Goal: Task Accomplishment & Management: Complete application form

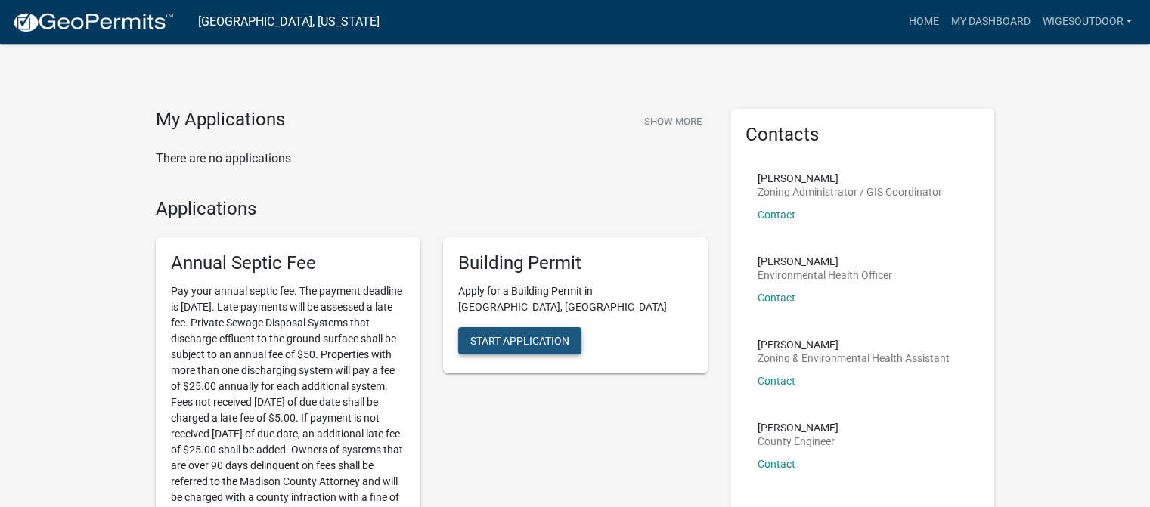
click at [538, 327] on button "Start Application" at bounding box center [519, 340] width 123 height 27
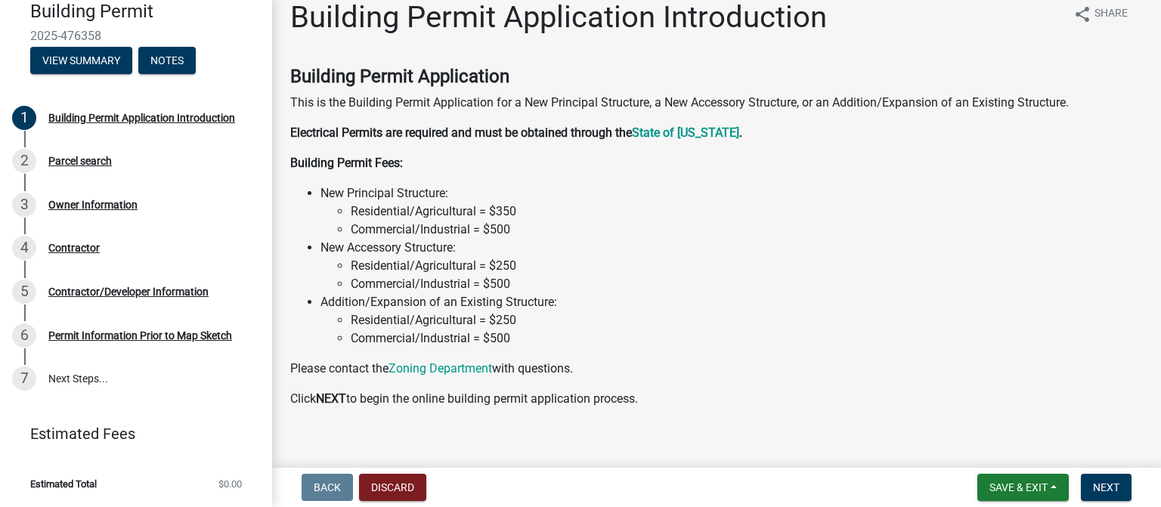
scroll to position [36, 0]
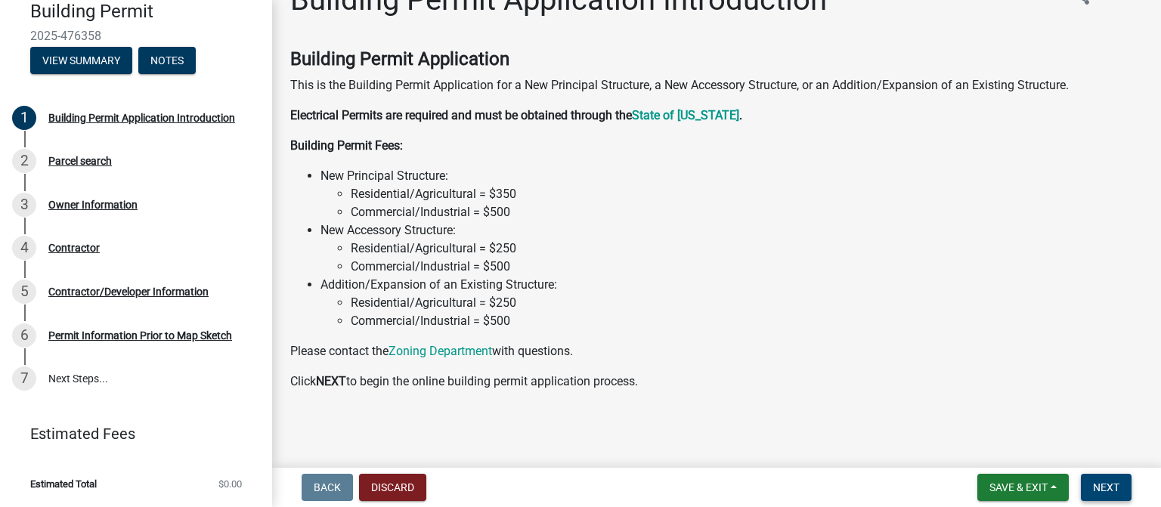
click at [1088, 478] on button "Next" at bounding box center [1106, 487] width 51 height 27
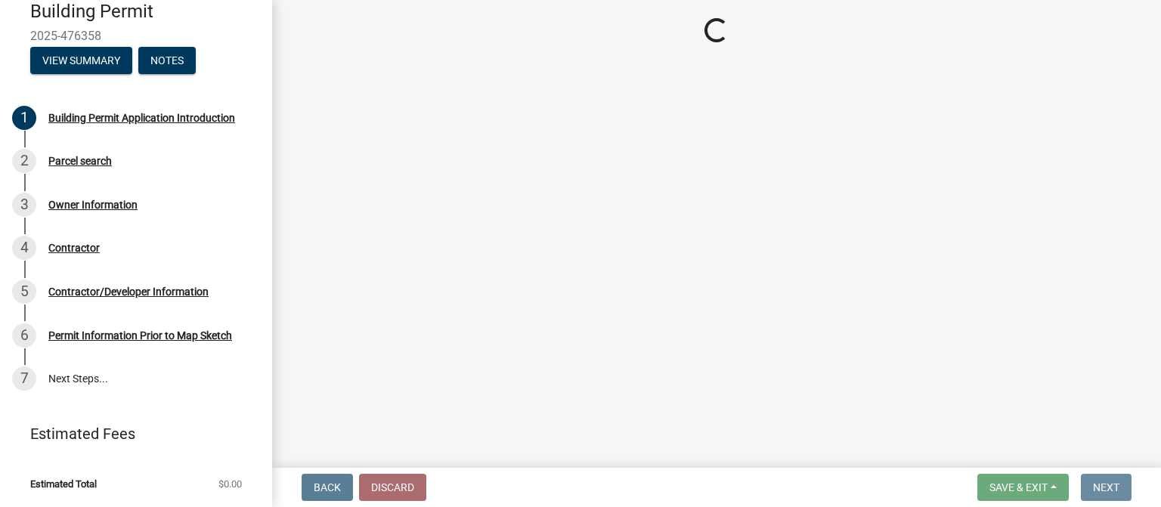
scroll to position [0, 0]
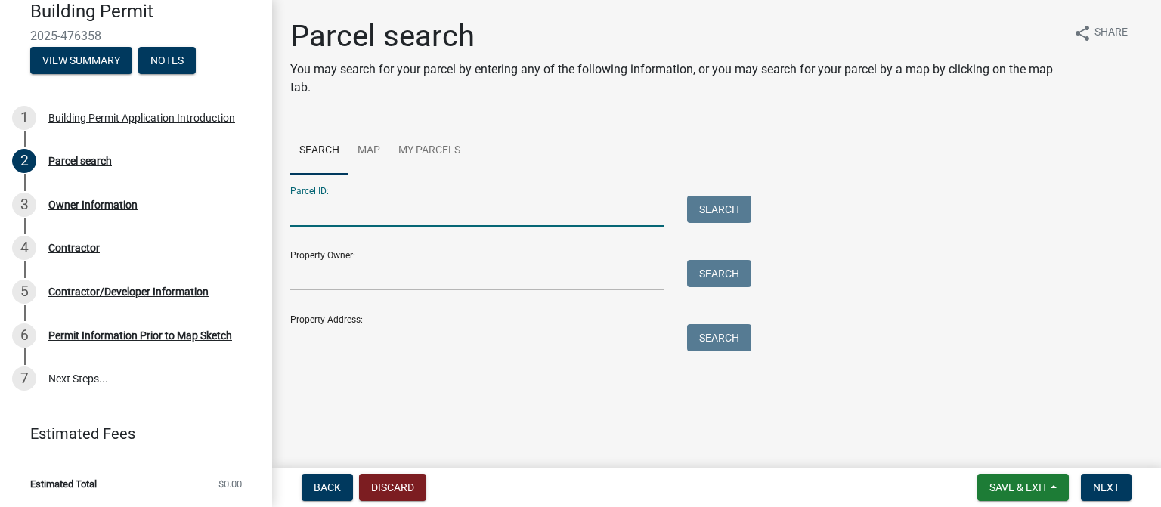
click at [339, 224] on input "Parcel ID:" at bounding box center [477, 211] width 374 height 31
type input "[STREET_ADDRESS]"
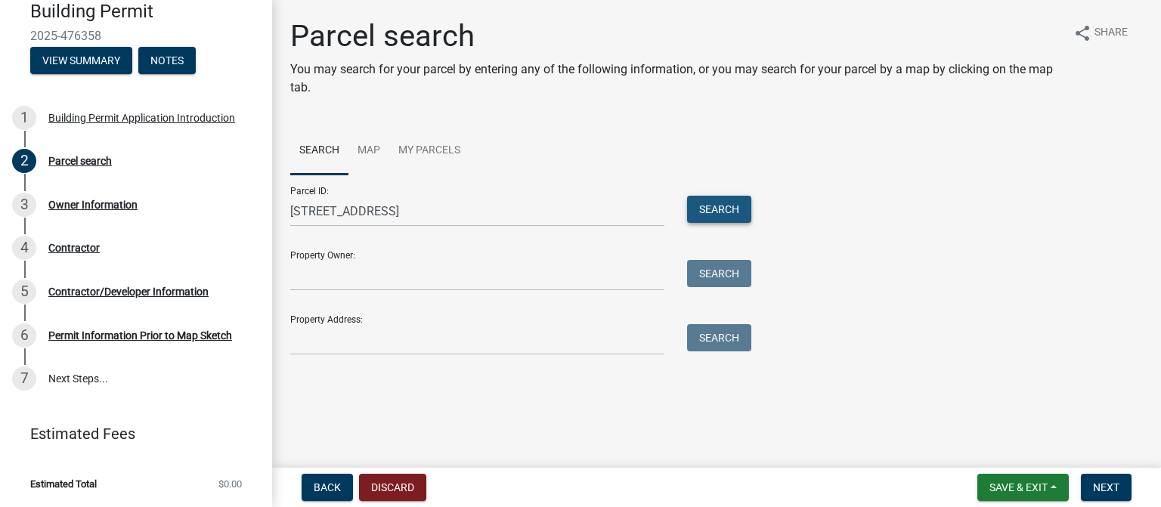
click at [744, 212] on button "Search" at bounding box center [719, 209] width 64 height 27
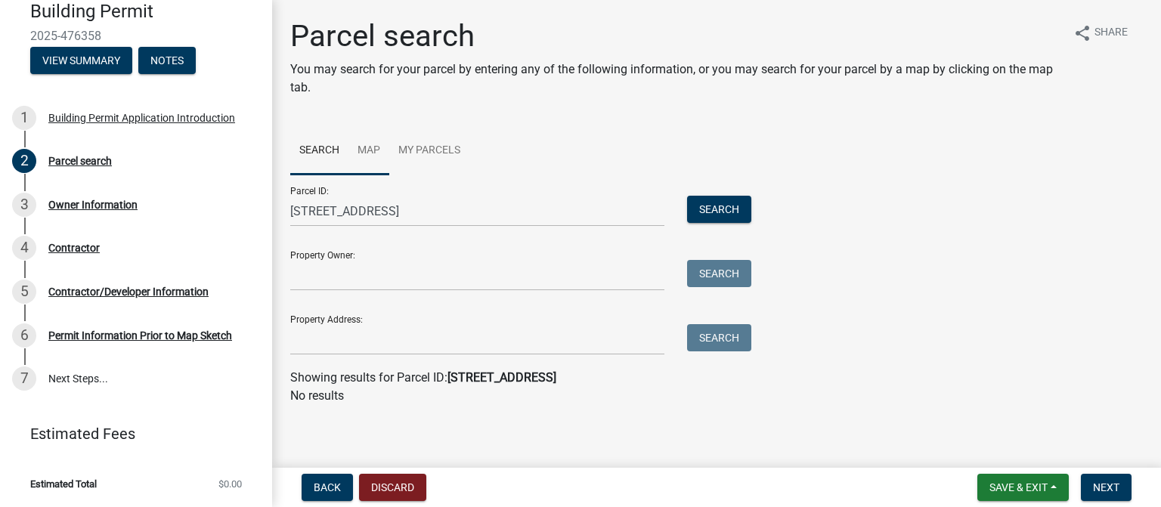
click at [366, 148] on link "Map" at bounding box center [368, 151] width 41 height 48
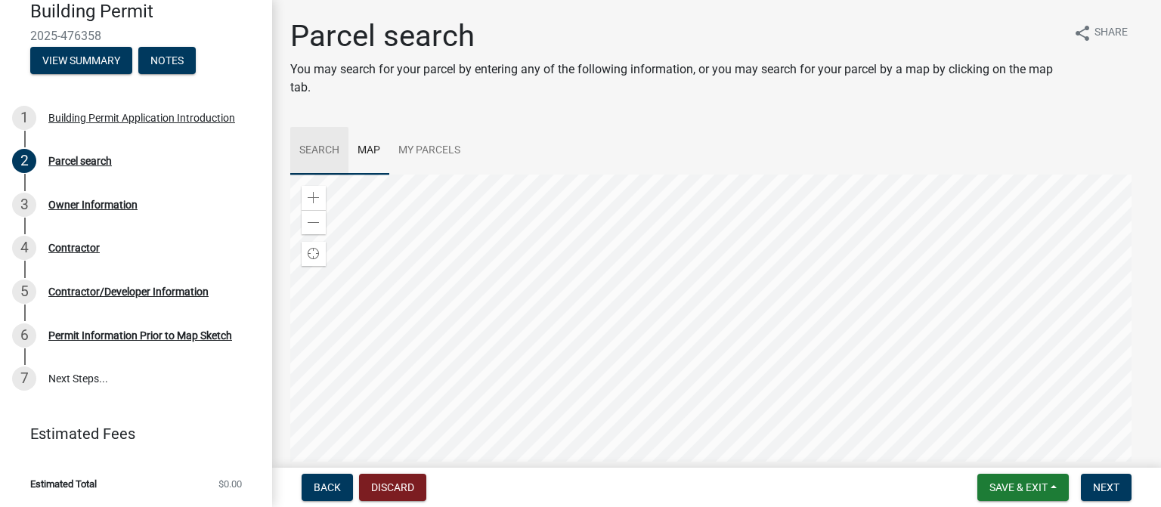
click at [333, 147] on link "Search" at bounding box center [319, 151] width 58 height 48
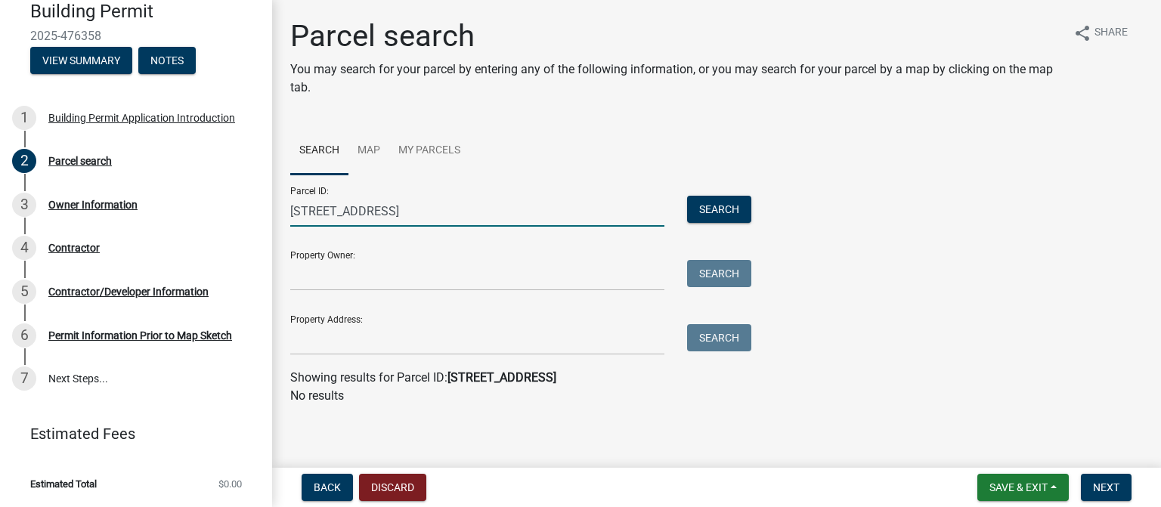
click at [436, 209] on input "[STREET_ADDRESS]" at bounding box center [477, 211] width 374 height 31
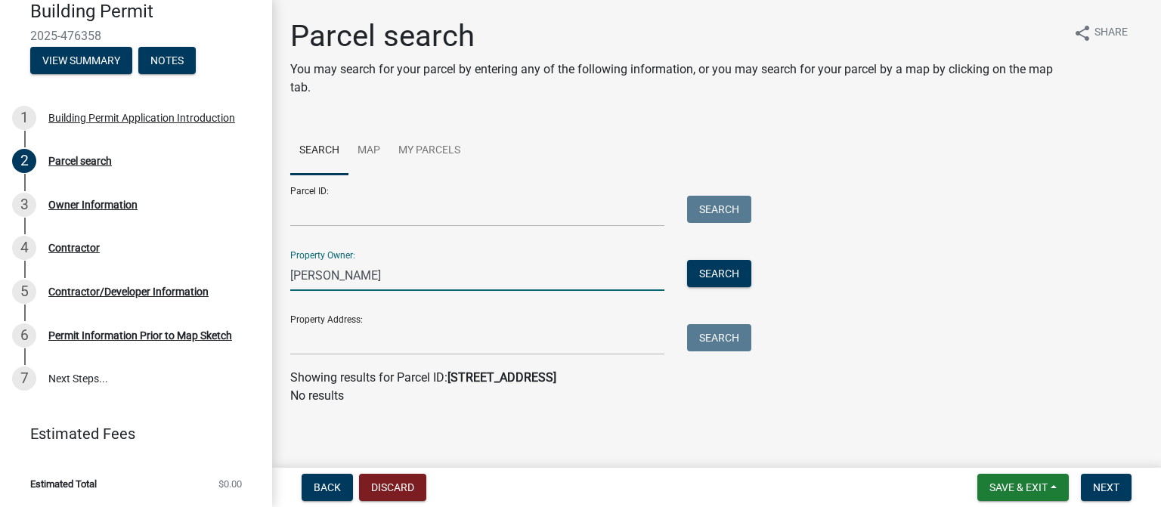
type input "[PERSON_NAME]"
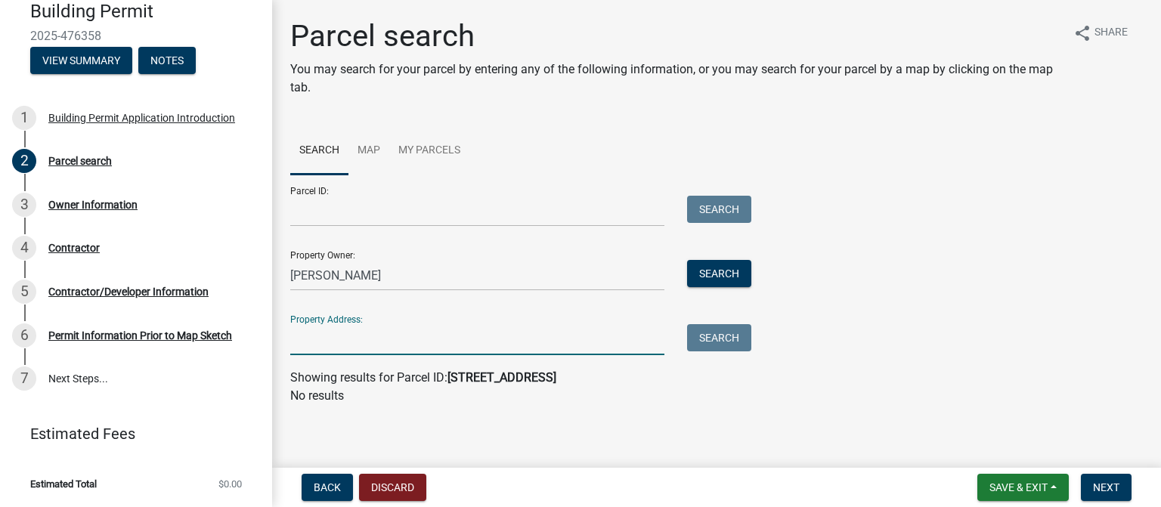
click at [413, 352] on input "Property Address:" at bounding box center [477, 339] width 374 height 31
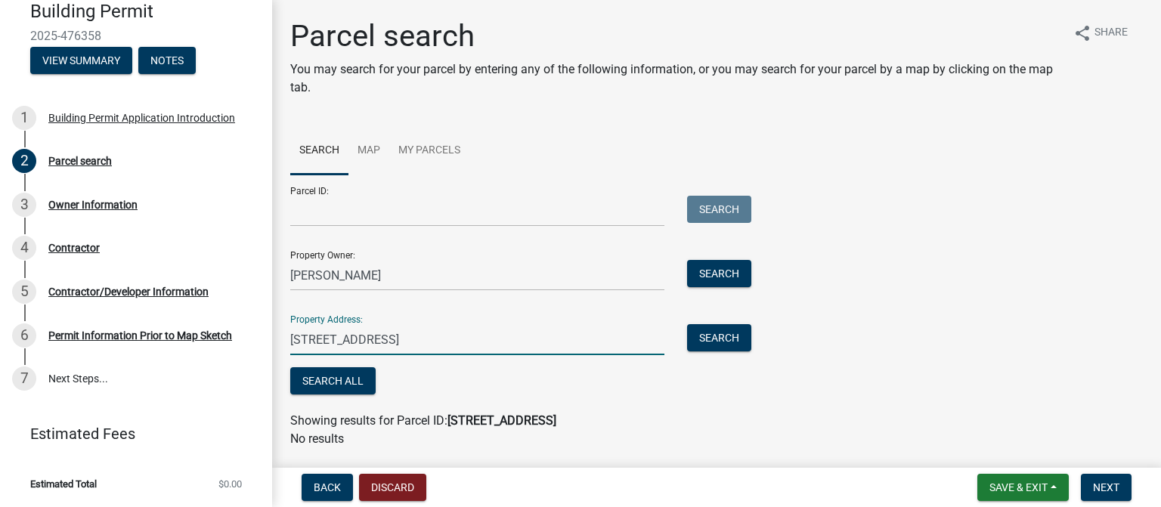
type input "[STREET_ADDRESS]"
click at [333, 386] on button "Search All" at bounding box center [332, 380] width 85 height 27
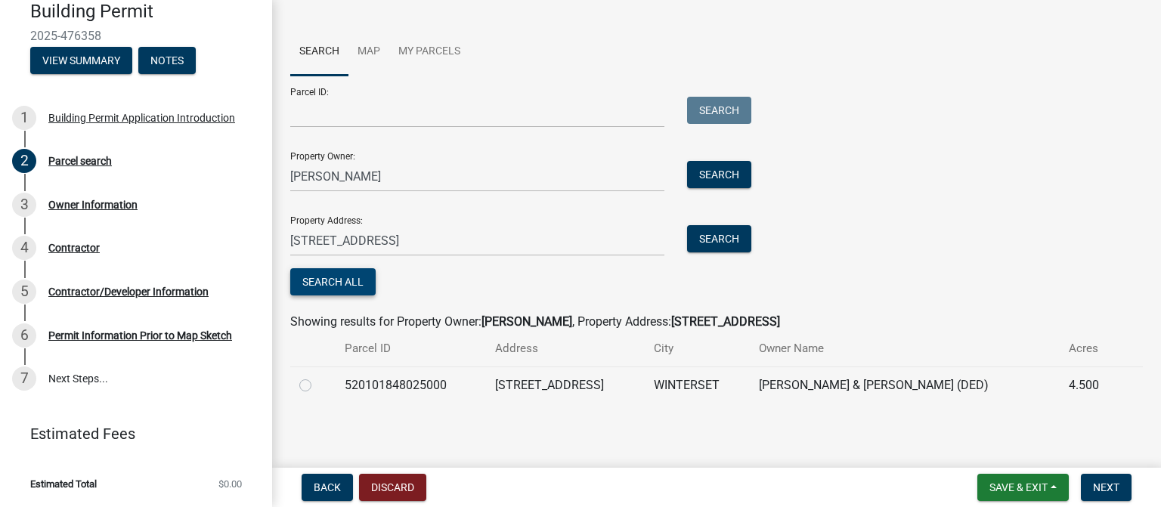
scroll to position [100, 0]
click at [317, 376] on label at bounding box center [317, 376] width 0 height 0
click at [317, 385] on input "radio" at bounding box center [322, 381] width 10 height 10
radio input "true"
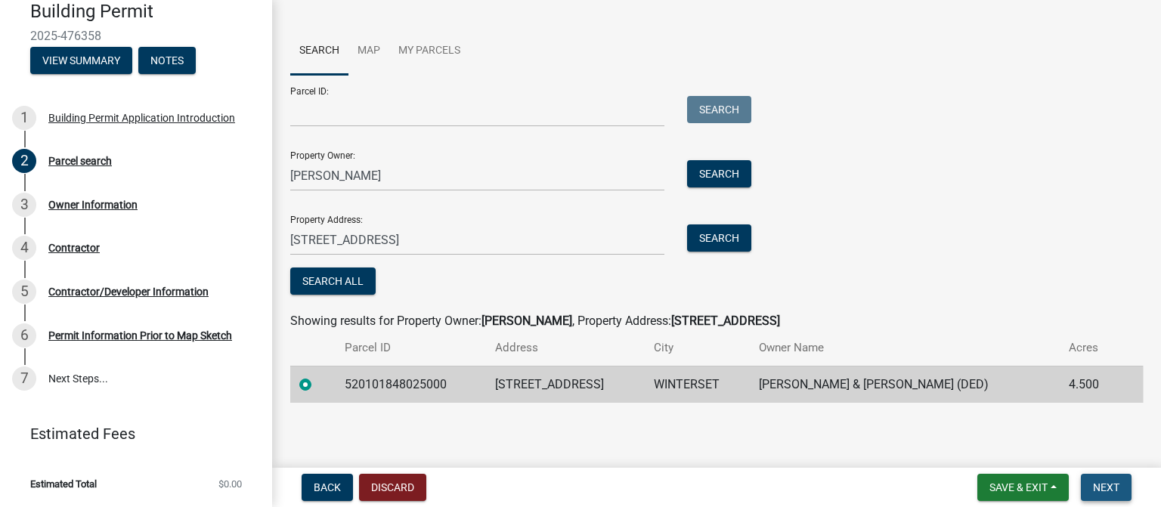
click at [1098, 489] on span "Next" at bounding box center [1106, 487] width 26 height 12
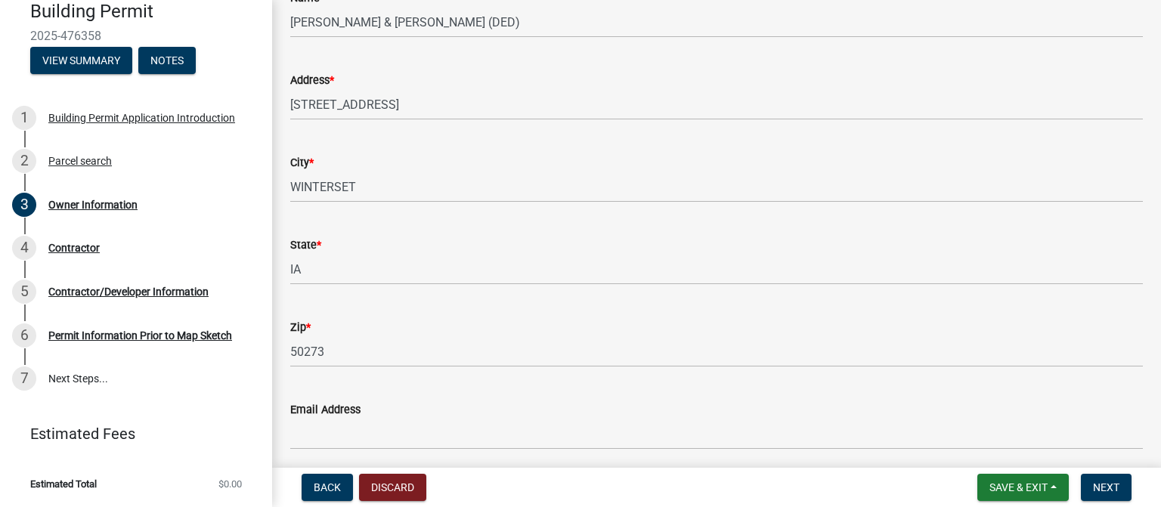
scroll to position [292, 0]
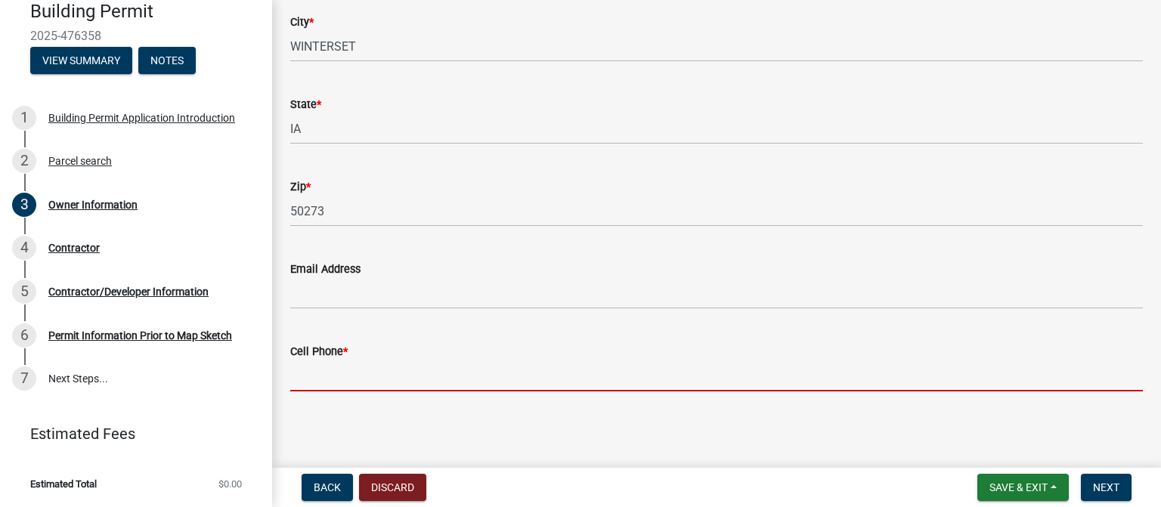
drag, startPoint x: 333, startPoint y: 361, endPoint x: 334, endPoint y: 382, distance: 21.2
click at [333, 364] on input "Cell Phone *" at bounding box center [716, 376] width 853 height 31
paste input "[PHONE_NUMBER]"
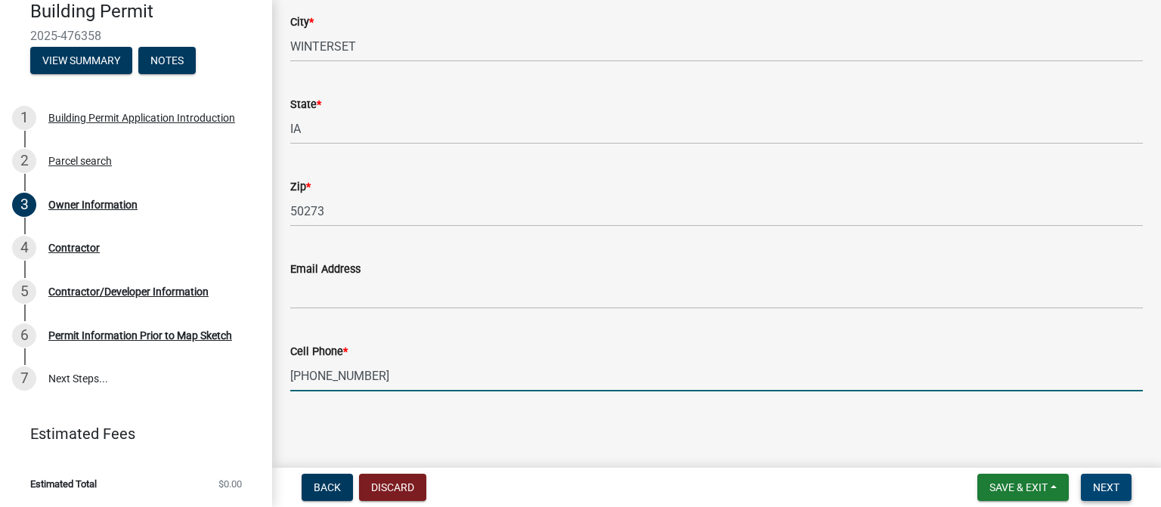
type input "[PHONE_NUMBER]"
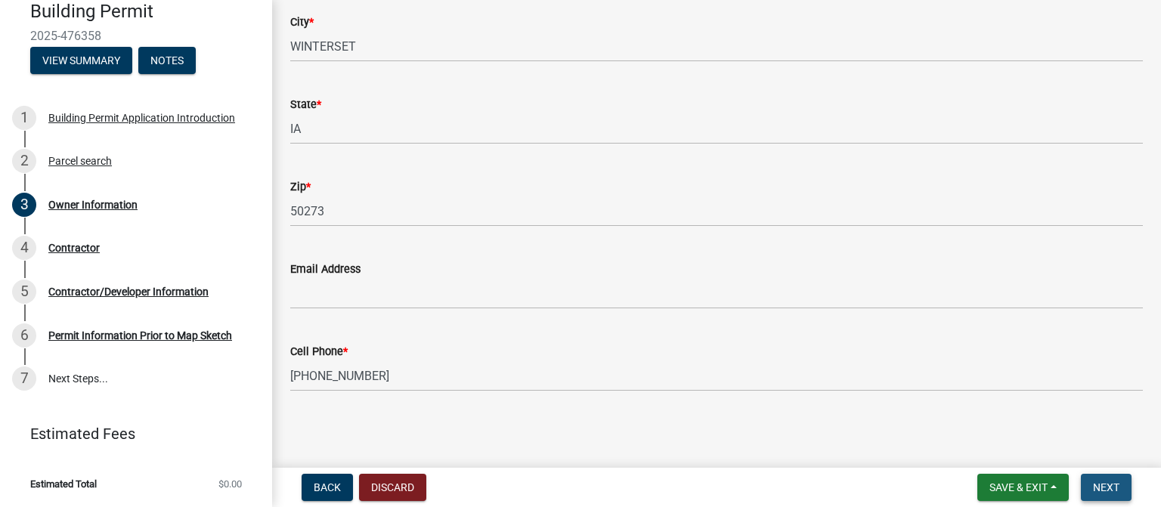
click at [1104, 486] on span "Next" at bounding box center [1106, 487] width 26 height 12
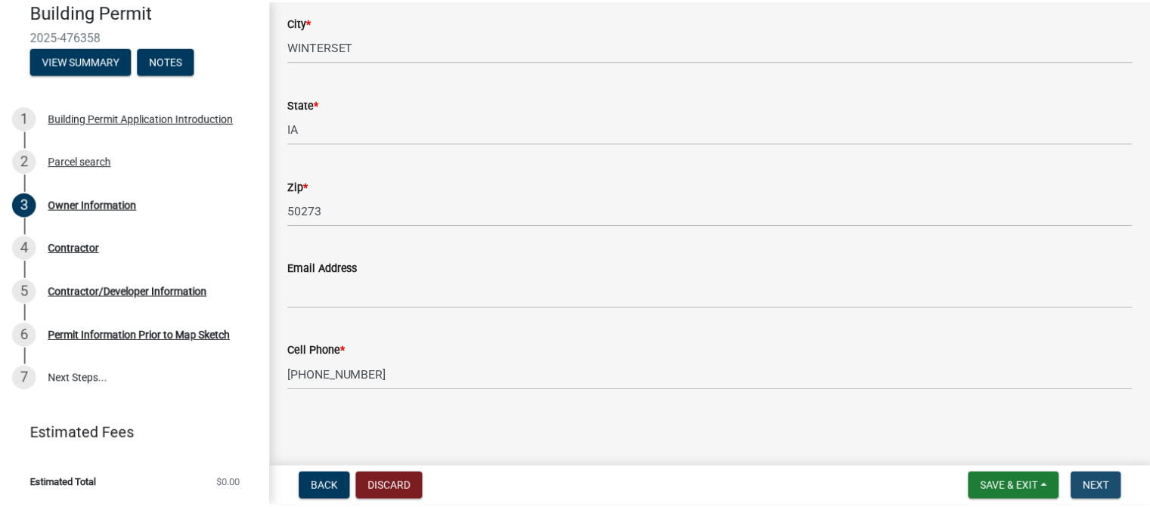
scroll to position [0, 0]
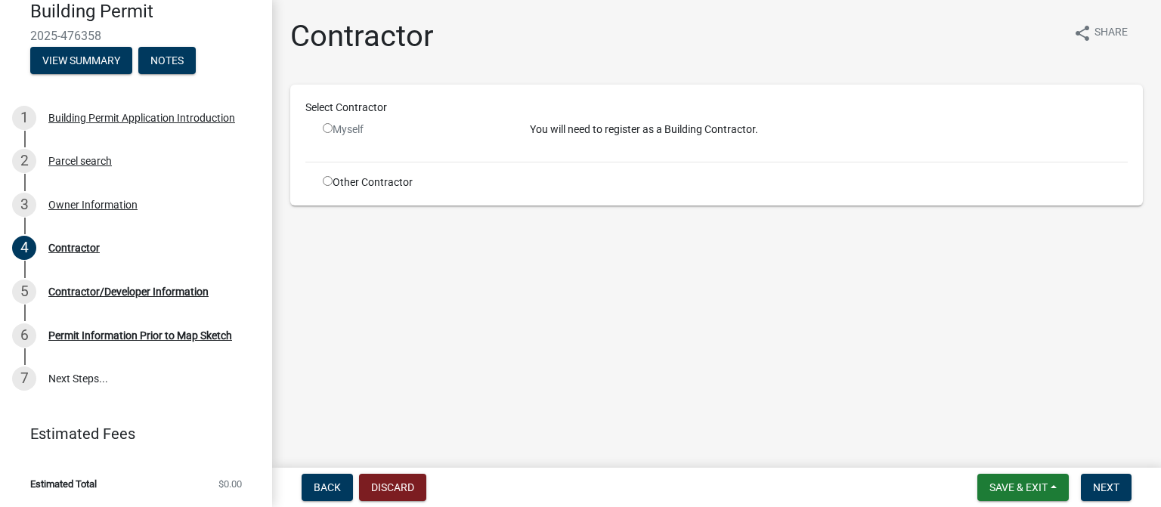
click at [327, 129] on input "radio" at bounding box center [328, 128] width 10 height 10
radio input "false"
click at [324, 178] on input "radio" at bounding box center [328, 181] width 10 height 10
radio input "true"
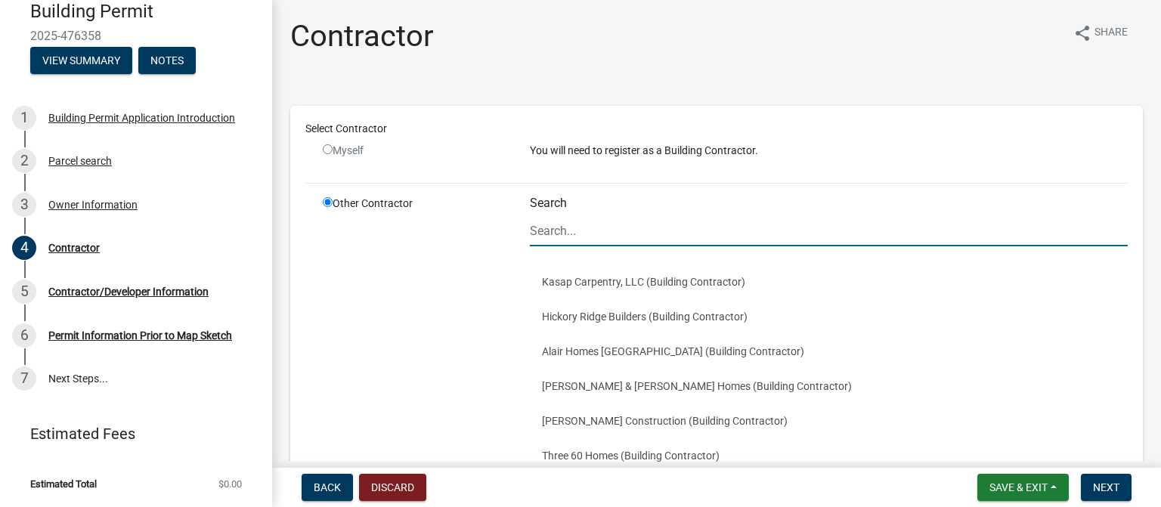
click at [665, 234] on input "Search" at bounding box center [829, 230] width 598 height 31
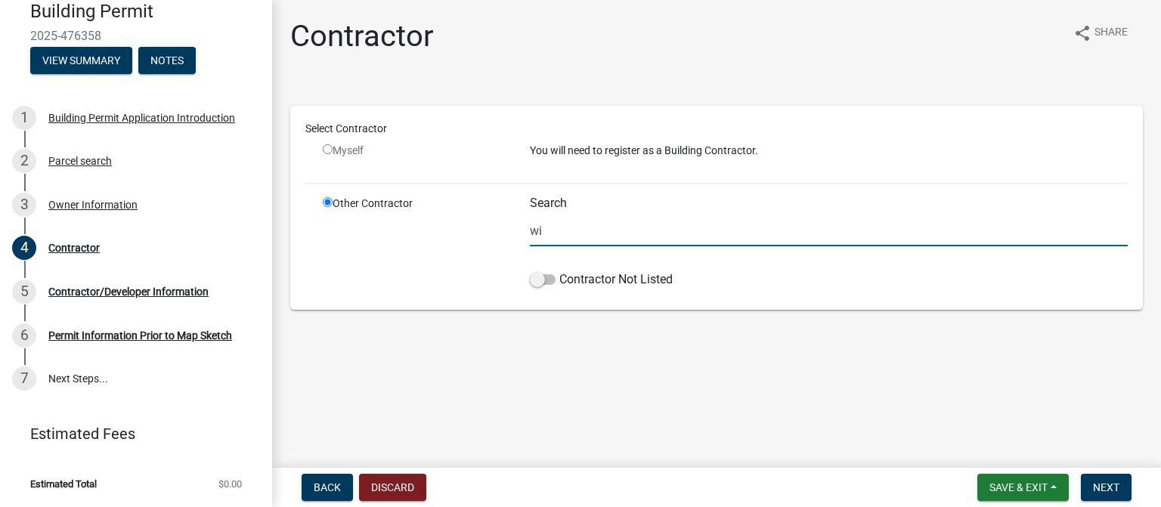
type input "w"
type input "W"
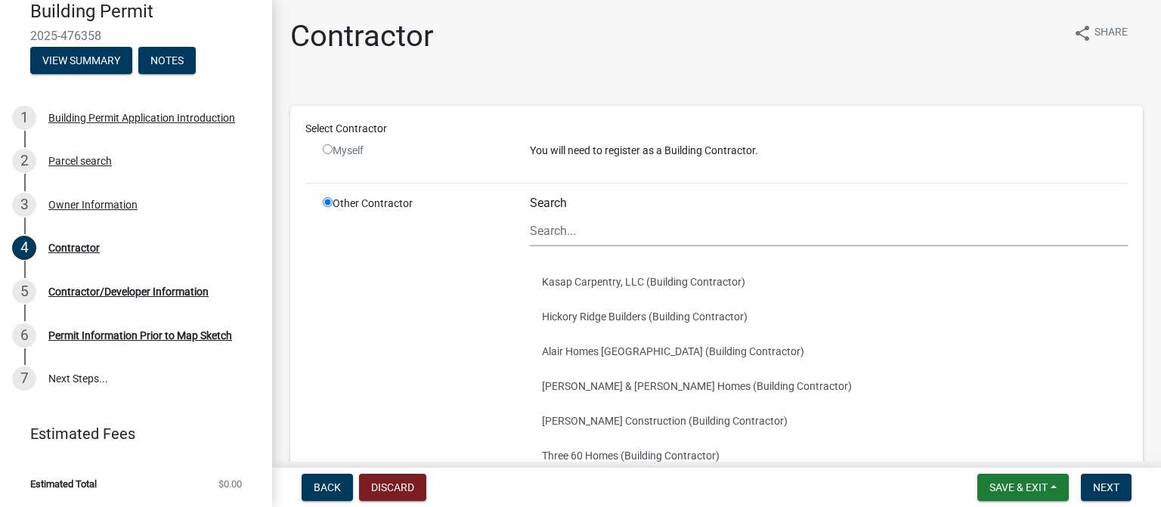
click at [327, 152] on input "radio" at bounding box center [328, 149] width 10 height 10
radio input "false"
radio input "true"
click at [330, 147] on input "radio" at bounding box center [328, 149] width 10 height 10
radio input "false"
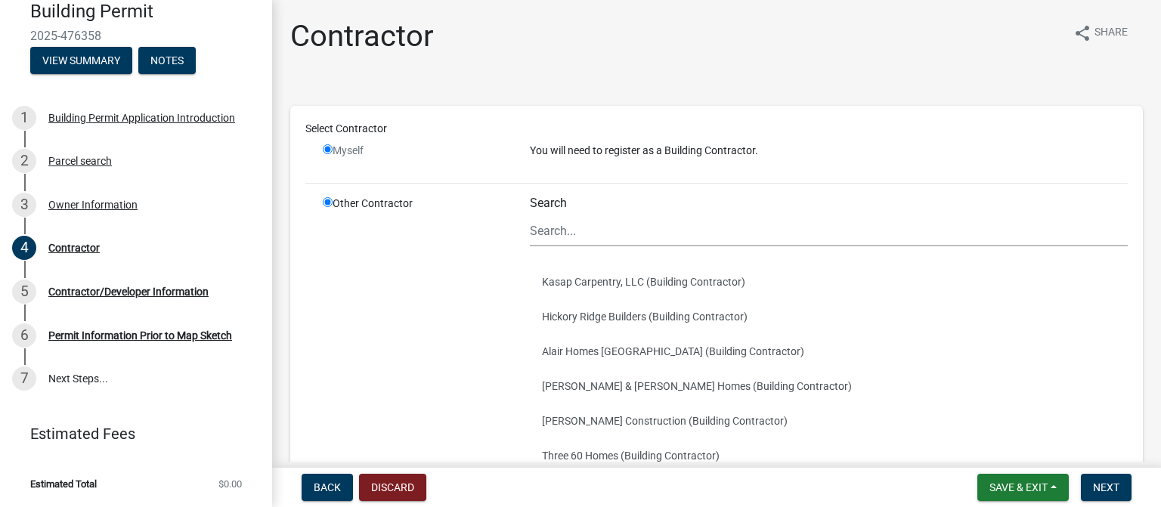
radio input "true"
click at [330, 147] on input "radio" at bounding box center [328, 149] width 10 height 10
radio input "false"
radio input "true"
click at [330, 147] on input "radio" at bounding box center [328, 149] width 10 height 10
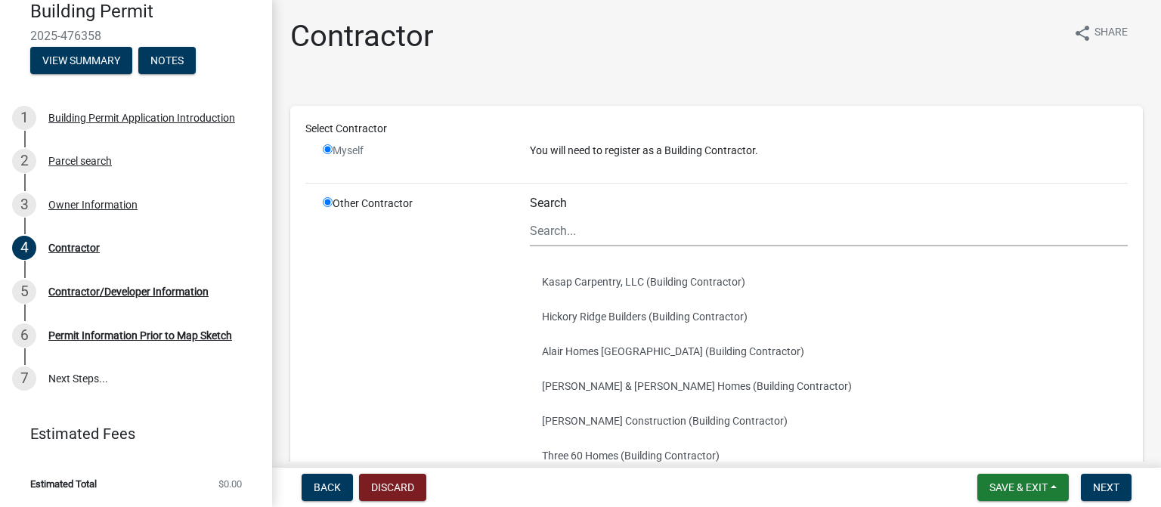
radio input "false"
radio input "true"
click at [330, 147] on input "radio" at bounding box center [328, 149] width 10 height 10
radio input "false"
radio input "true"
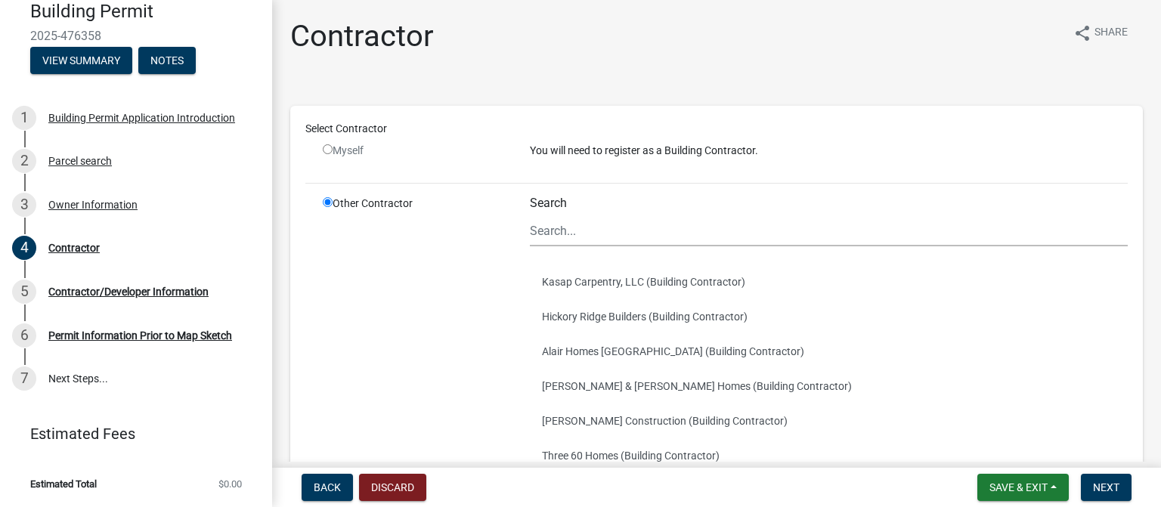
click at [330, 147] on input "radio" at bounding box center [328, 149] width 10 height 10
radio input "false"
radio input "true"
click at [330, 147] on input "radio" at bounding box center [328, 149] width 10 height 10
radio input "false"
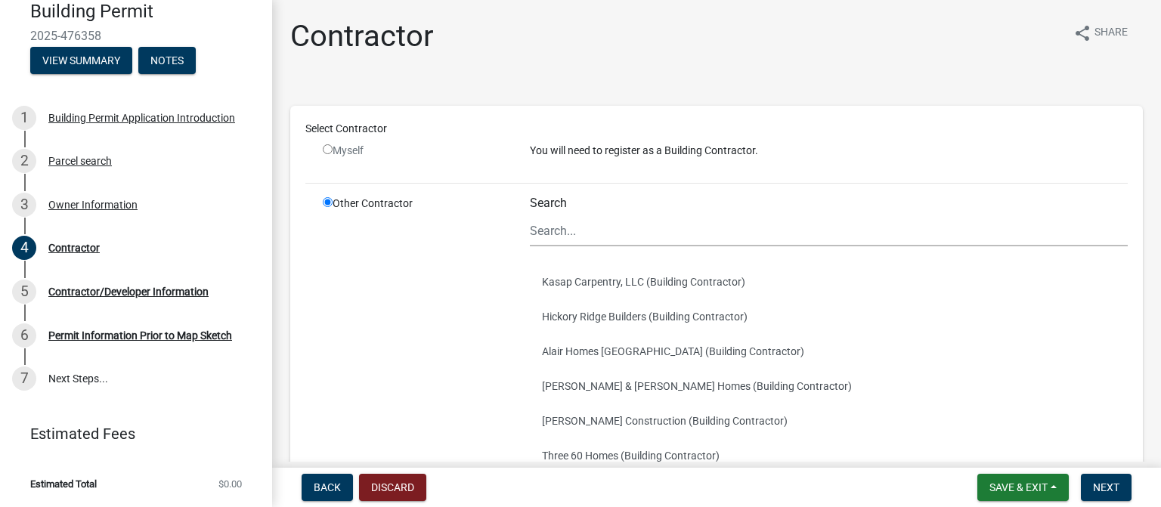
radio input "true"
click at [330, 147] on input "radio" at bounding box center [328, 149] width 10 height 10
radio input "false"
radio input "true"
drag, startPoint x: 330, startPoint y: 147, endPoint x: 525, endPoint y: 159, distance: 196.1
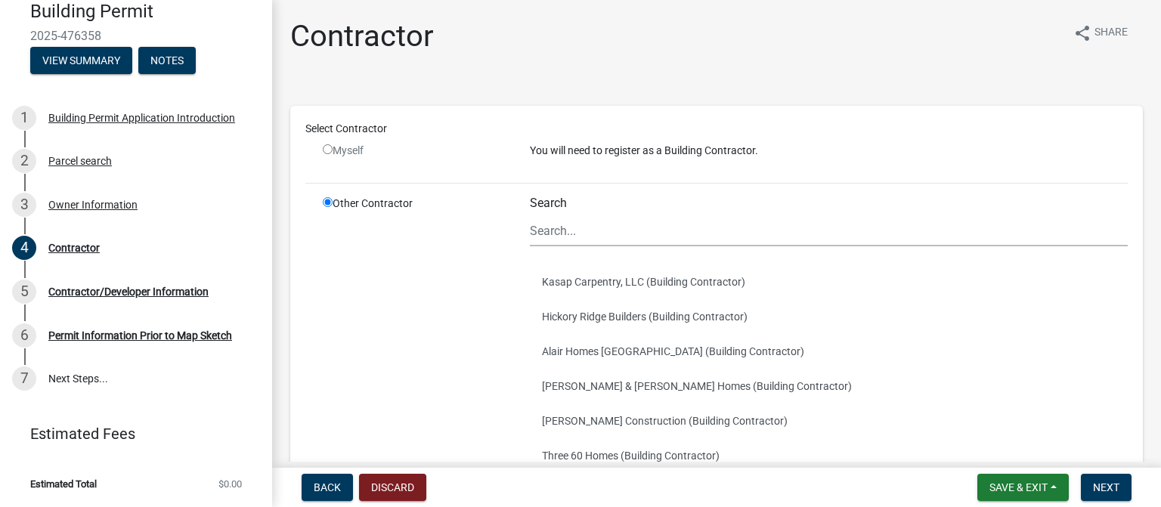
click at [344, 150] on div "Myself" at bounding box center [415, 151] width 184 height 16
click at [726, 166] on div "You will need to register as a Building Contractor." at bounding box center [829, 157] width 621 height 28
click at [305, 145] on div "Select Contractor Myself You will need to register as a Building Contractor. Ot…" at bounding box center [716, 400] width 822 height 559
click at [324, 145] on input "radio" at bounding box center [328, 149] width 10 height 10
radio input "false"
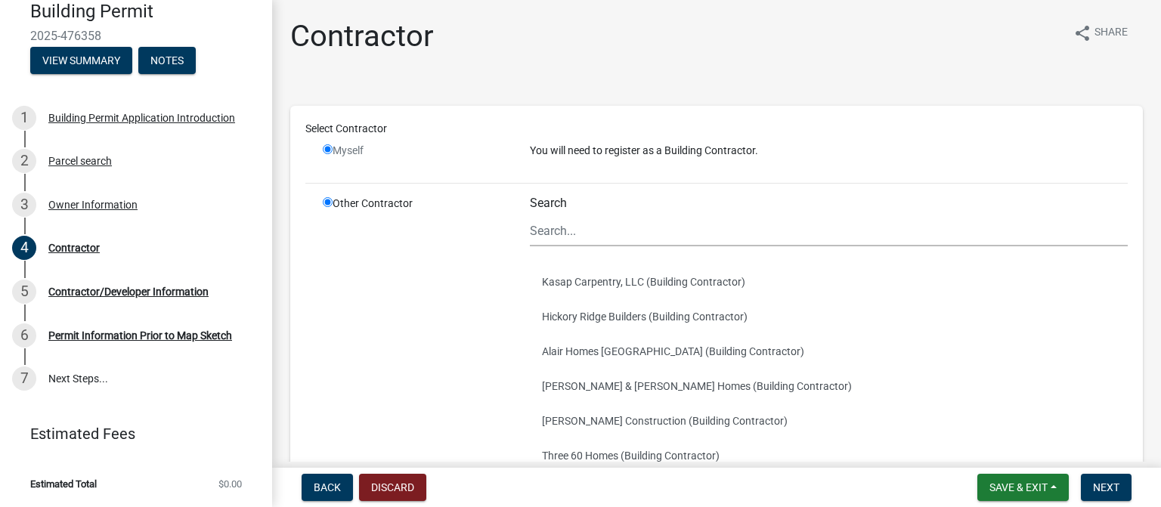
radio input "true"
click at [324, 145] on input "radio" at bounding box center [328, 149] width 10 height 10
radio input "false"
radio input "true"
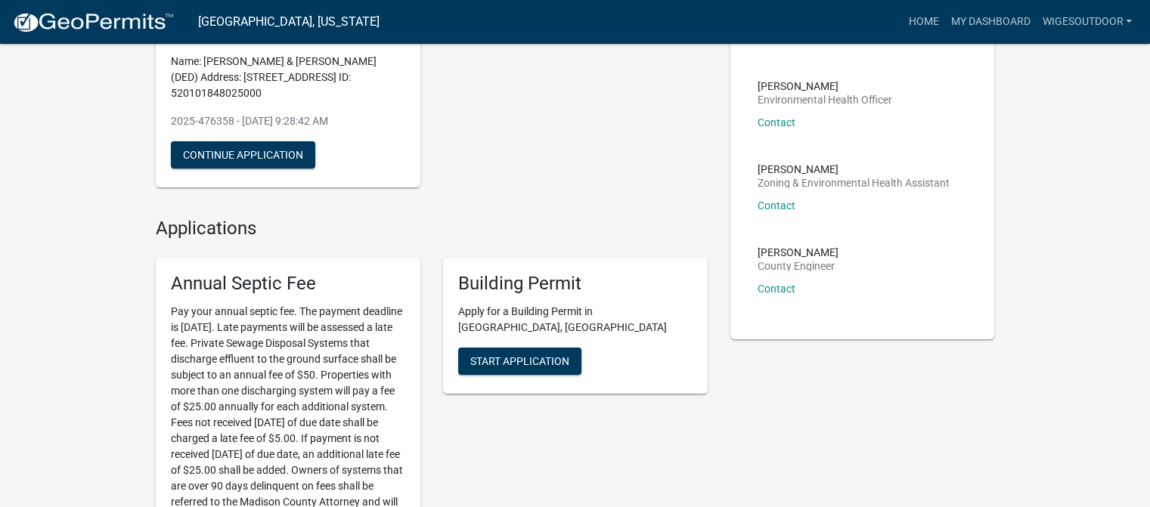
scroll to position [227, 0]
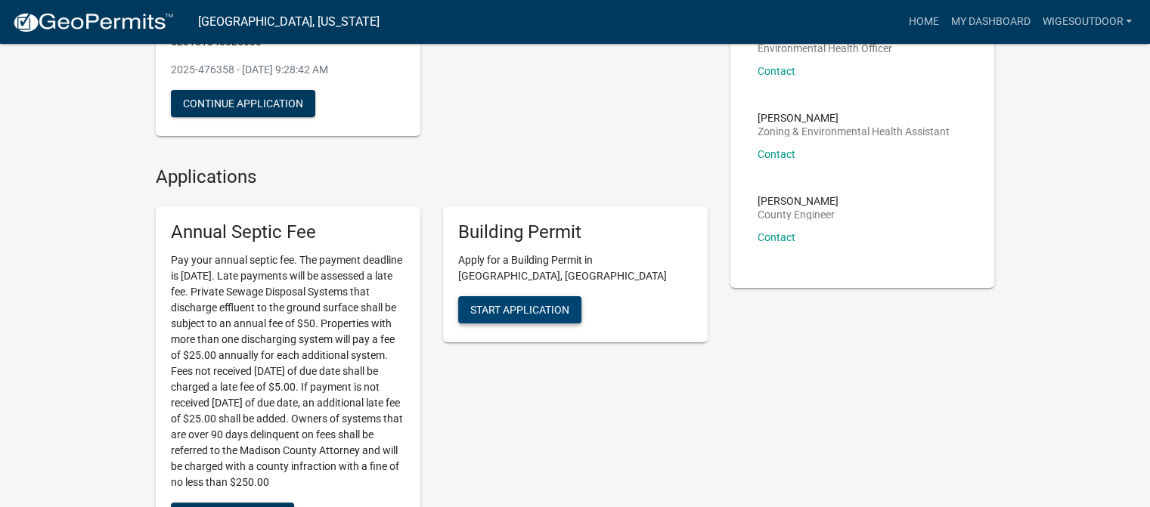
click at [531, 304] on span "Start Application" at bounding box center [519, 310] width 99 height 12
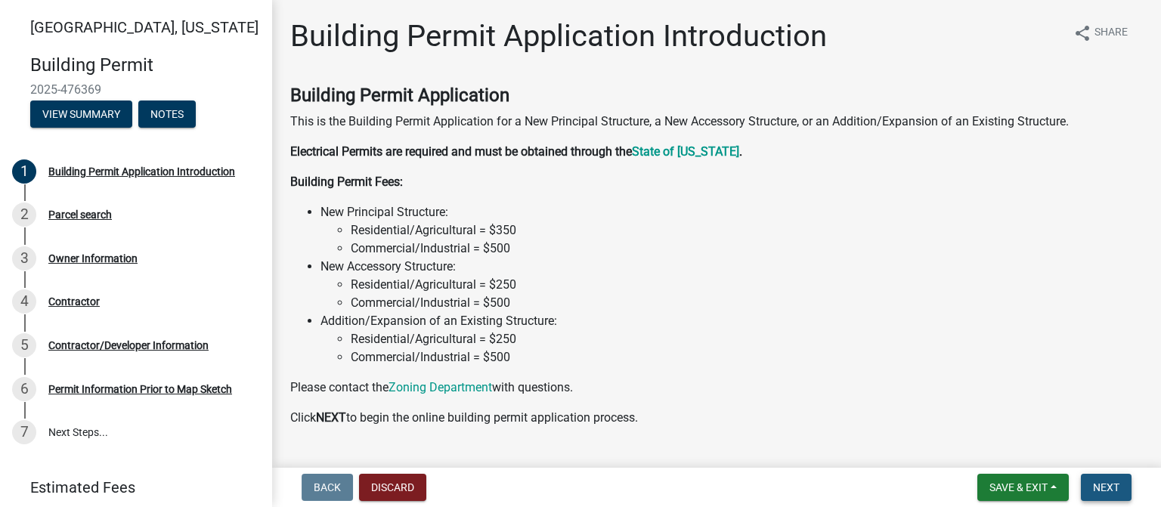
click at [1119, 480] on button "Next" at bounding box center [1106, 487] width 51 height 27
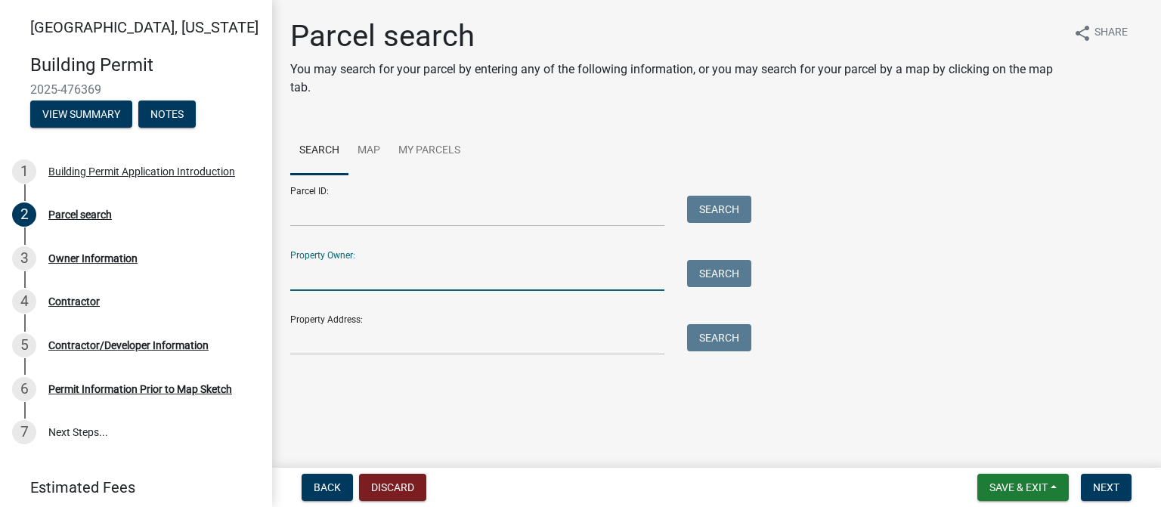
click at [385, 277] on input "Property Owner:" at bounding box center [477, 275] width 374 height 31
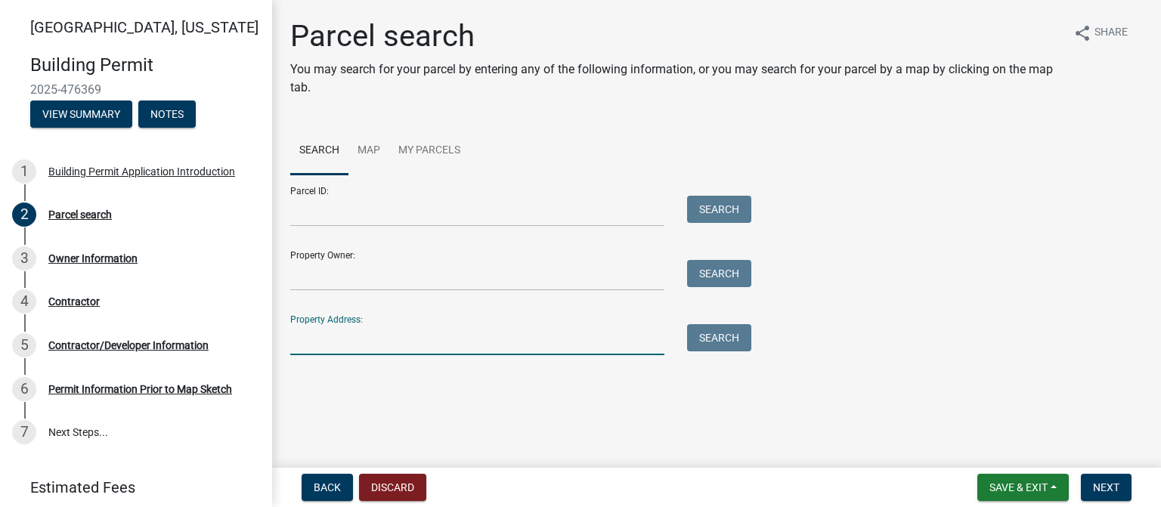
click at [360, 346] on input "Property Address:" at bounding box center [477, 339] width 374 height 31
type input "[STREET_ADDRESS]"
click at [689, 339] on button "Search" at bounding box center [719, 337] width 64 height 27
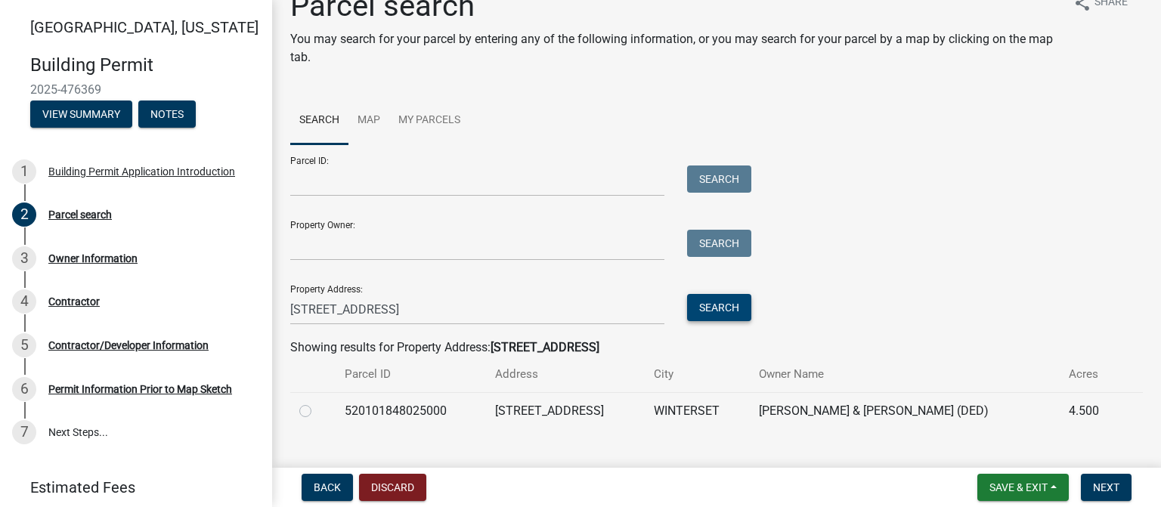
scroll to position [56, 0]
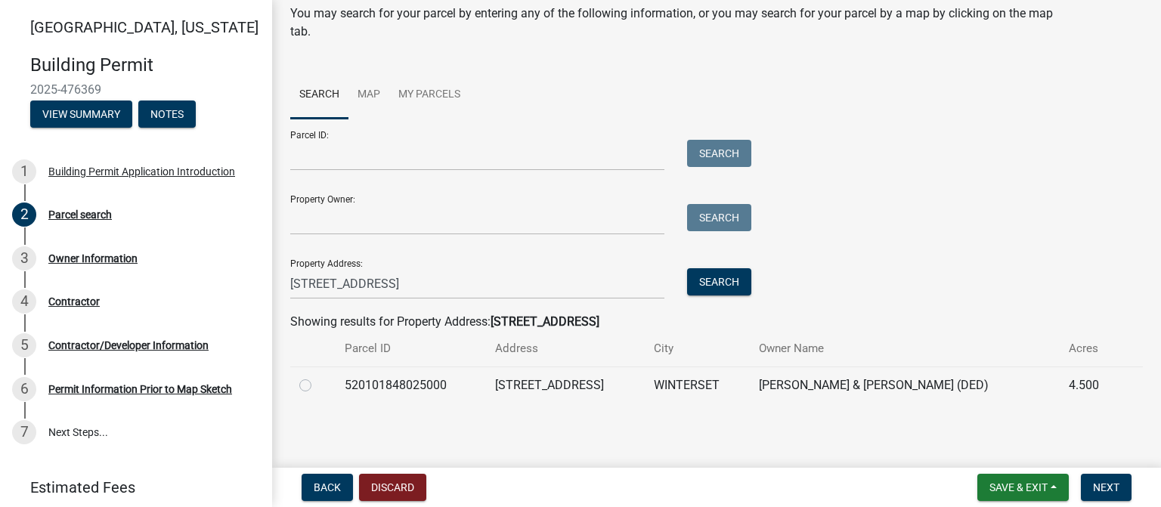
click at [317, 376] on label at bounding box center [317, 376] width 0 height 0
click at [317, 386] on input "radio" at bounding box center [322, 381] width 10 height 10
radio input "true"
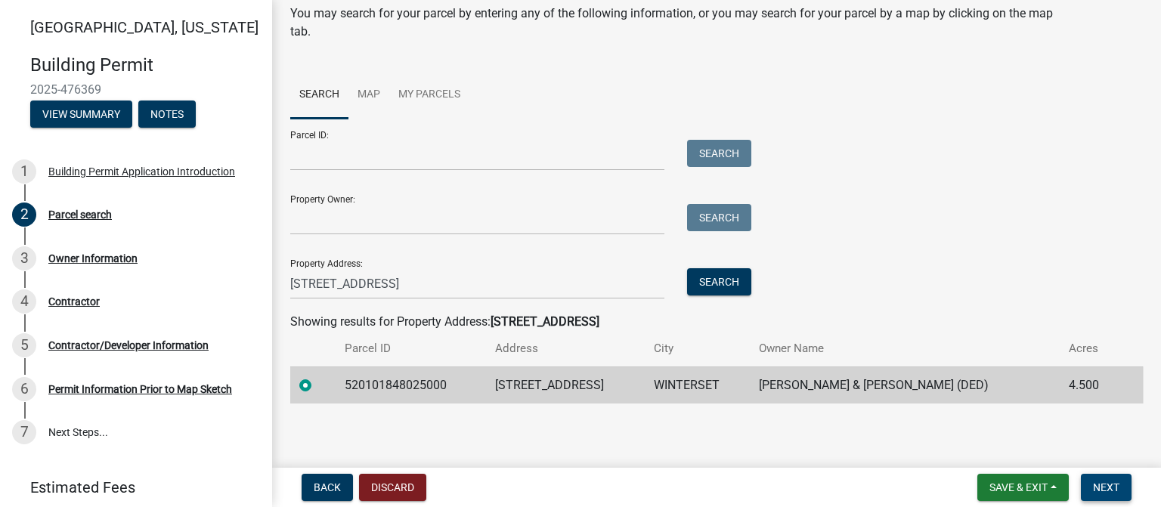
click at [1108, 481] on span "Next" at bounding box center [1106, 487] width 26 height 12
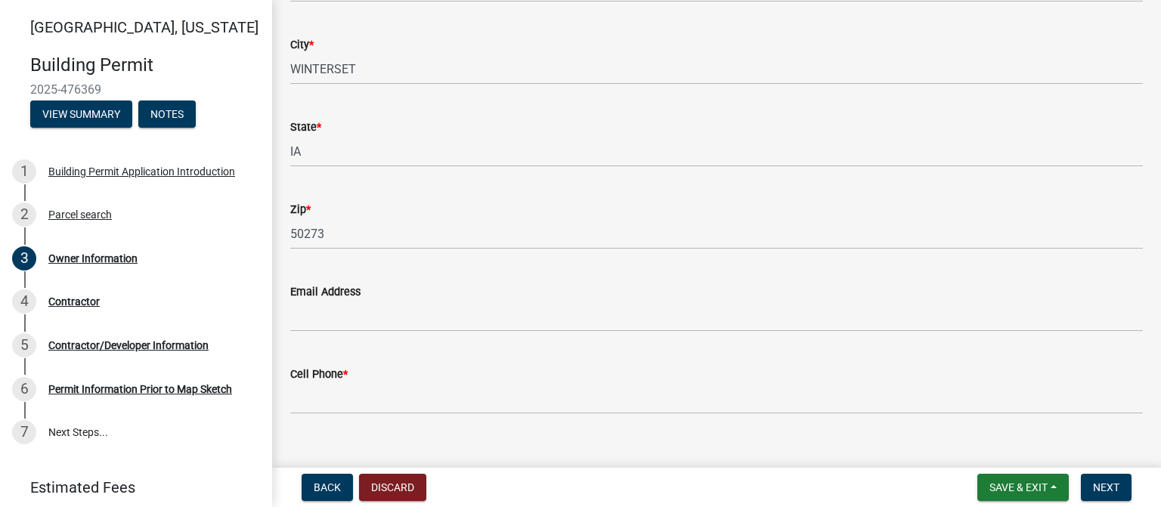
scroll to position [292, 0]
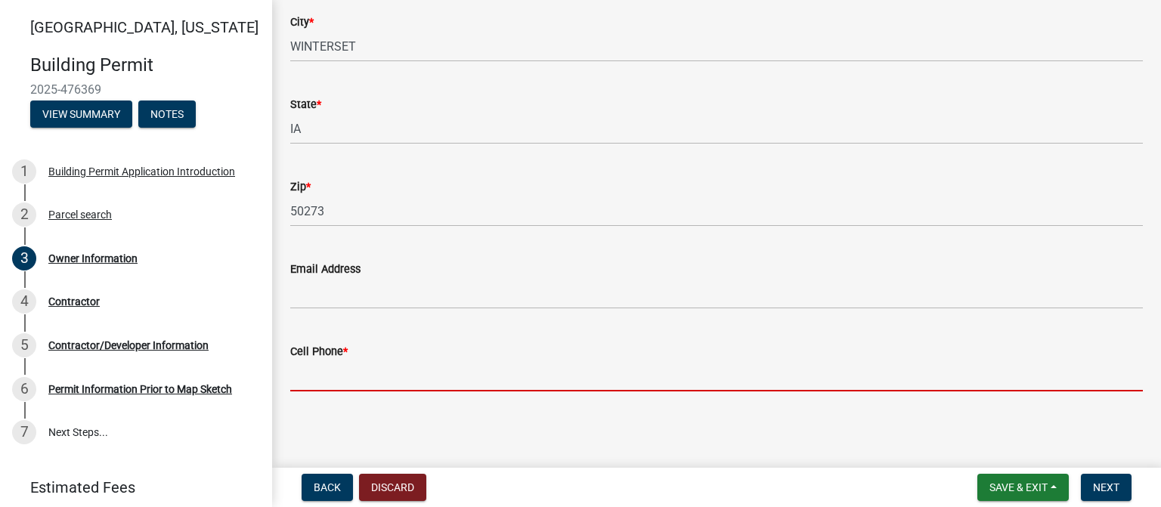
click at [408, 385] on input "Cell Phone *" at bounding box center [716, 376] width 853 height 31
paste input "[PHONE_NUMBER]"
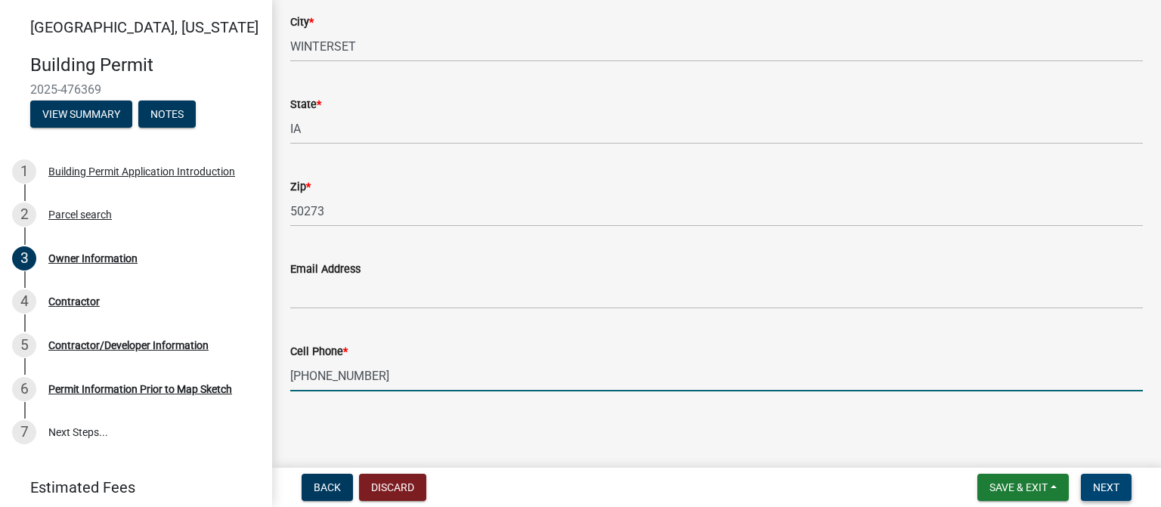
type input "[PHONE_NUMBER]"
click at [1113, 481] on span "Next" at bounding box center [1106, 487] width 26 height 12
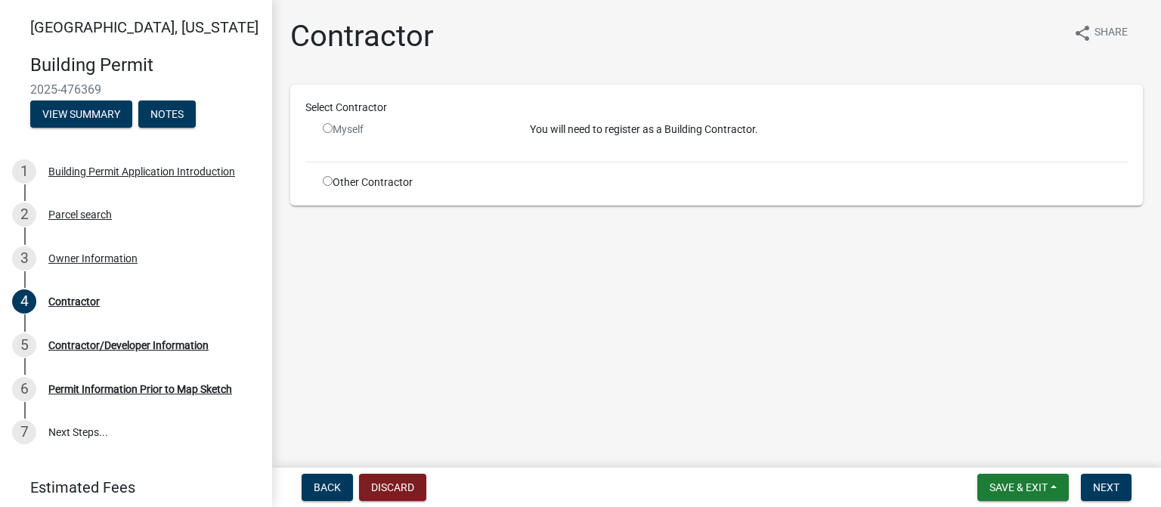
click at [329, 128] on input "radio" at bounding box center [328, 128] width 10 height 10
click at [327, 126] on input "radio" at bounding box center [328, 128] width 10 height 10
click at [329, 126] on input "radio" at bounding box center [328, 128] width 10 height 10
click at [333, 129] on div "Myself" at bounding box center [415, 130] width 184 height 16
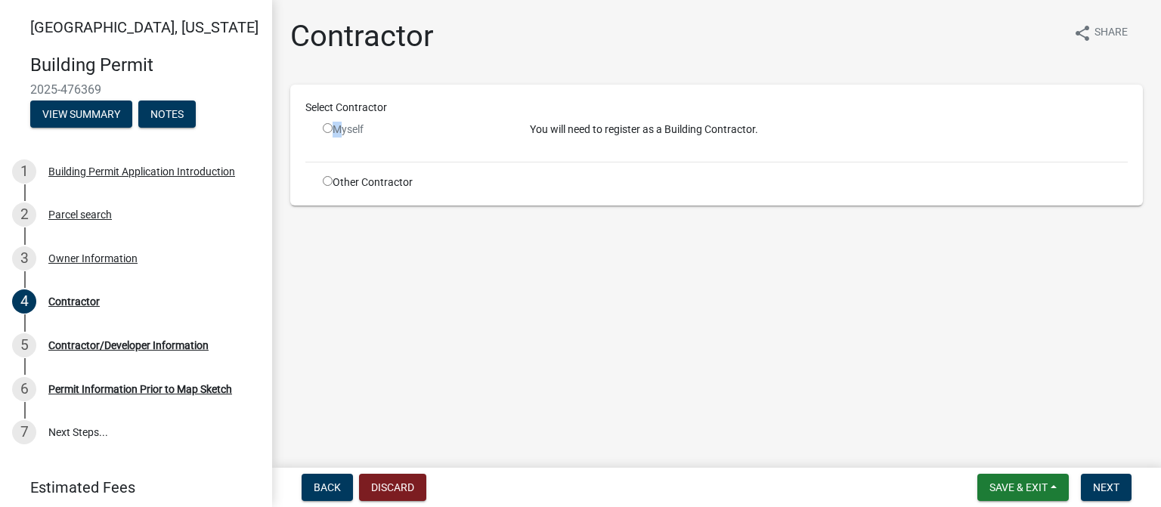
click at [333, 129] on div "Myself" at bounding box center [415, 130] width 184 height 16
click at [717, 138] on div "You will need to register as a Building Contractor." at bounding box center [829, 136] width 621 height 28
click at [327, 132] on input "radio" at bounding box center [328, 128] width 10 height 10
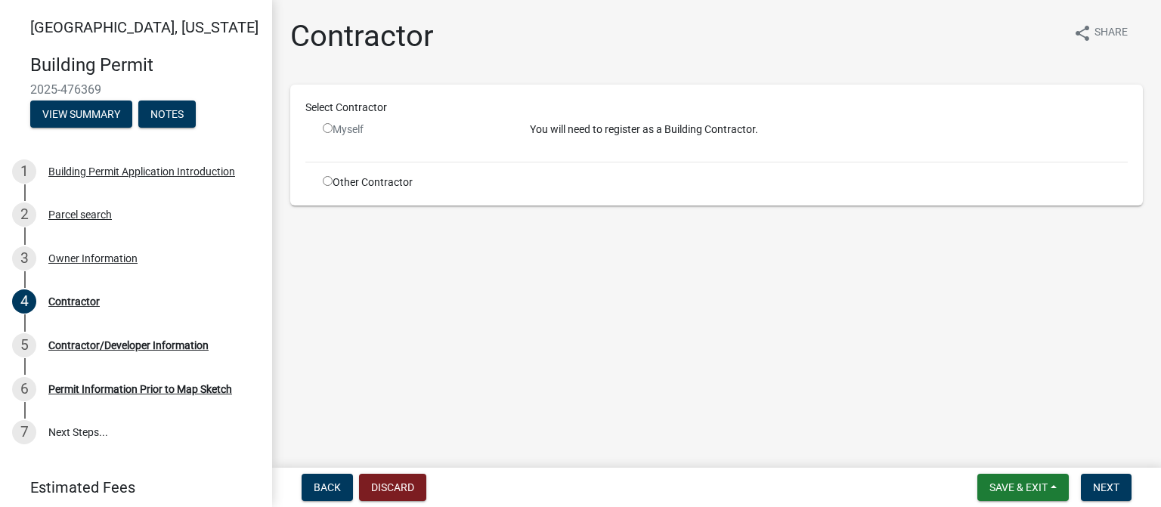
click at [327, 132] on input "radio" at bounding box center [328, 128] width 10 height 10
click at [330, 127] on input "radio" at bounding box center [328, 128] width 10 height 10
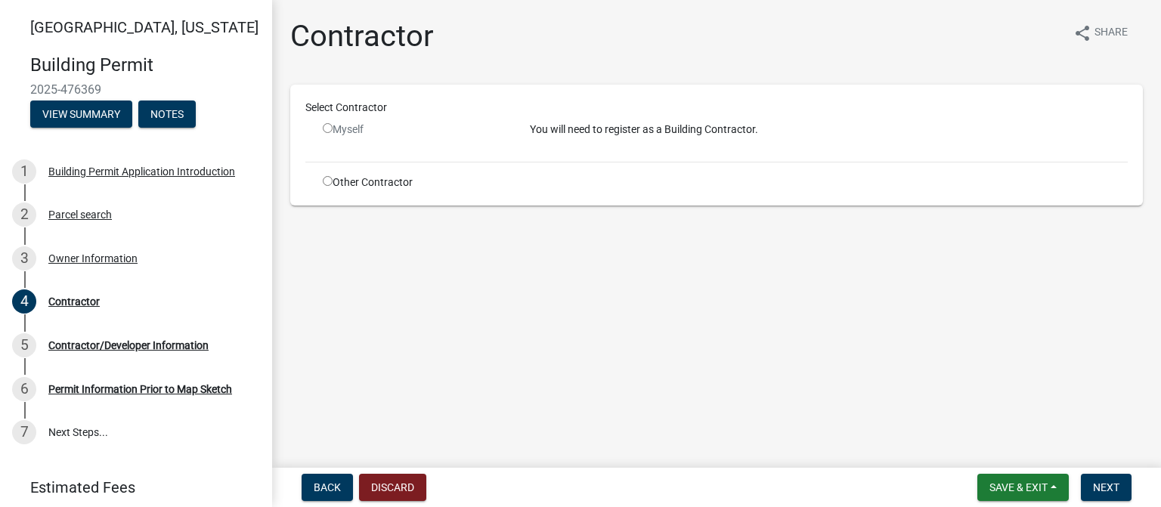
click at [330, 127] on input "radio" at bounding box center [328, 128] width 10 height 10
radio input "false"
click at [324, 187] on div "Other Contractor" at bounding box center [414, 183] width 207 height 16
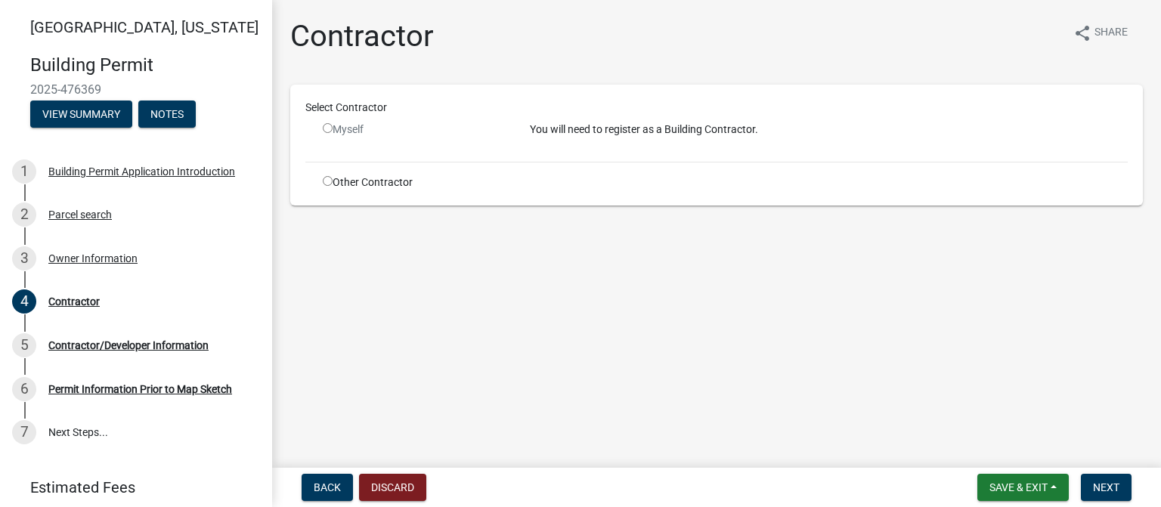
click at [325, 181] on input "radio" at bounding box center [328, 181] width 10 height 10
radio input "true"
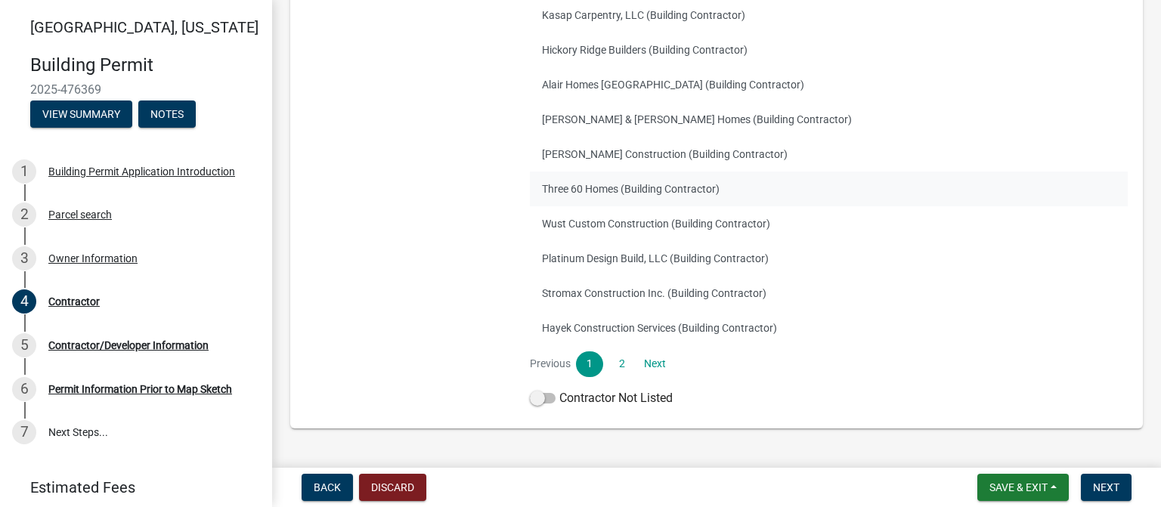
scroll to position [303, 0]
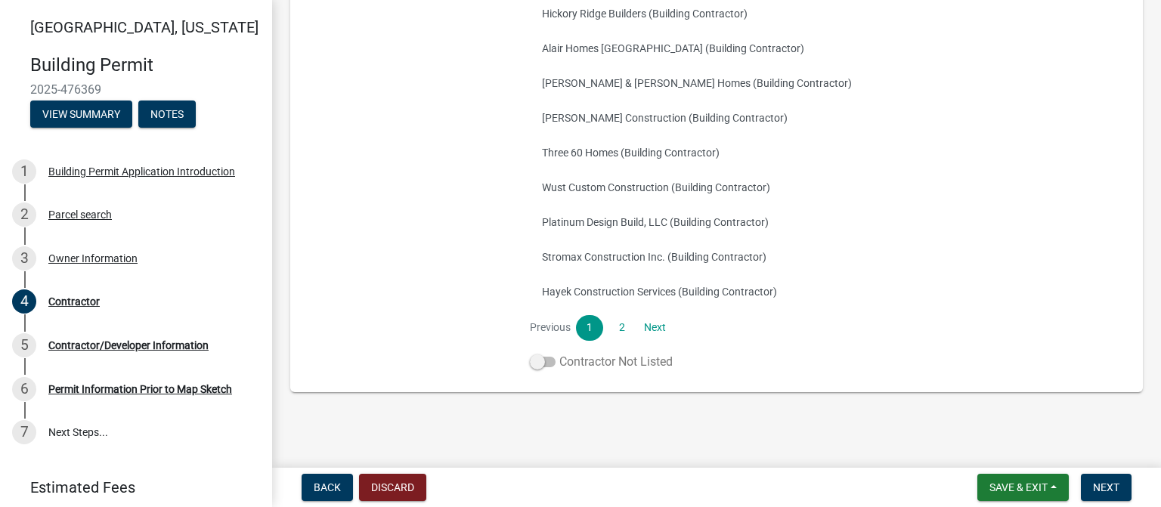
click at [547, 362] on span at bounding box center [543, 362] width 26 height 11
click at [559, 353] on input "Contractor Not Listed" at bounding box center [559, 353] width 0 height 0
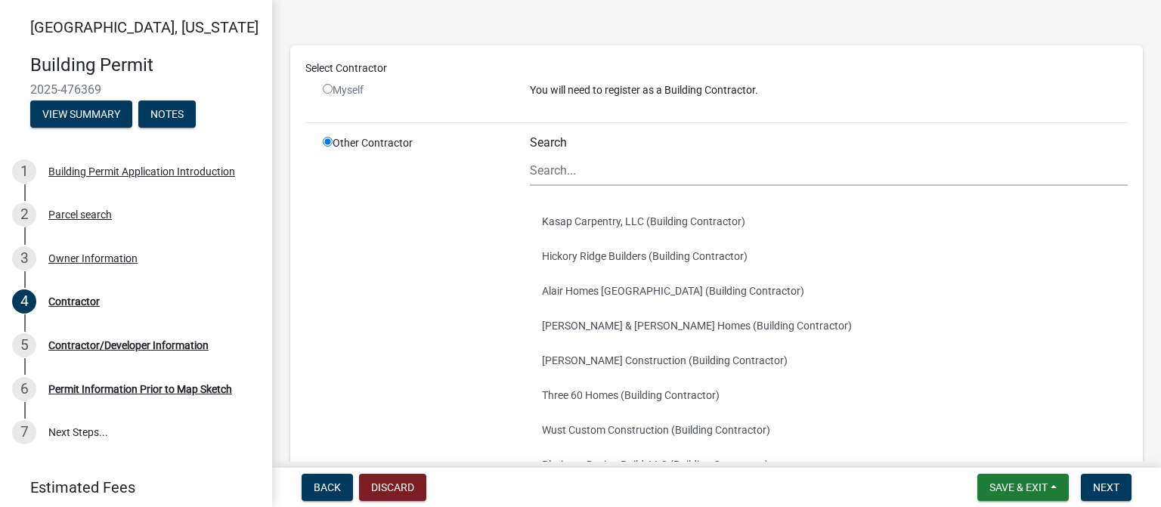
scroll to position [228, 0]
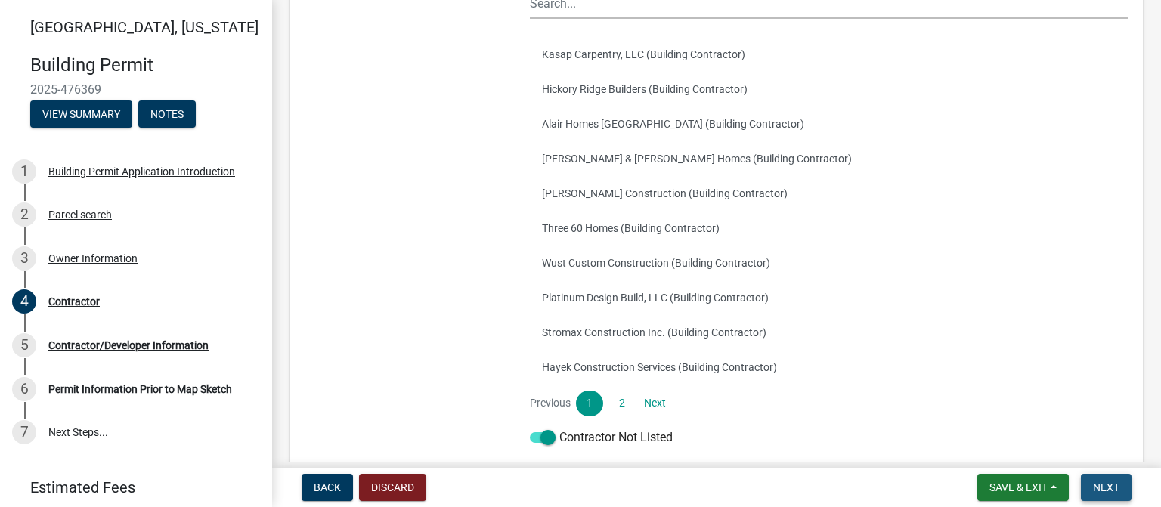
click at [1101, 487] on span "Next" at bounding box center [1106, 487] width 26 height 12
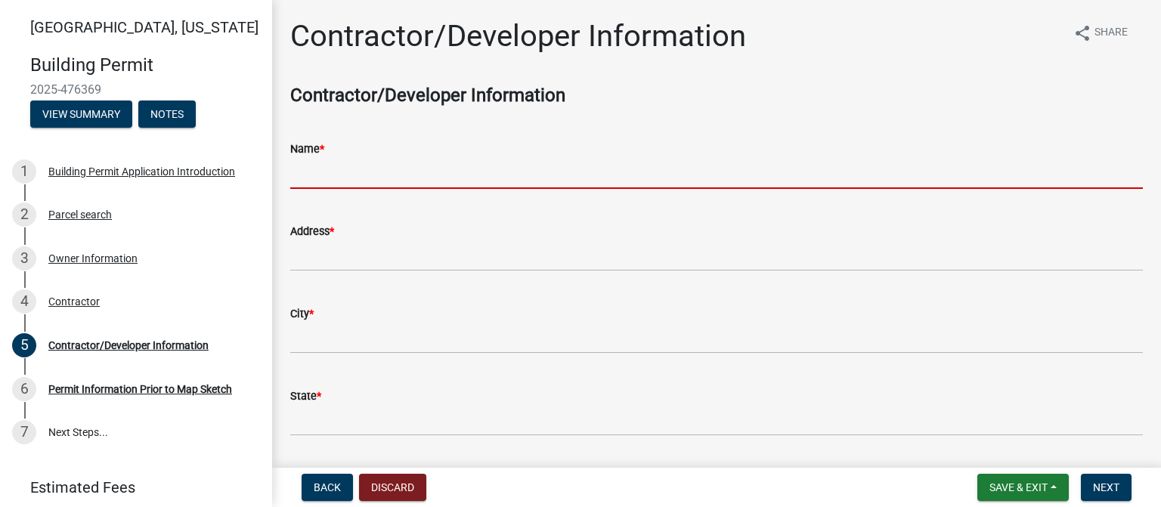
click at [454, 179] on input "Name *" at bounding box center [716, 173] width 853 height 31
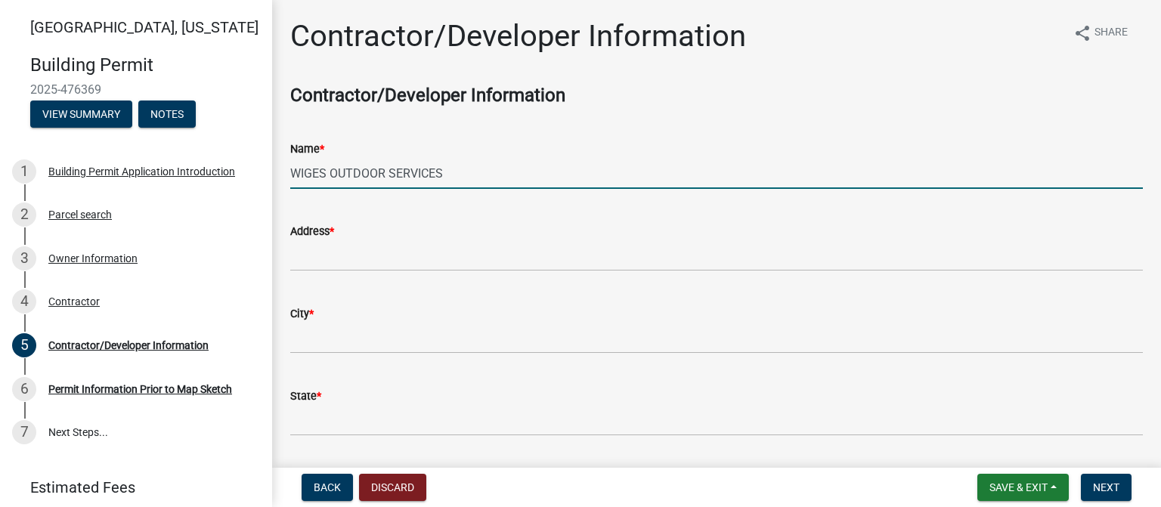
type input "WIGES OUTDOOR SERVICES"
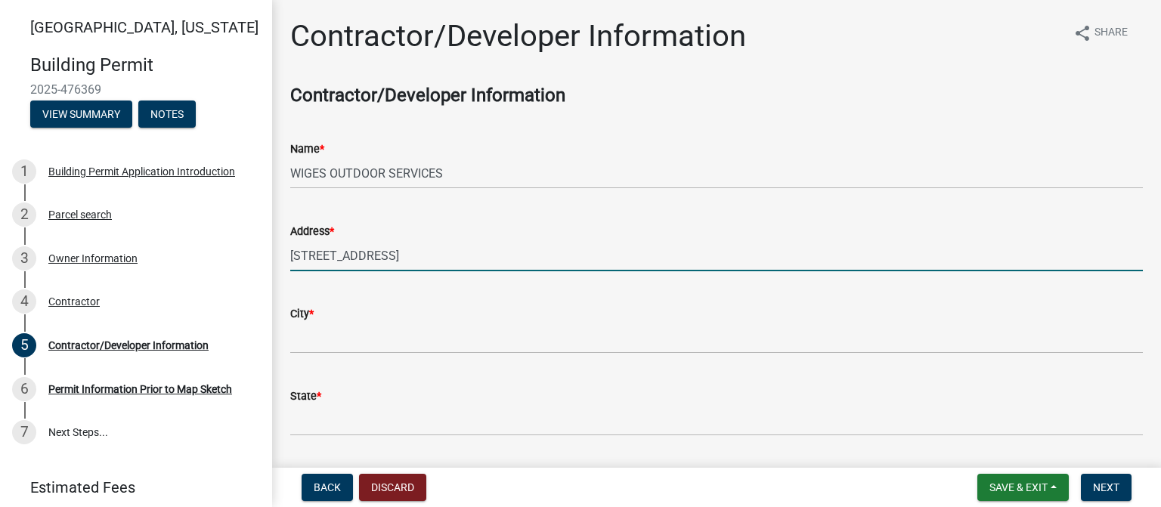
type input "[STREET_ADDRESS]"
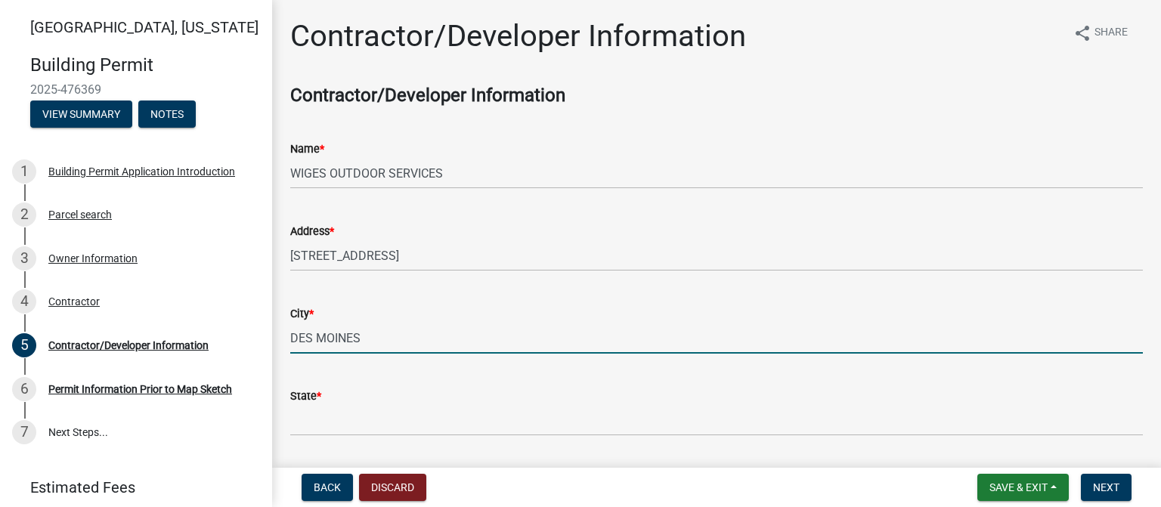
type input "DES MOINES"
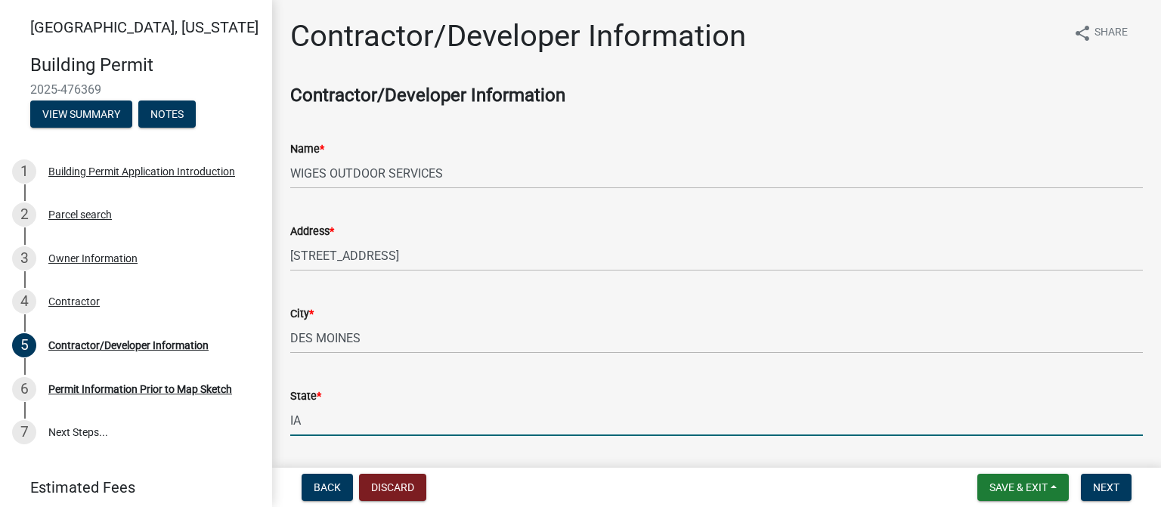
type input "IA"
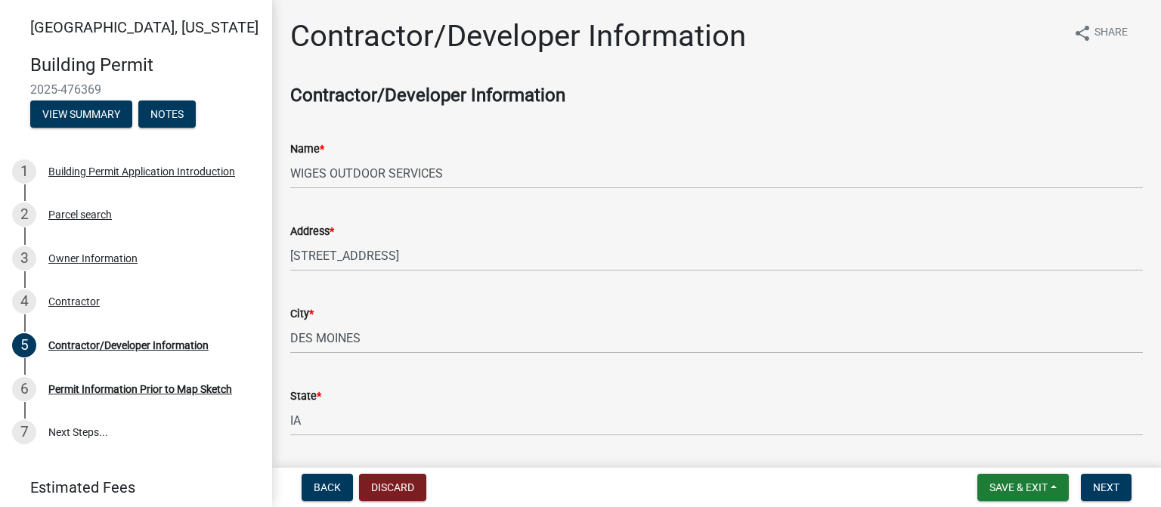
scroll to position [272, 0]
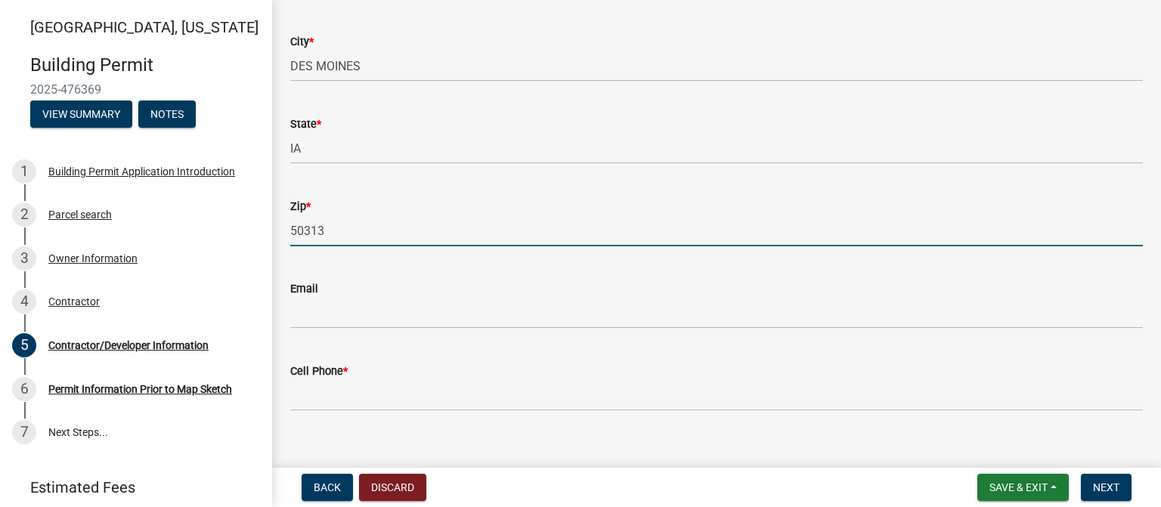
type input "50313"
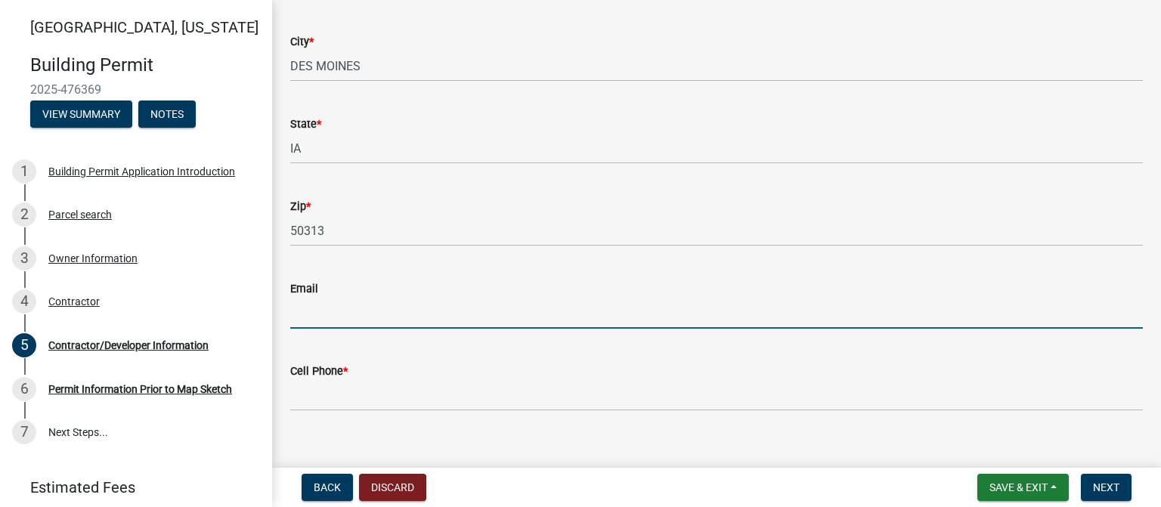
click at [348, 305] on input "Email" at bounding box center [716, 313] width 853 height 31
type input "[EMAIL_ADDRESS][DOMAIN_NAME]"
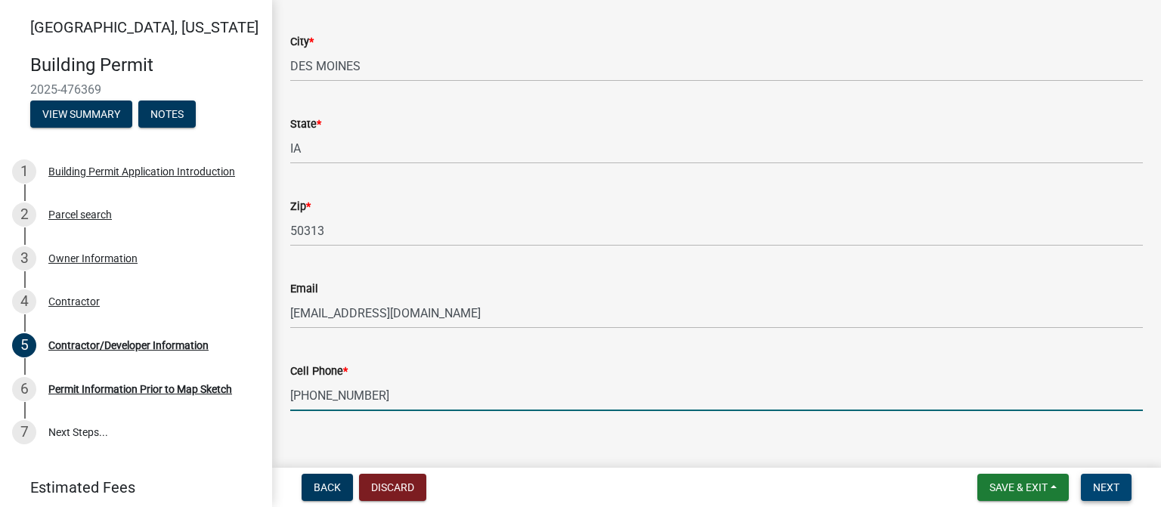
type input "[PHONE_NUMBER]"
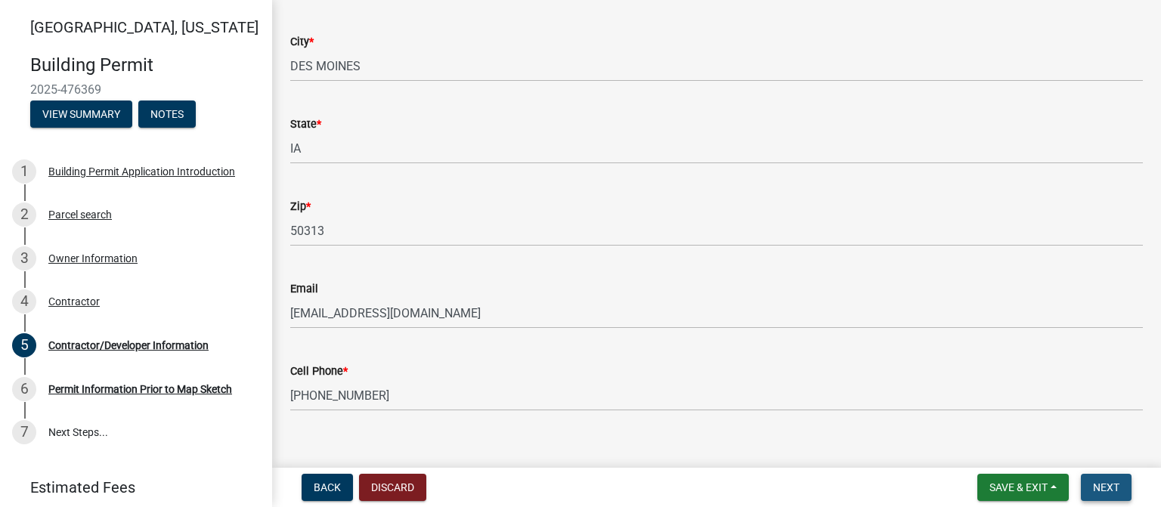
click at [1111, 482] on span "Next" at bounding box center [1106, 487] width 26 height 12
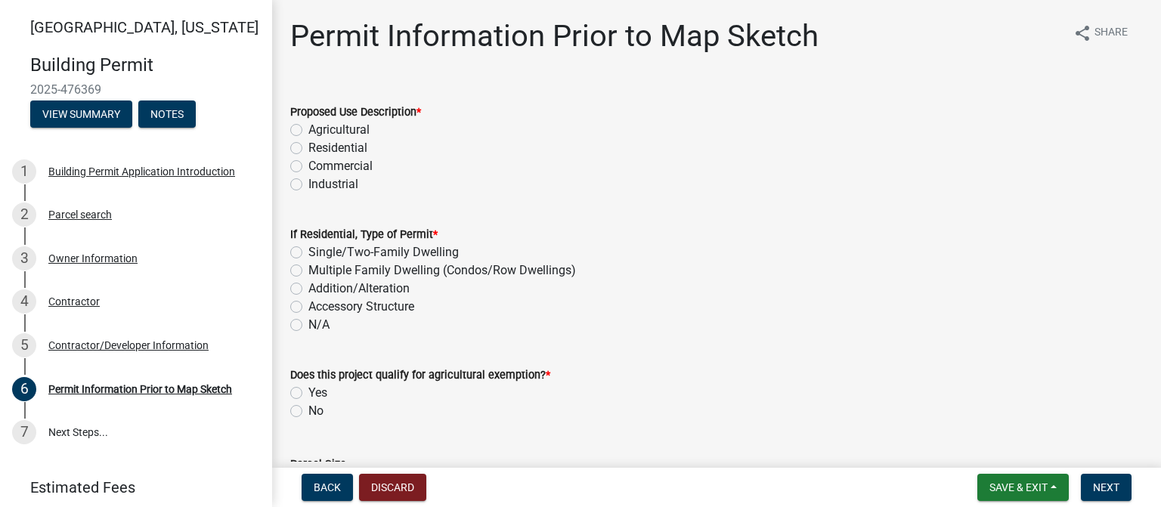
click at [308, 146] on label "Residential" at bounding box center [337, 148] width 59 height 18
click at [308, 146] on input "Residential" at bounding box center [313, 144] width 10 height 10
radio input "true"
click at [308, 289] on label "Addition/Alteration" at bounding box center [358, 289] width 101 height 18
click at [308, 289] on input "Addition/Alteration" at bounding box center [313, 285] width 10 height 10
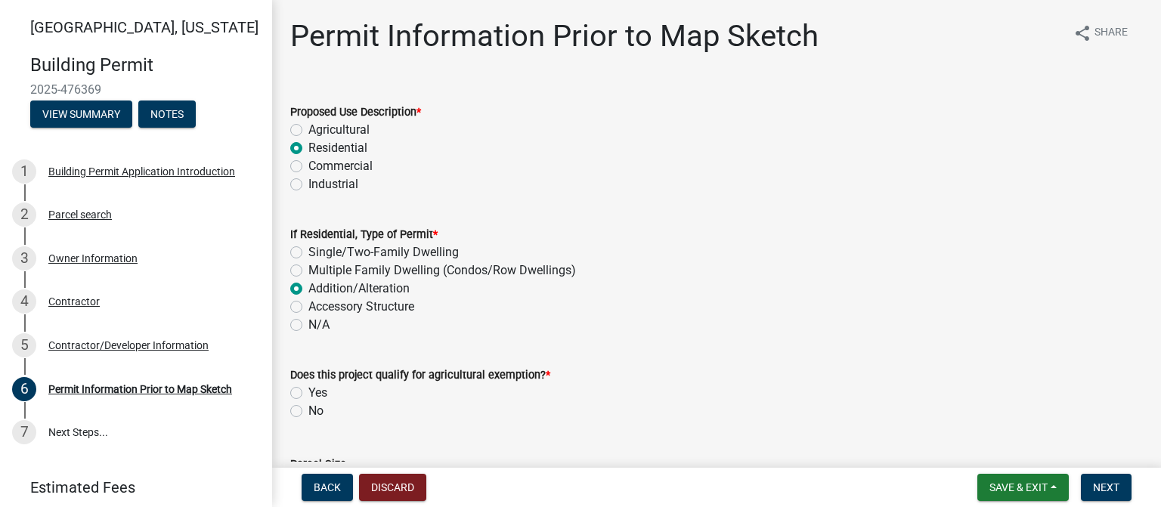
radio input "true"
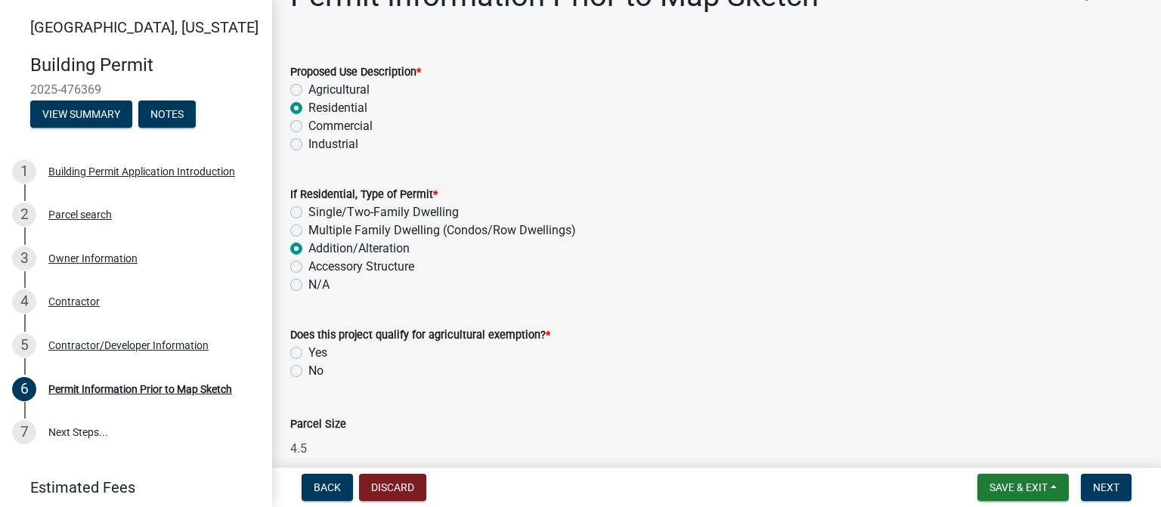
scroll to position [76, 0]
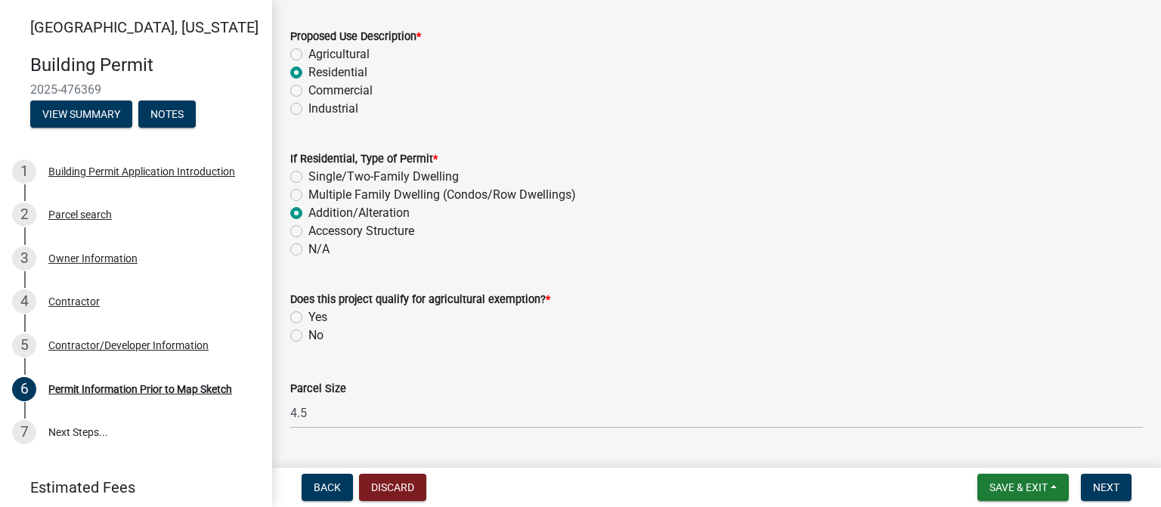
click at [308, 332] on label "No" at bounding box center [315, 336] width 15 height 18
click at [308, 332] on input "No" at bounding box center [313, 332] width 10 height 10
radio input "true"
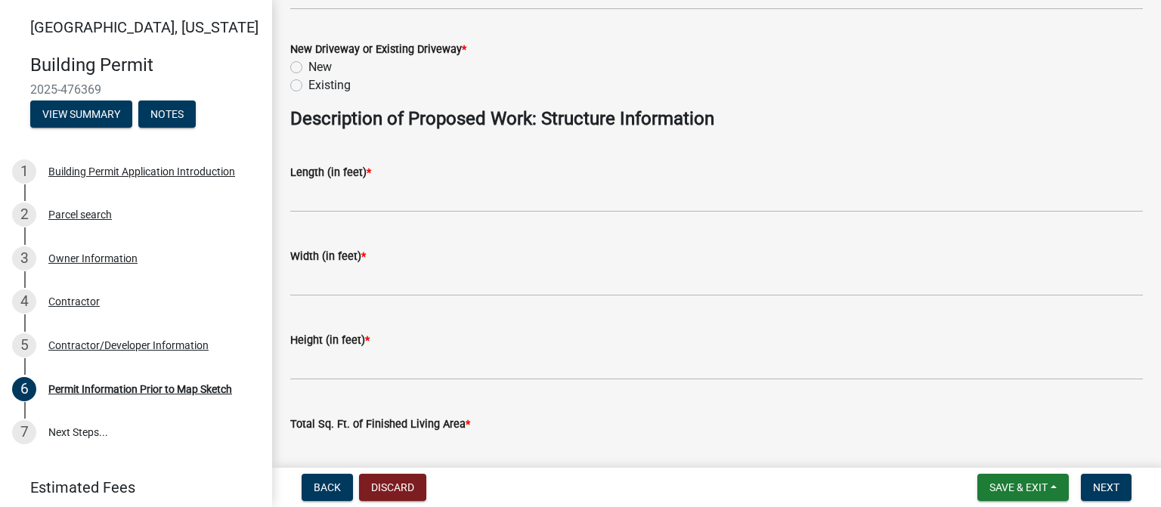
scroll to position [786, 0]
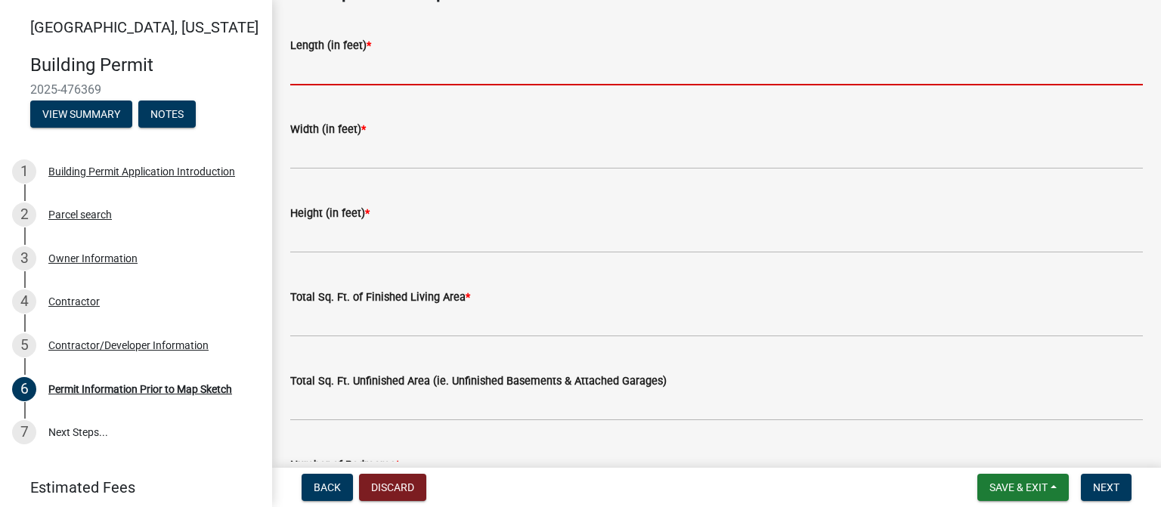
click at [339, 75] on input "text" at bounding box center [716, 69] width 853 height 31
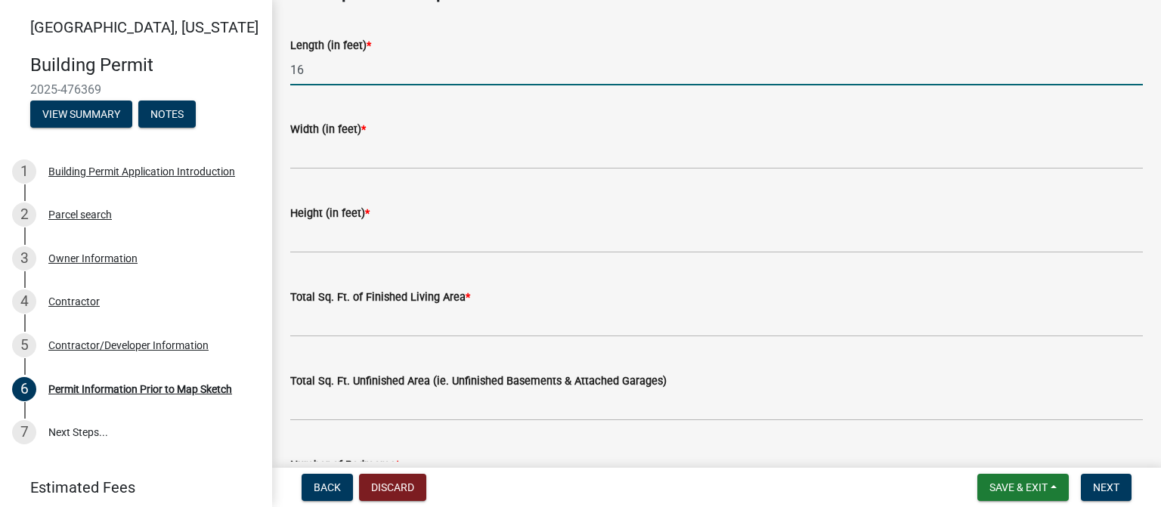
type input "16"
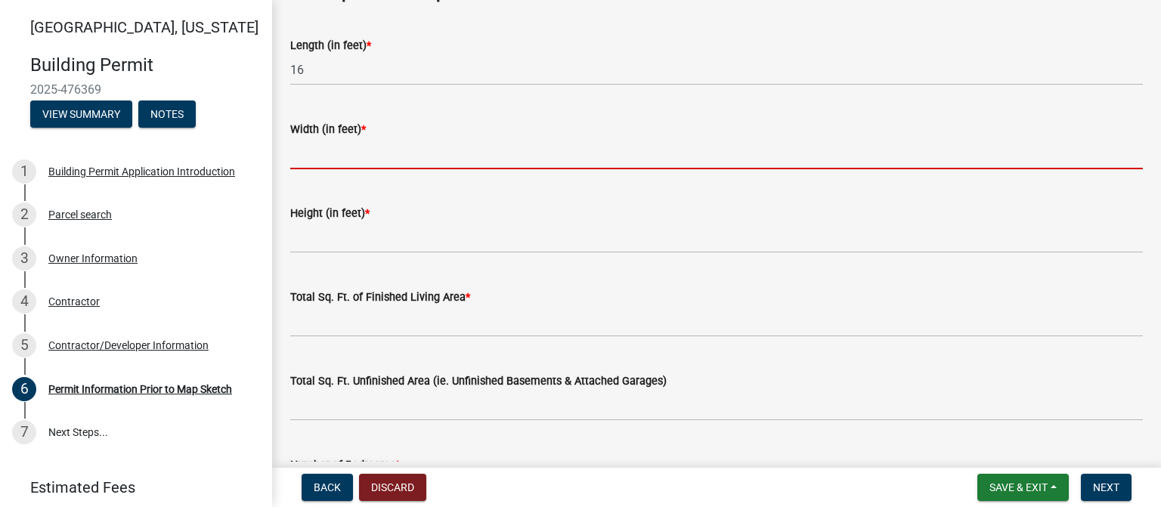
click at [312, 160] on input "text" at bounding box center [716, 153] width 853 height 31
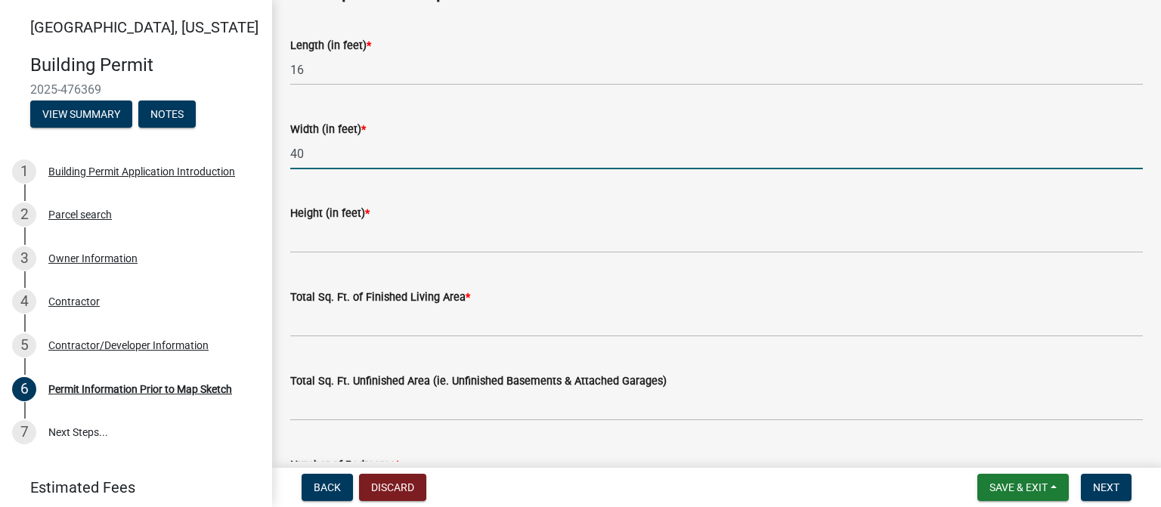
type input "40"
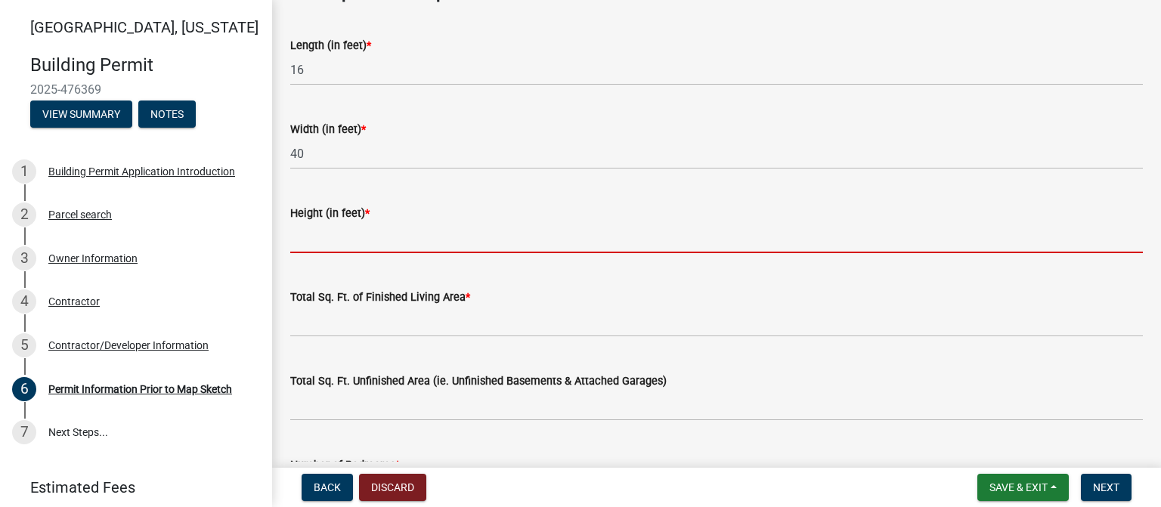
click at [382, 246] on input "text" at bounding box center [716, 237] width 853 height 31
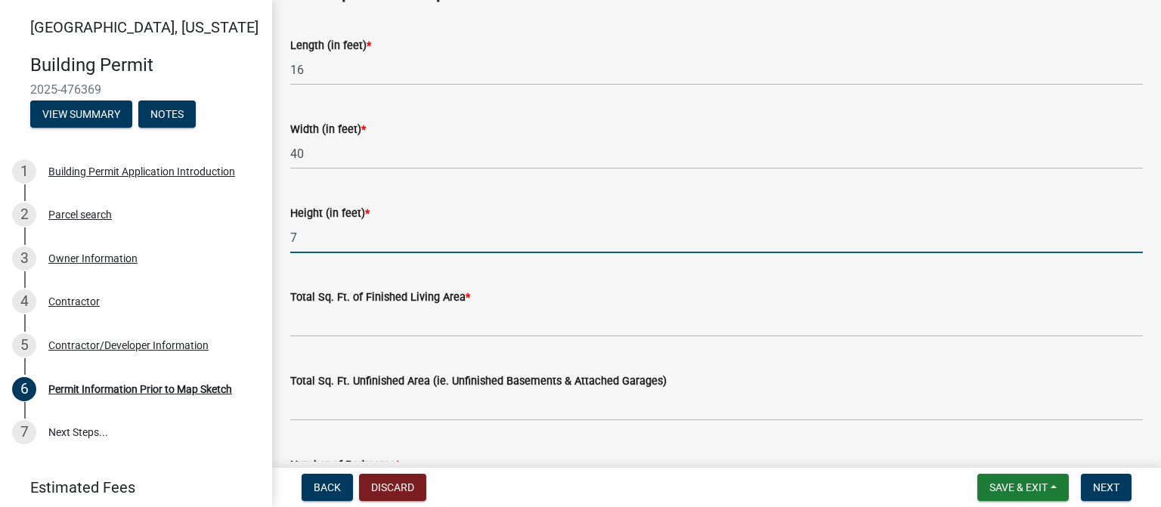
type input "7"
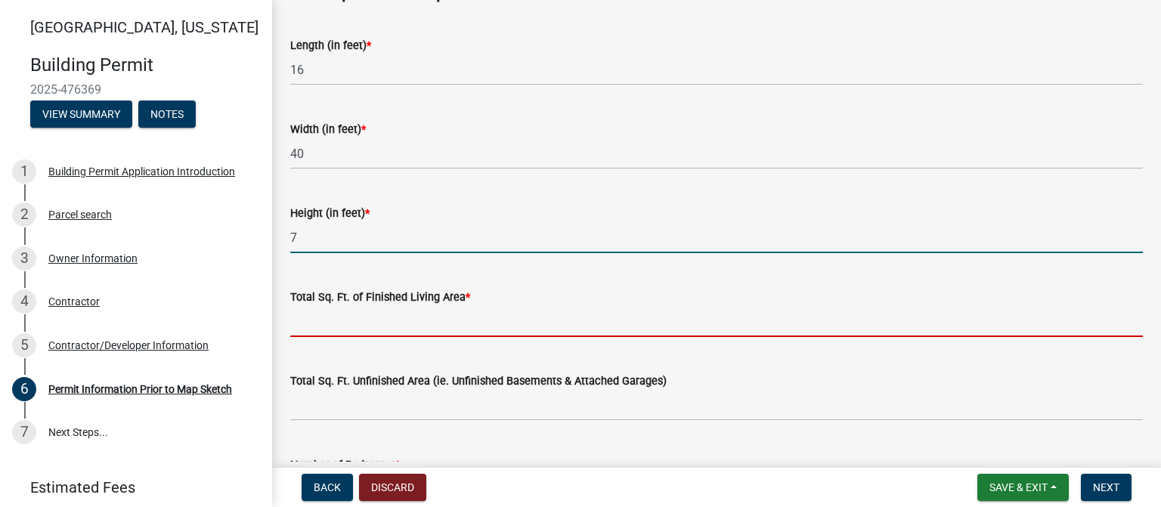
click at [378, 323] on input "text" at bounding box center [716, 321] width 853 height 31
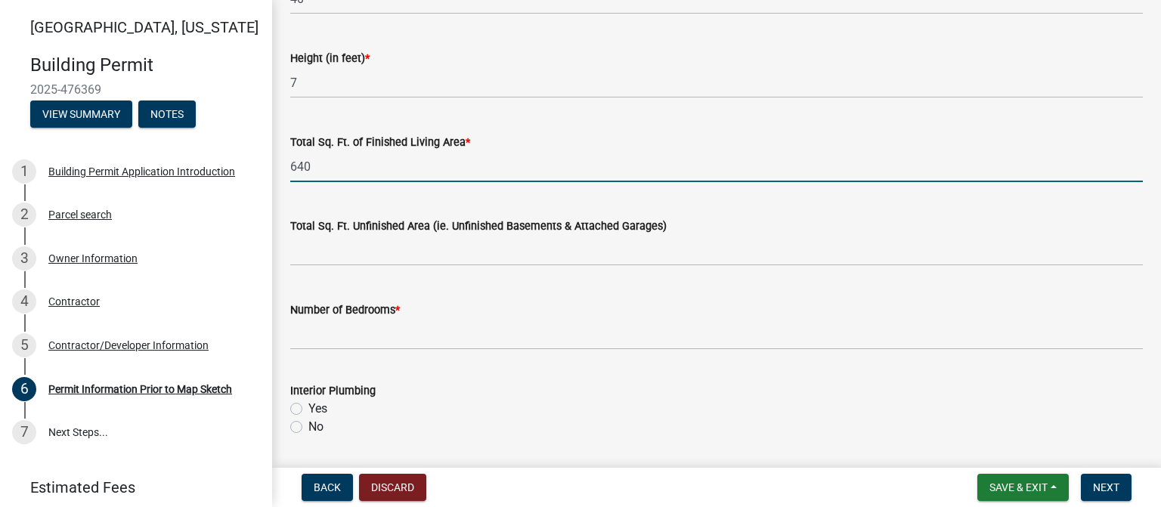
scroll to position [1013, 0]
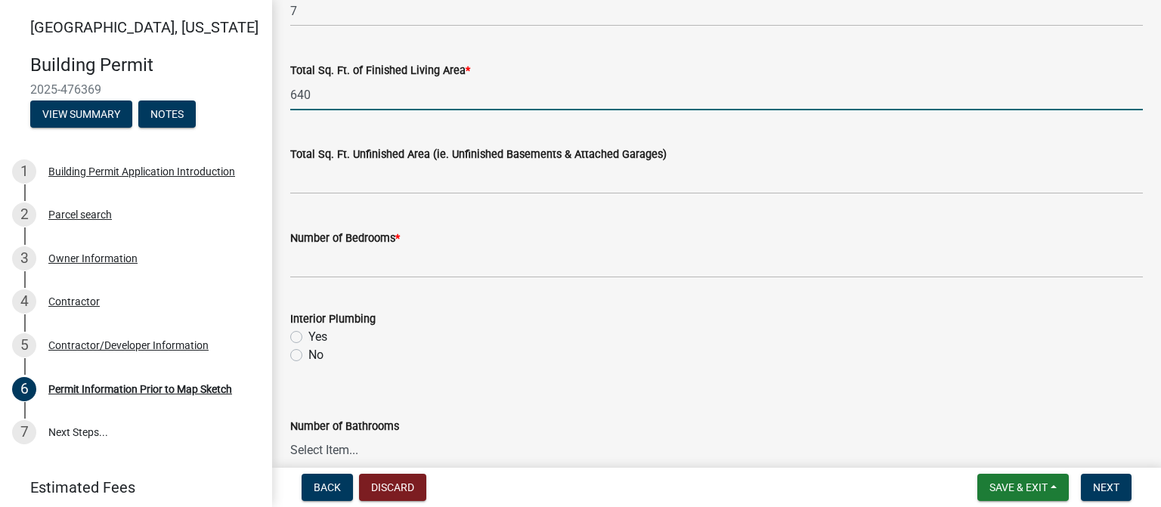
type input "640"
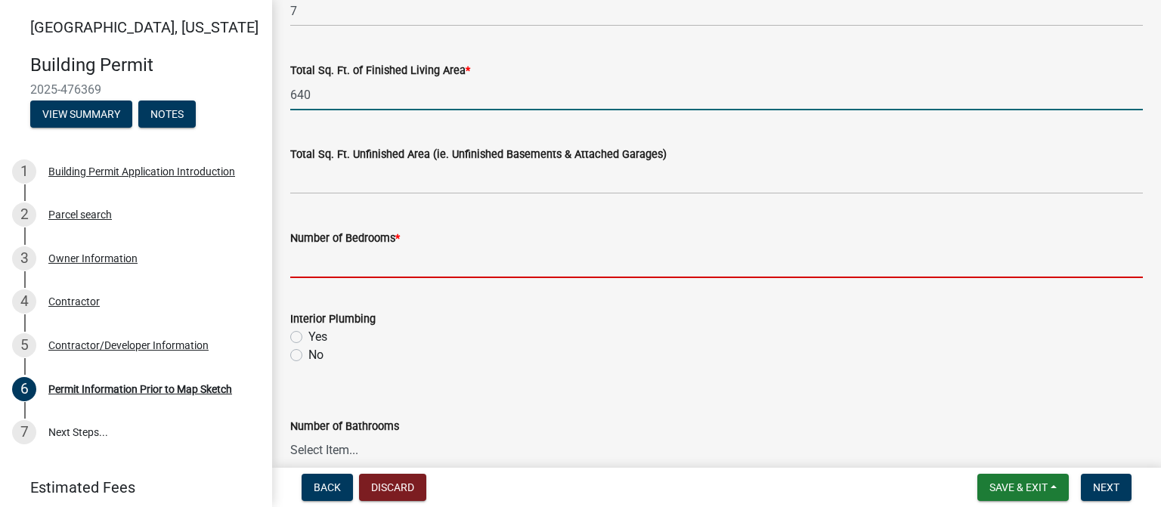
click at [333, 265] on input "text" at bounding box center [716, 262] width 853 height 31
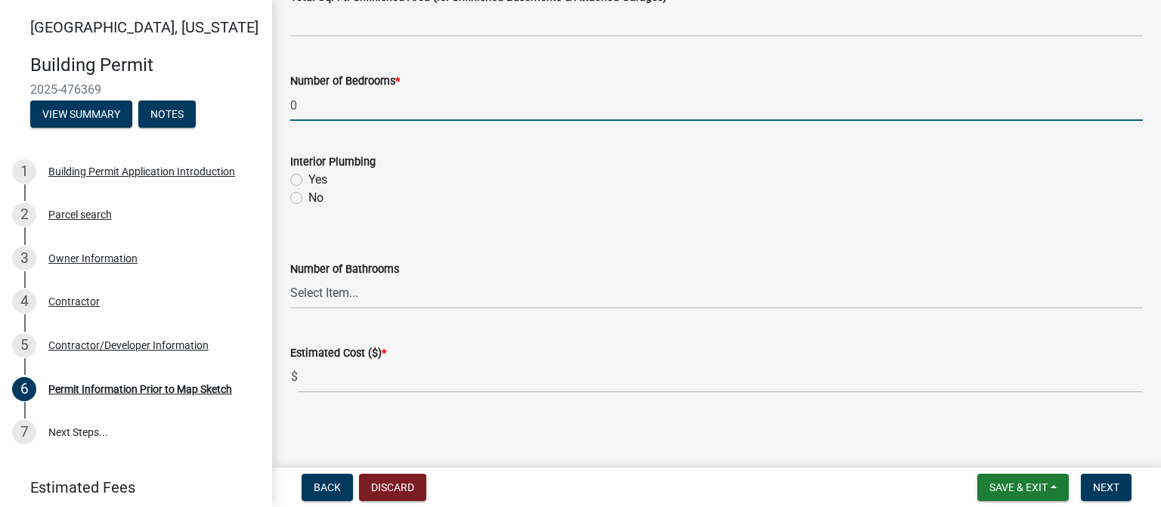
scroll to position [1173, 0]
type input "0"
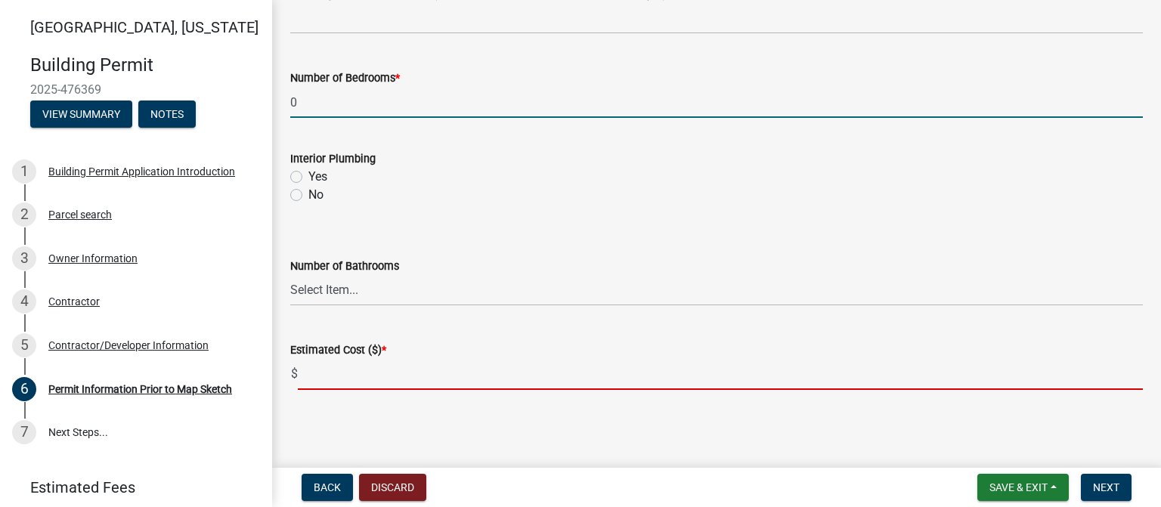
click at [361, 364] on input "text" at bounding box center [720, 374] width 845 height 31
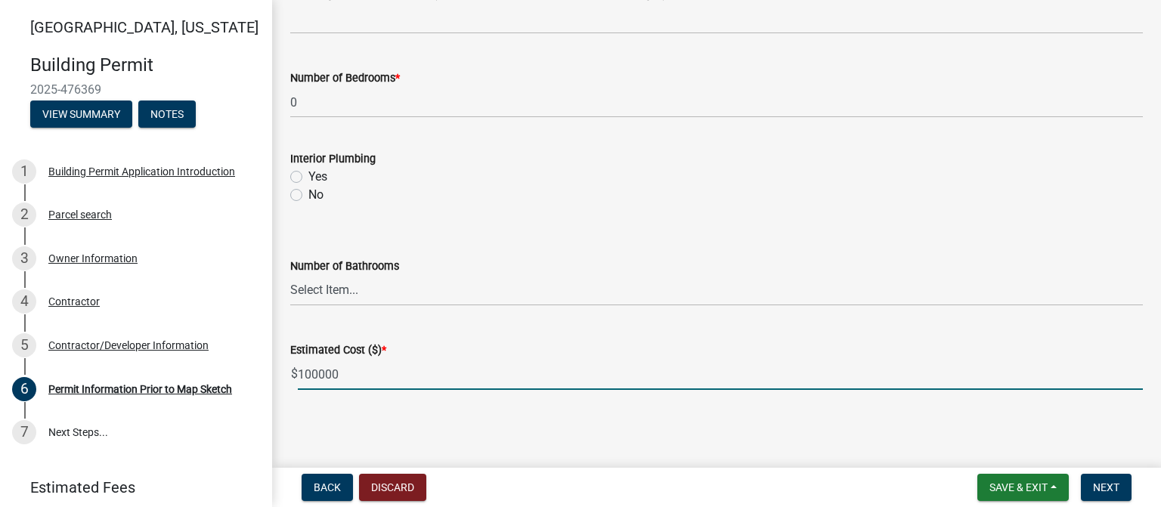
type input "100000"
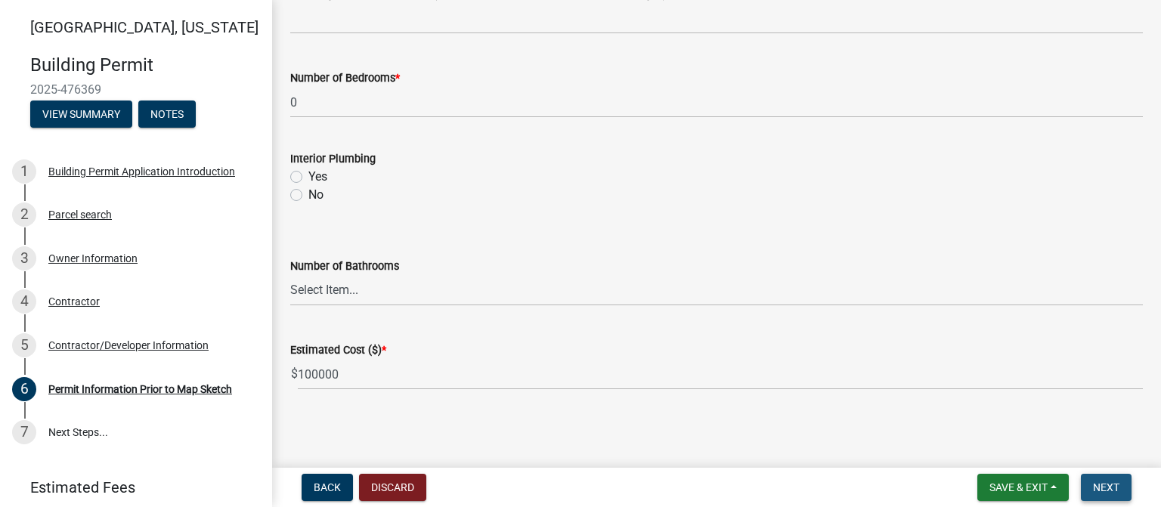
click at [1101, 487] on span "Next" at bounding box center [1106, 487] width 26 height 12
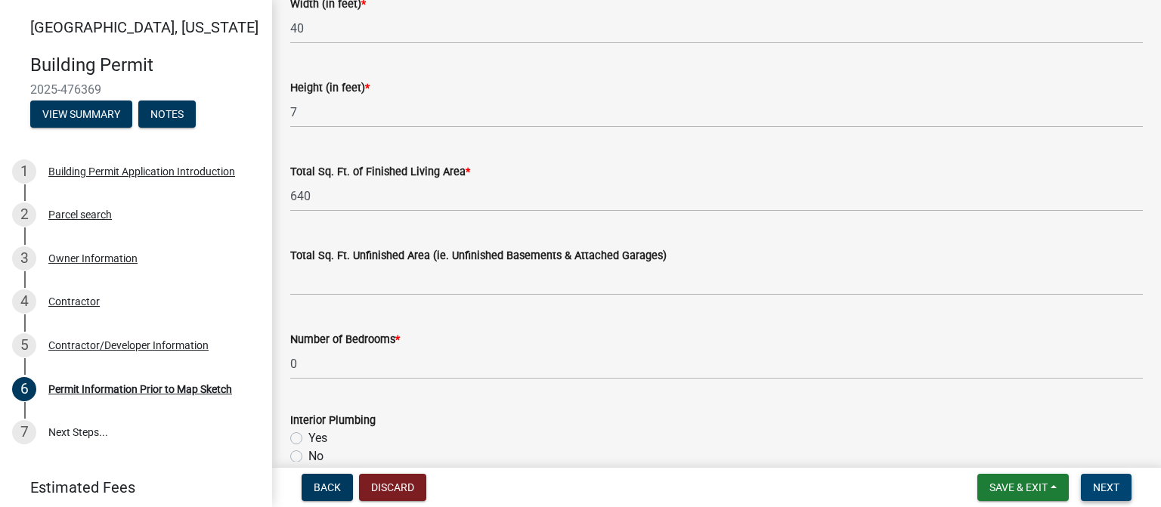
scroll to position [977, 0]
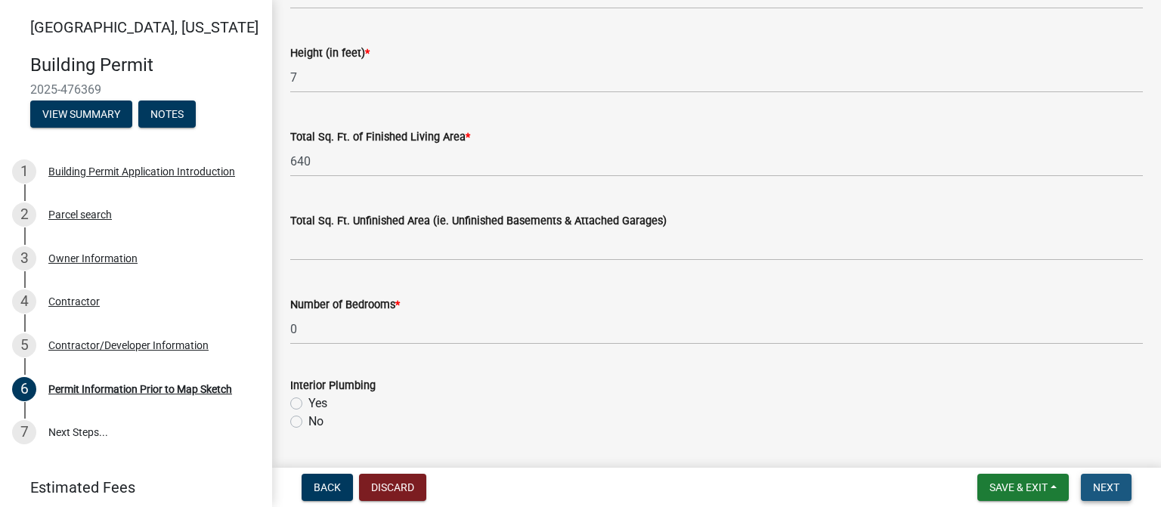
click at [1095, 482] on span "Next" at bounding box center [1106, 487] width 26 height 12
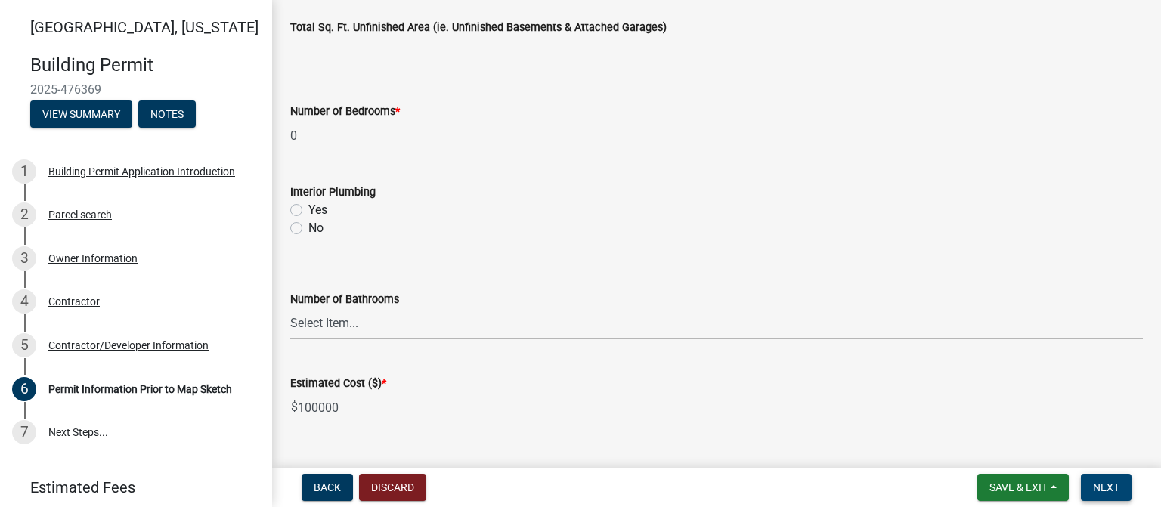
scroll to position [1203, 0]
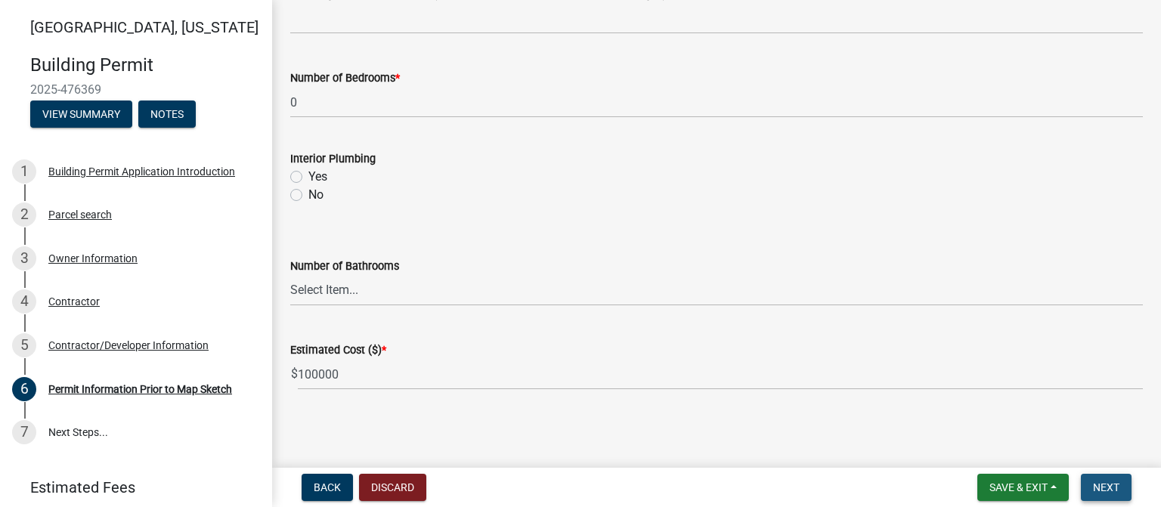
click at [1104, 481] on span "Next" at bounding box center [1106, 487] width 26 height 12
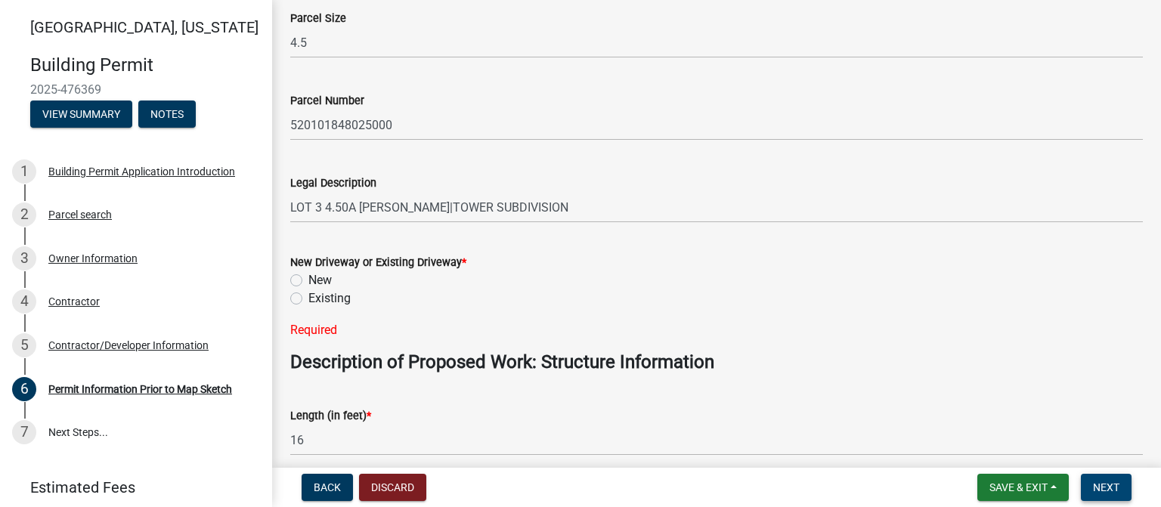
scroll to position [447, 0]
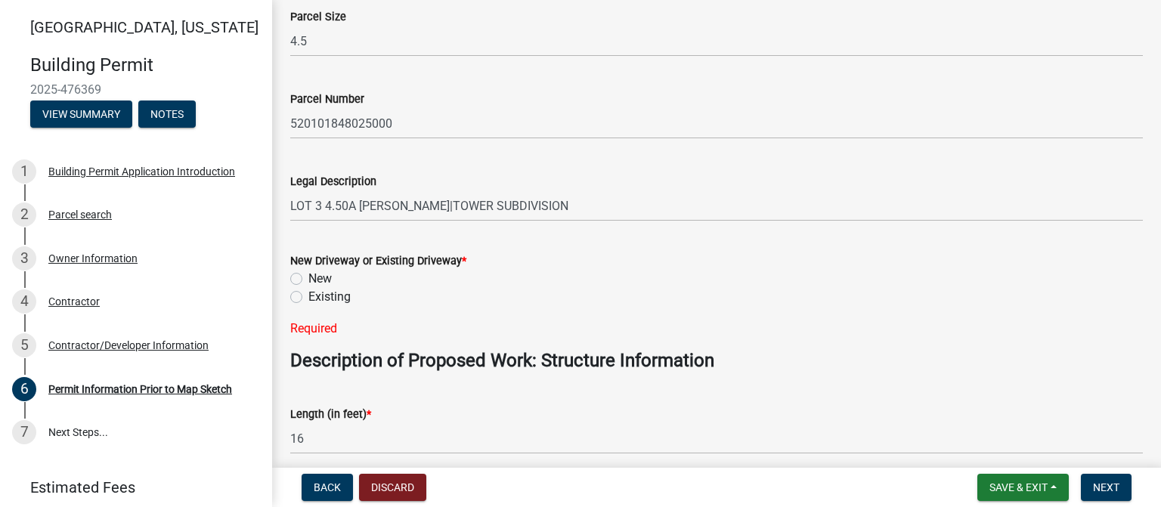
click at [308, 296] on label "Existing" at bounding box center [329, 297] width 42 height 18
click at [308, 296] on input "Existing" at bounding box center [313, 293] width 10 height 10
radio input "true"
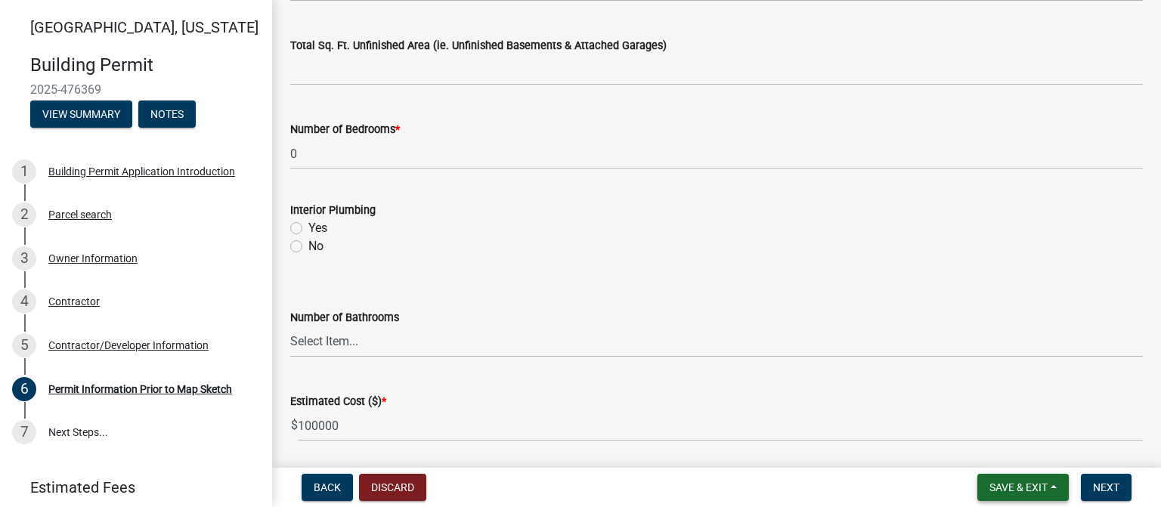
scroll to position [1173, 0]
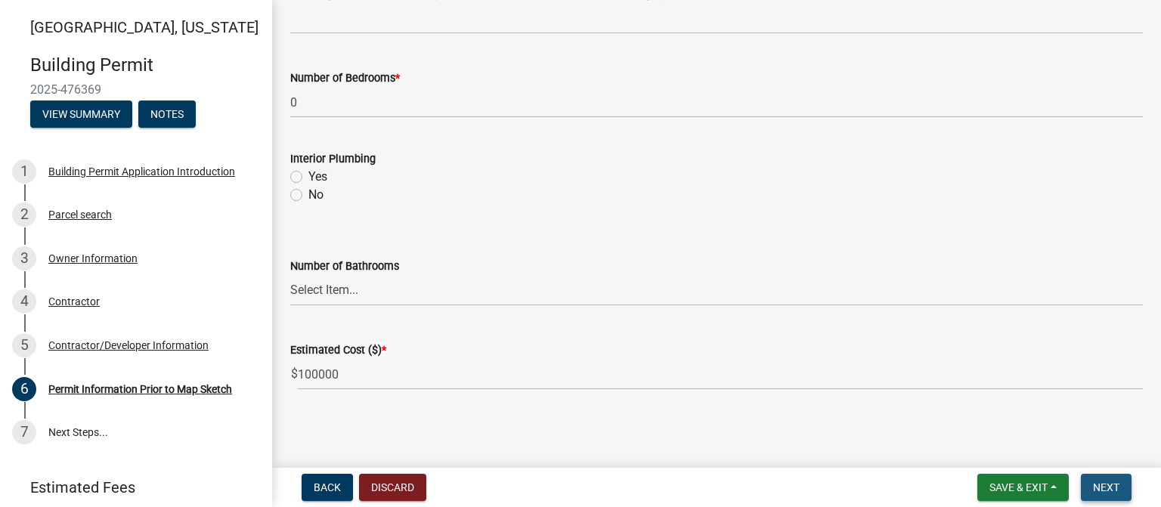
click at [1108, 484] on span "Next" at bounding box center [1106, 487] width 26 height 12
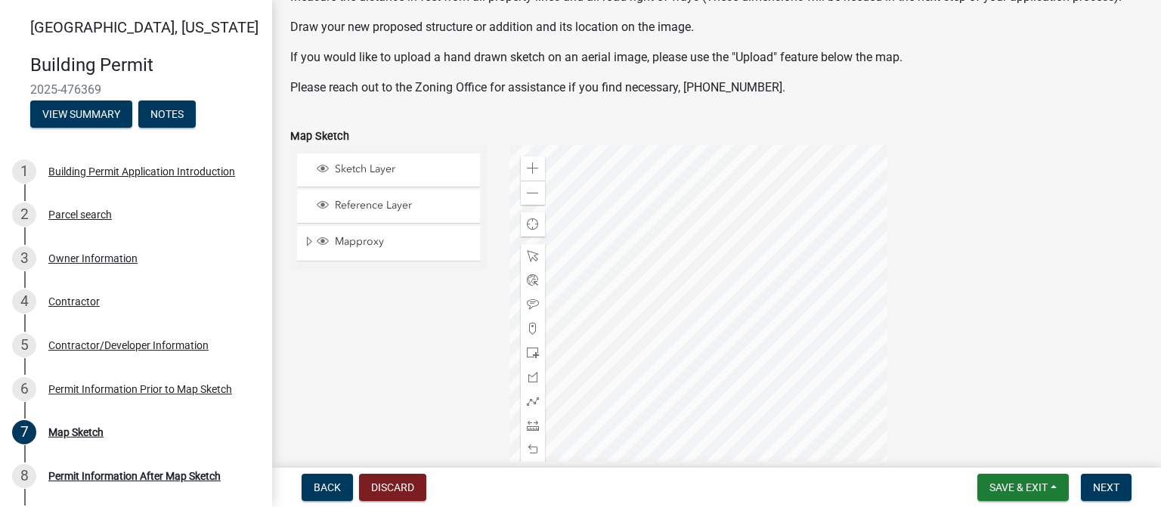
scroll to position [70, 0]
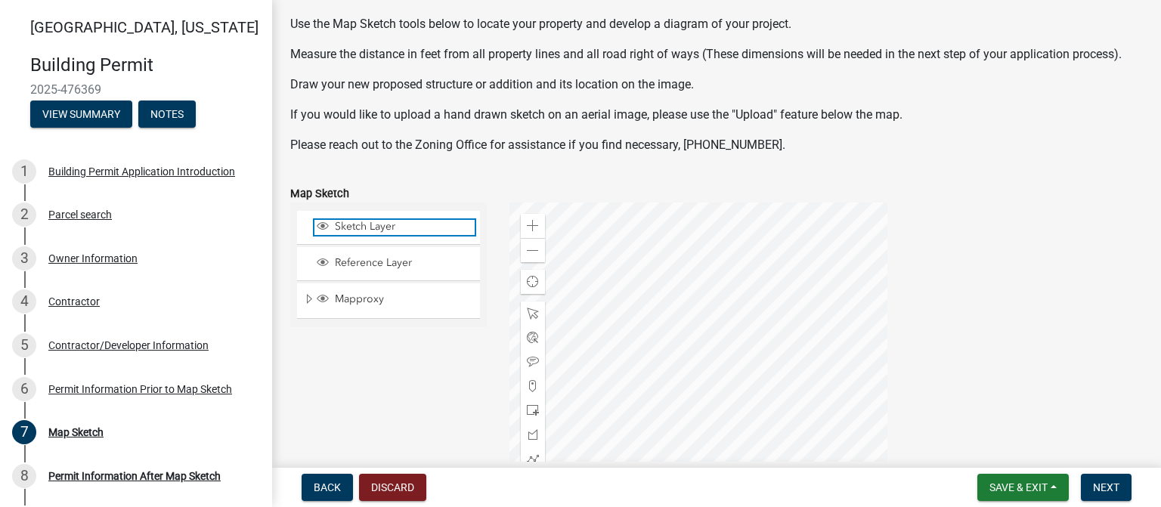
click at [378, 229] on span "Sketch Layer" at bounding box center [403, 227] width 144 height 14
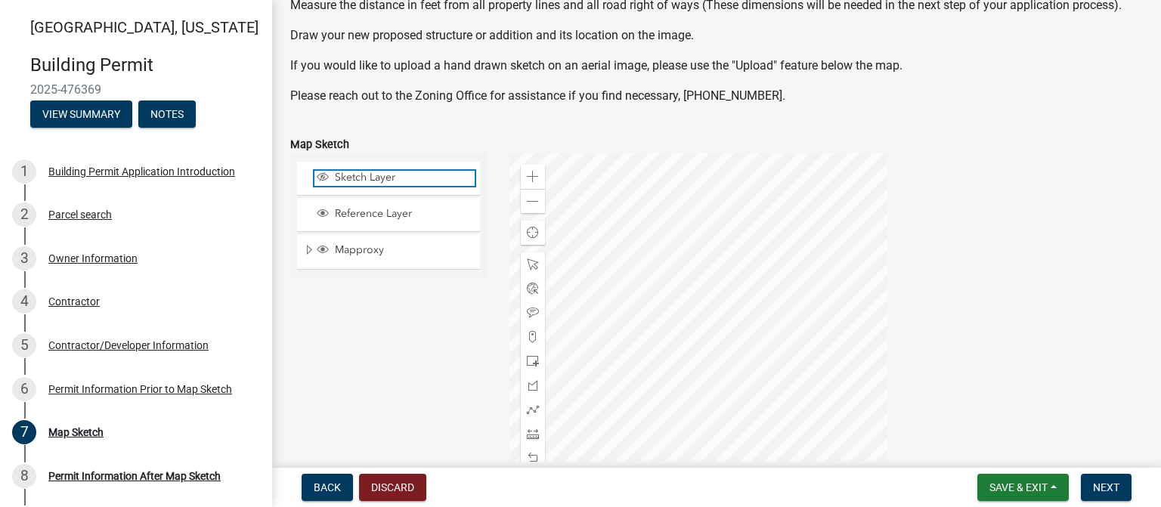
scroll to position [145, 0]
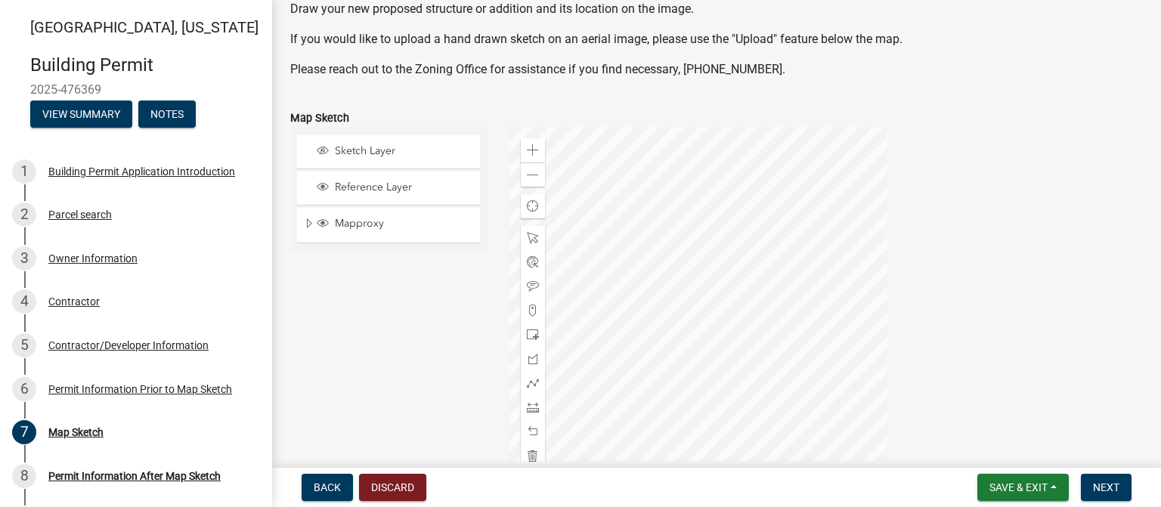
click at [658, 299] on div at bounding box center [698, 316] width 378 height 378
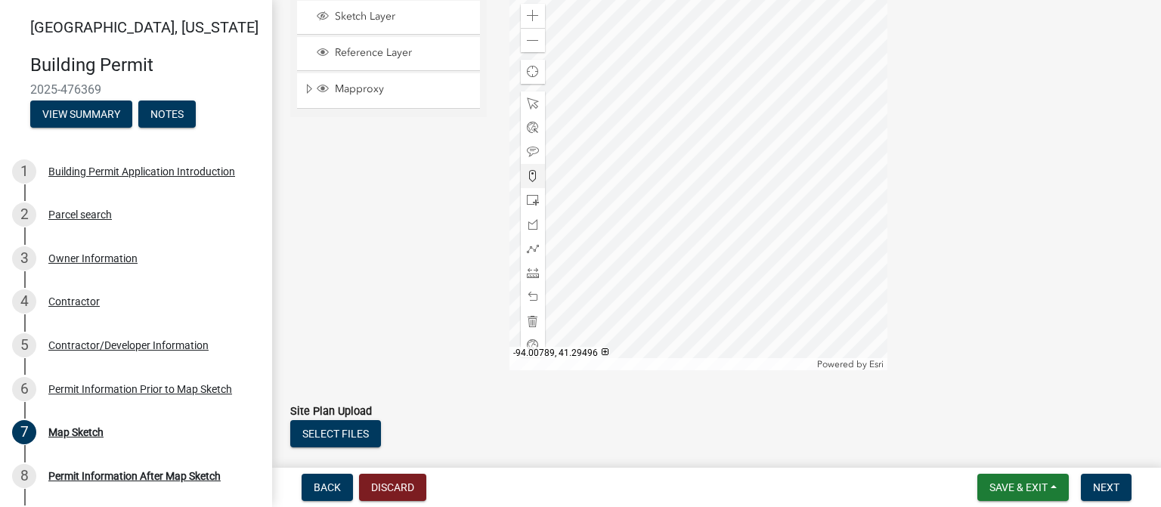
scroll to position [372, 0]
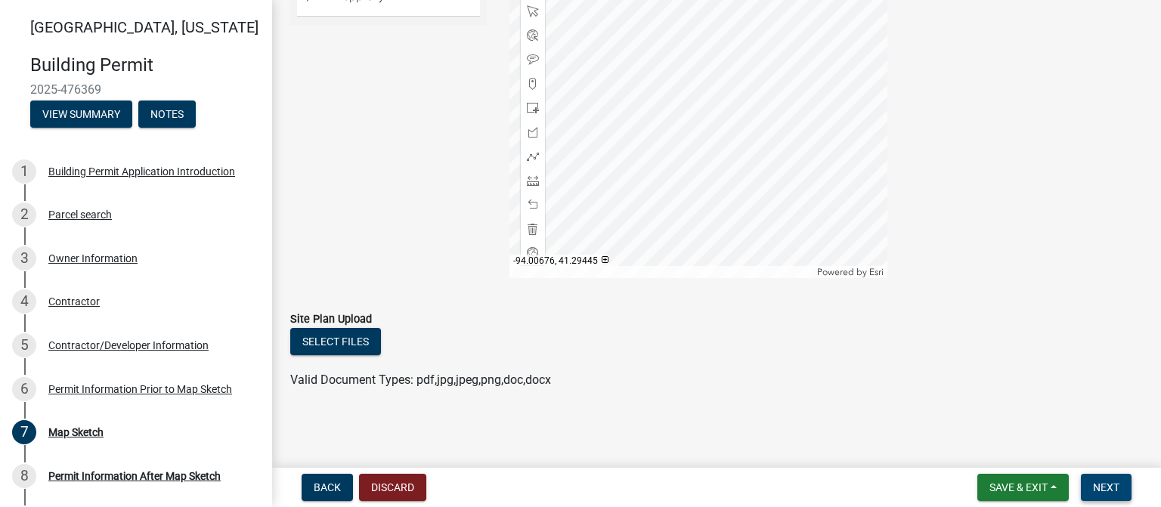
click at [1113, 488] on span "Next" at bounding box center [1106, 487] width 26 height 12
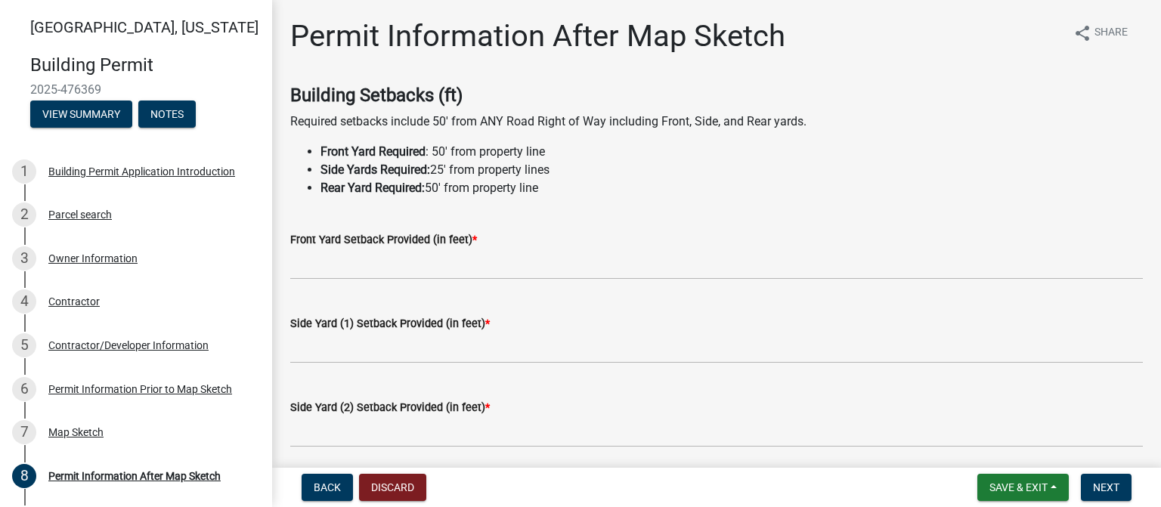
scroll to position [76, 0]
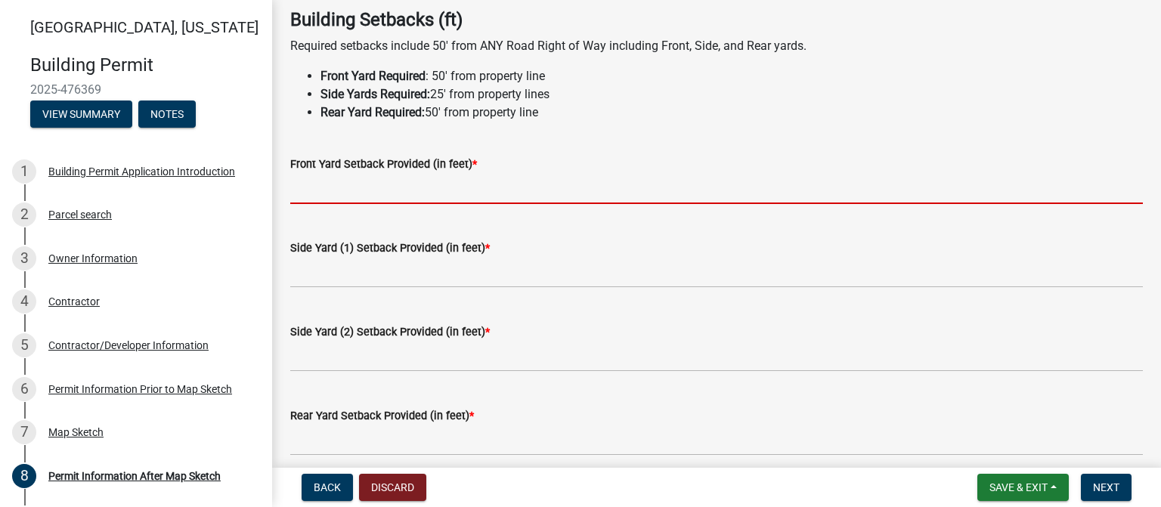
click at [364, 195] on input "text" at bounding box center [716, 188] width 853 height 31
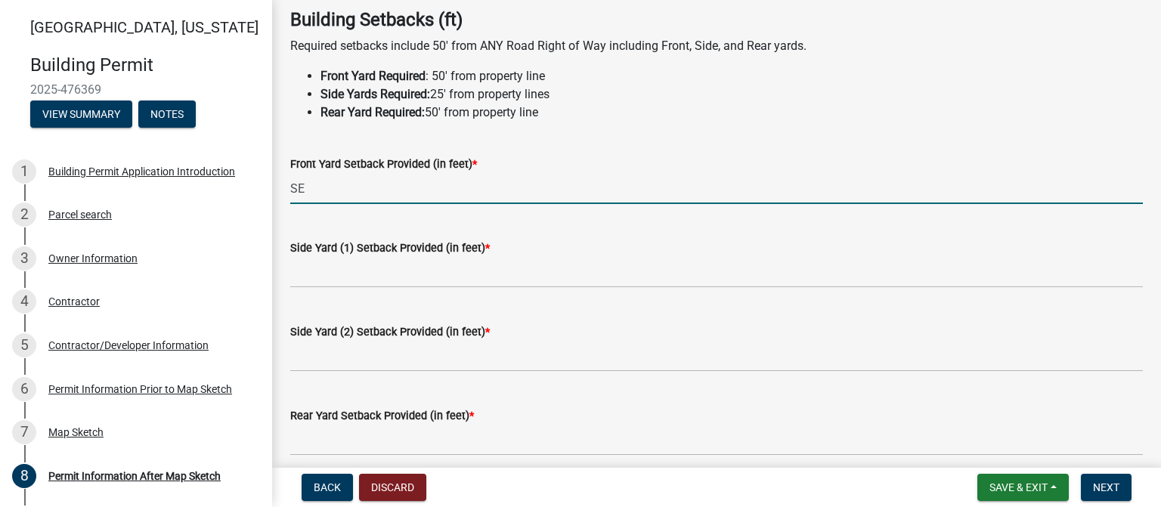
type input "S"
drag, startPoint x: 453, startPoint y: 181, endPoint x: 268, endPoint y: 181, distance: 185.2
click at [268, 181] on div "[GEOGRAPHIC_DATA], [US_STATE][GEOGRAPHIC_DATA] Permit 2025-476369 View Summary …" at bounding box center [580, 253] width 1161 height 507
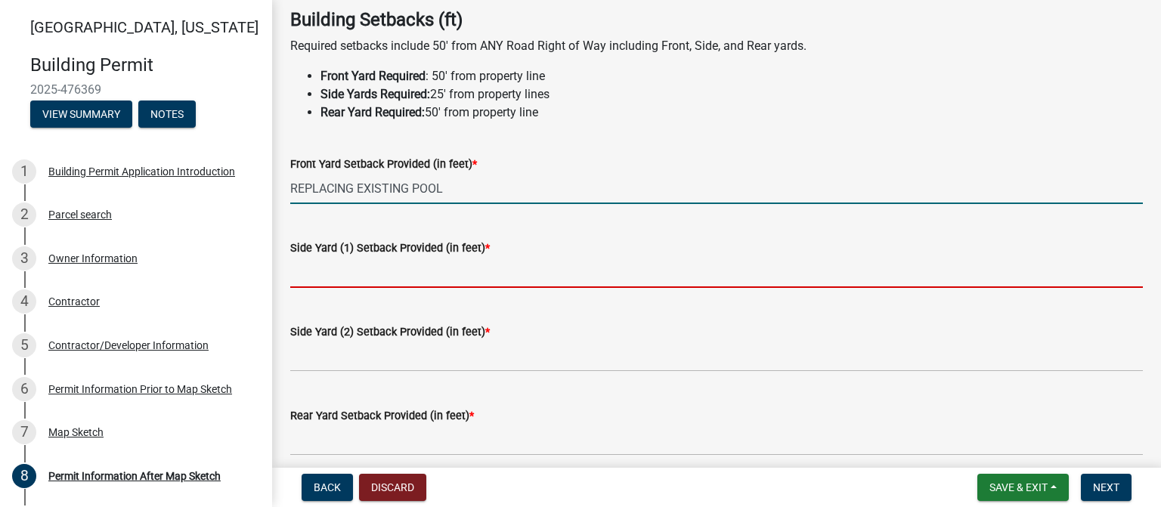
type input "0"
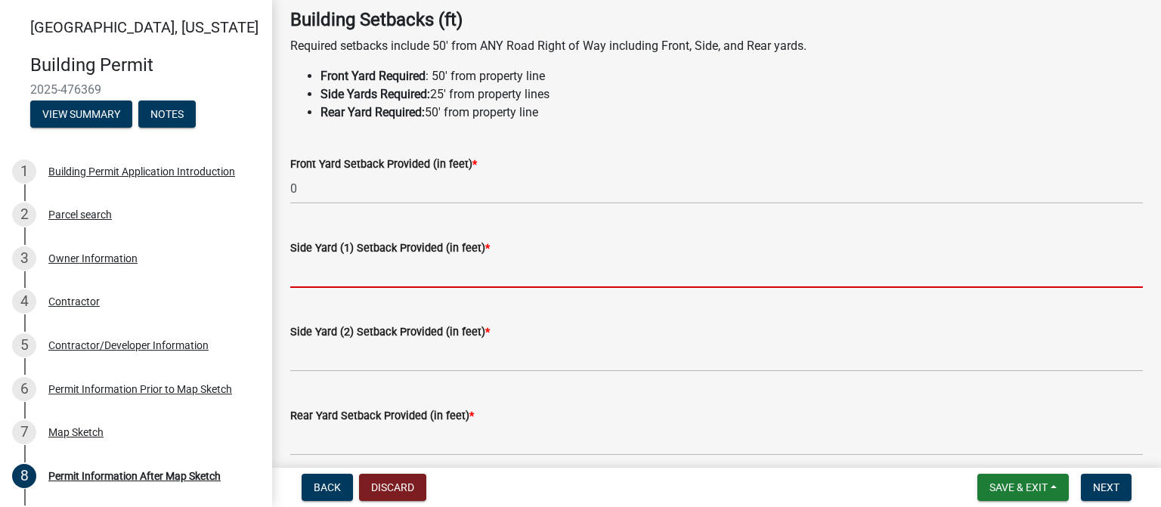
click at [330, 286] on input "text" at bounding box center [716, 272] width 853 height 31
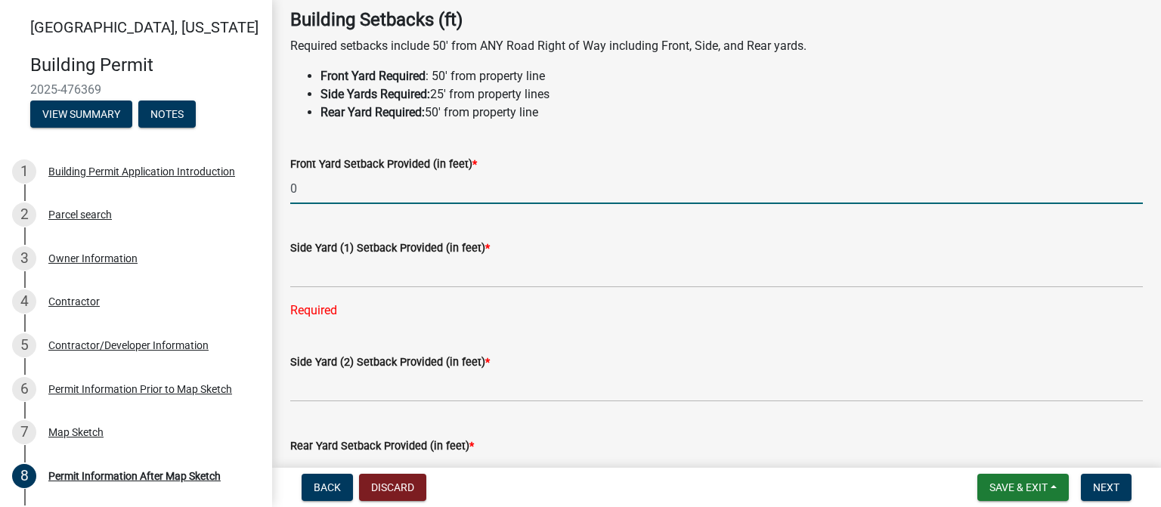
click at [347, 190] on input "0" at bounding box center [716, 188] width 853 height 31
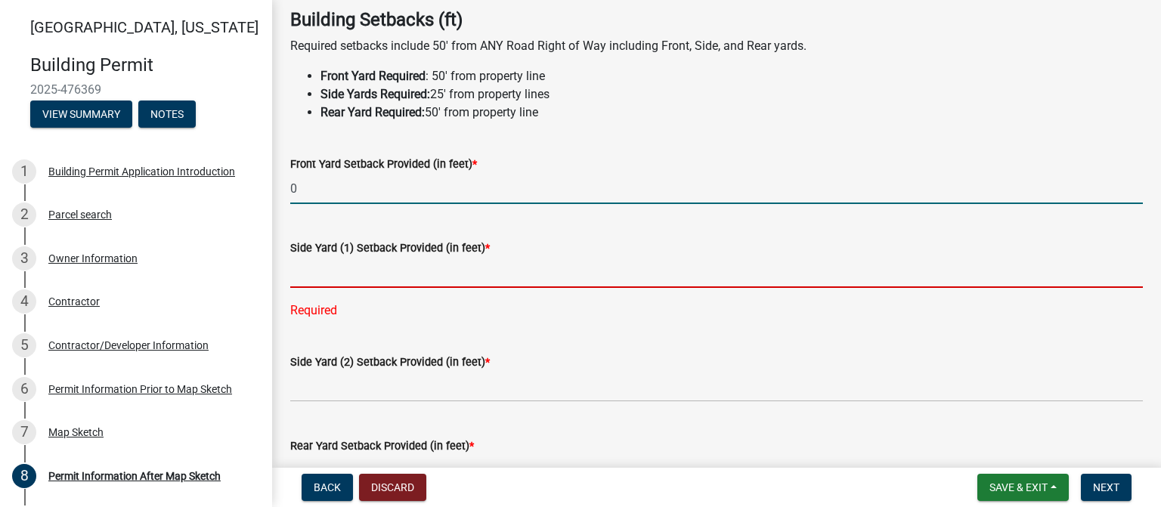
click at [336, 280] on input "text" at bounding box center [716, 272] width 853 height 31
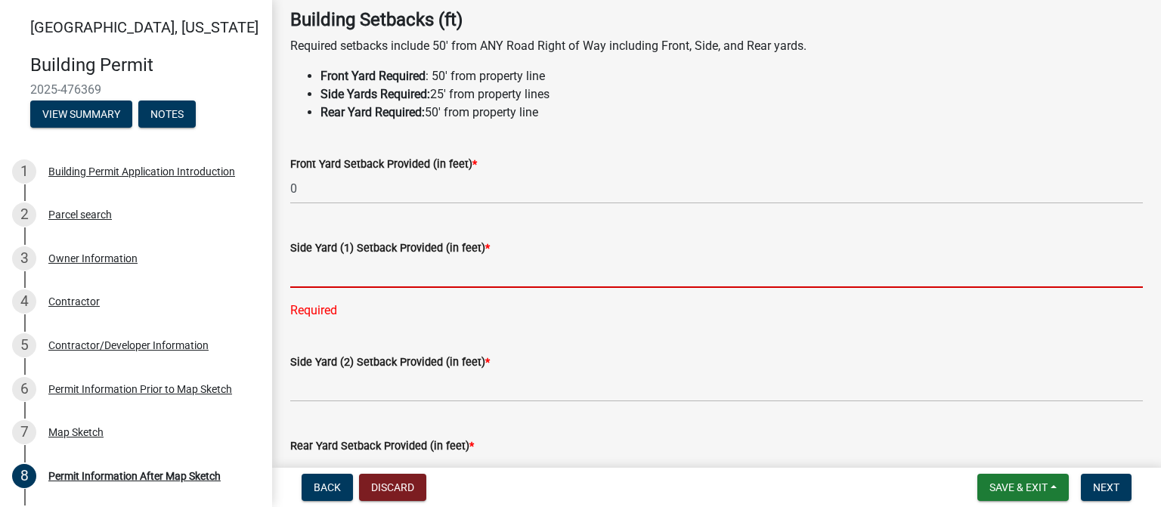
paste input "REPLACING EXISTING POOL"
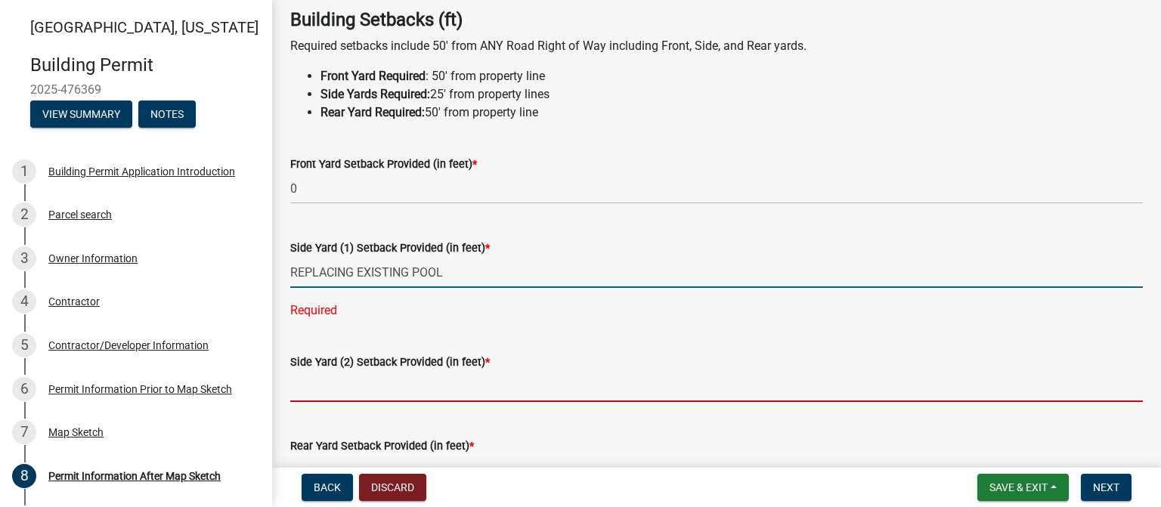
type input "0"
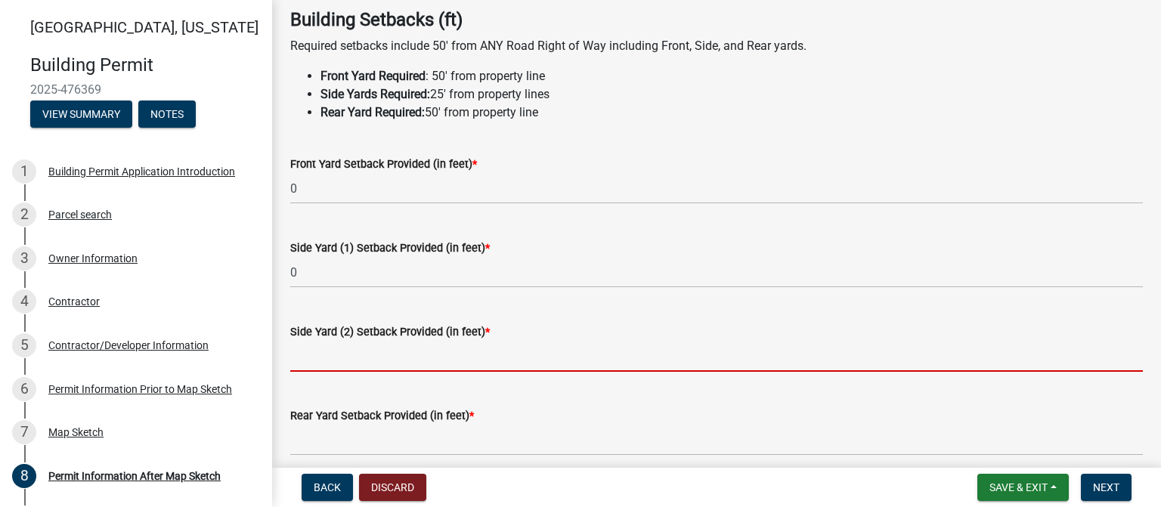
click at [342, 401] on wm-data-entity-input-list "Building Setbacks (ft) Required setbacks include 50' from ANY Road Right of Way…" at bounding box center [716, 392] width 853 height 766
paste input "REPLACING EXISTING POOL"
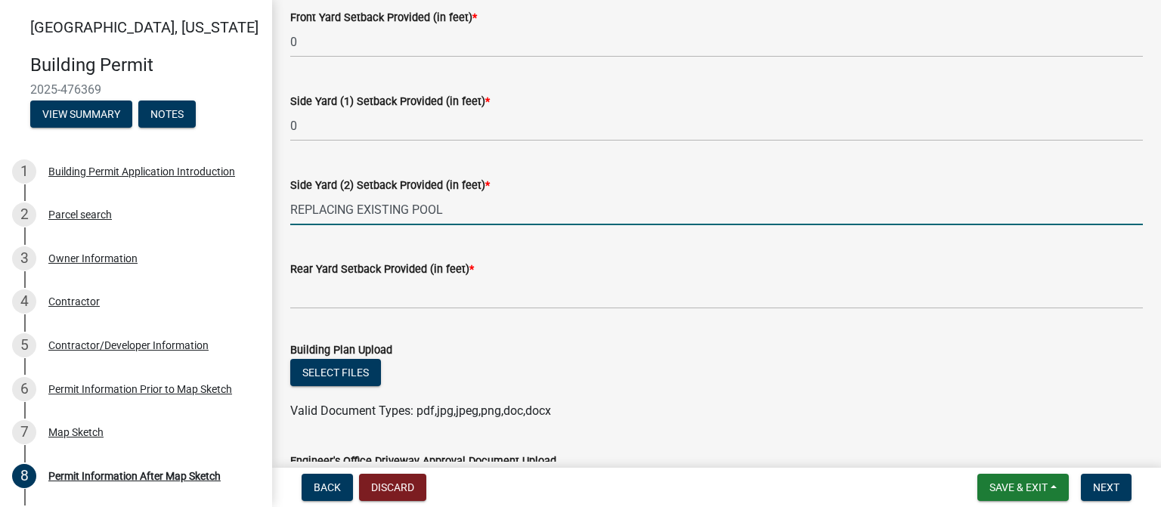
scroll to position [227, 0]
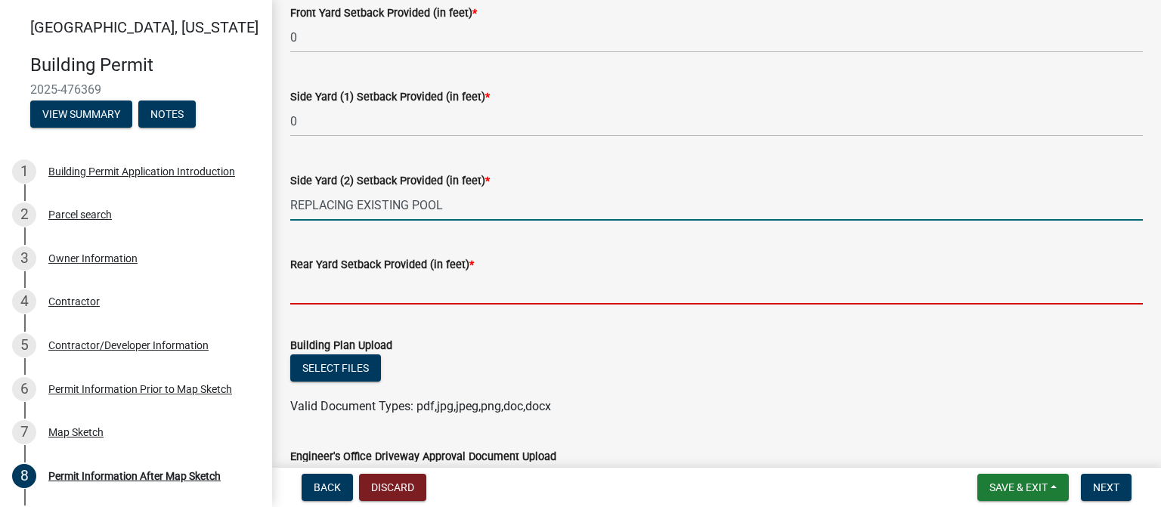
type input "0"
click at [372, 293] on input "text" at bounding box center [716, 289] width 853 height 31
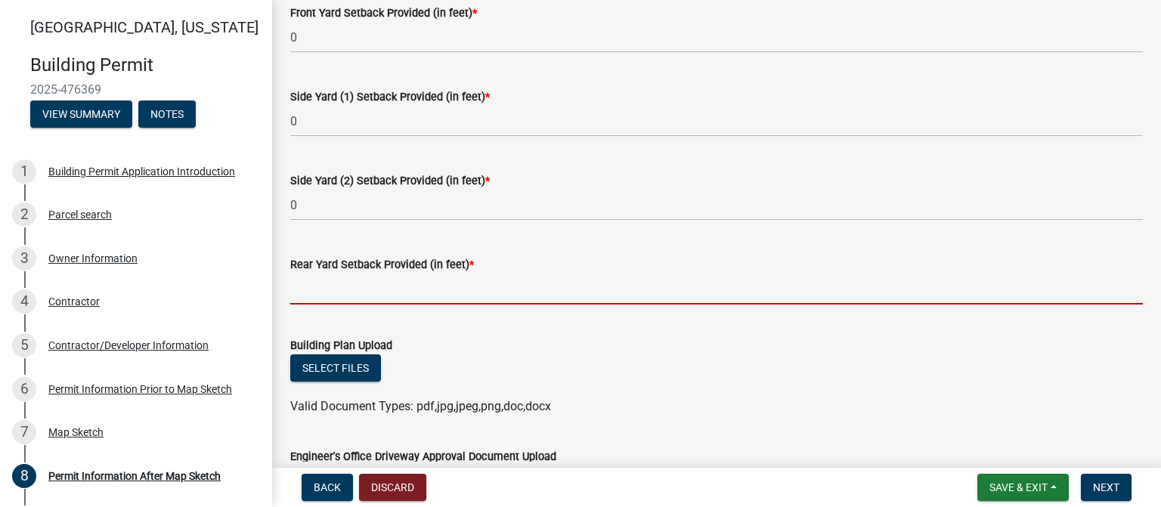
paste input "REPLACING EXISTING POOL"
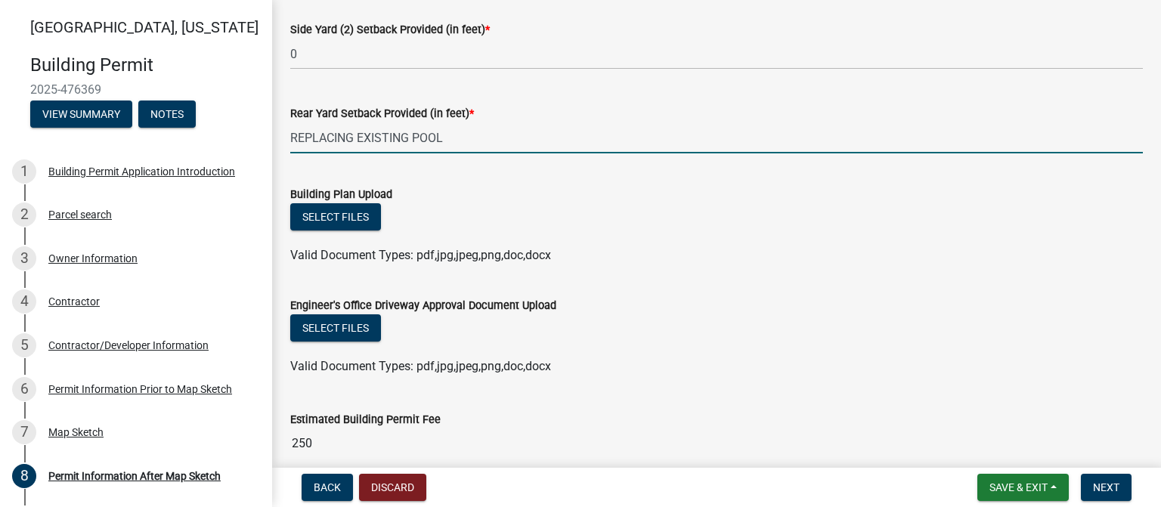
scroll to position [447, 0]
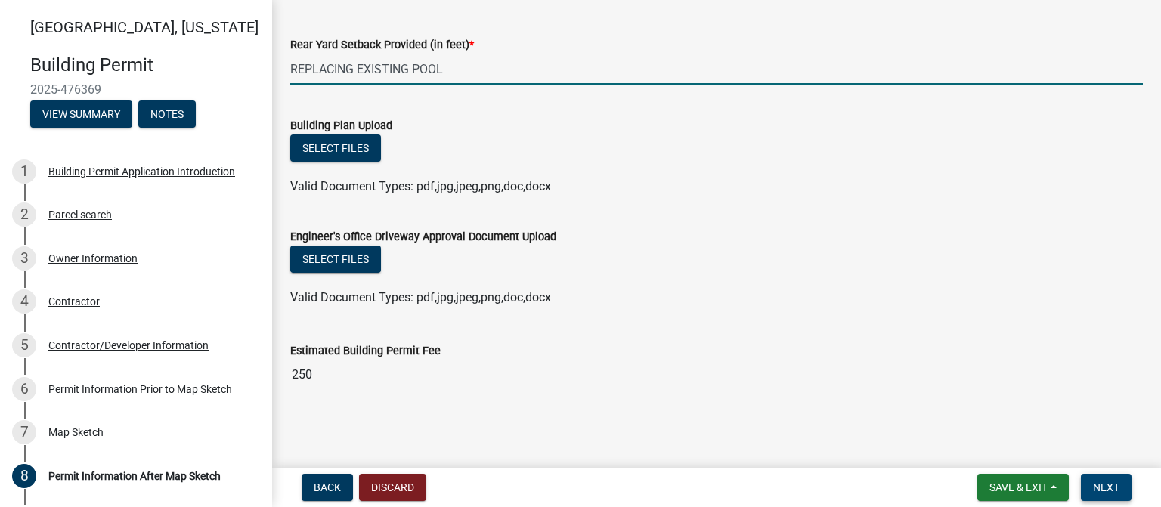
type input "0"
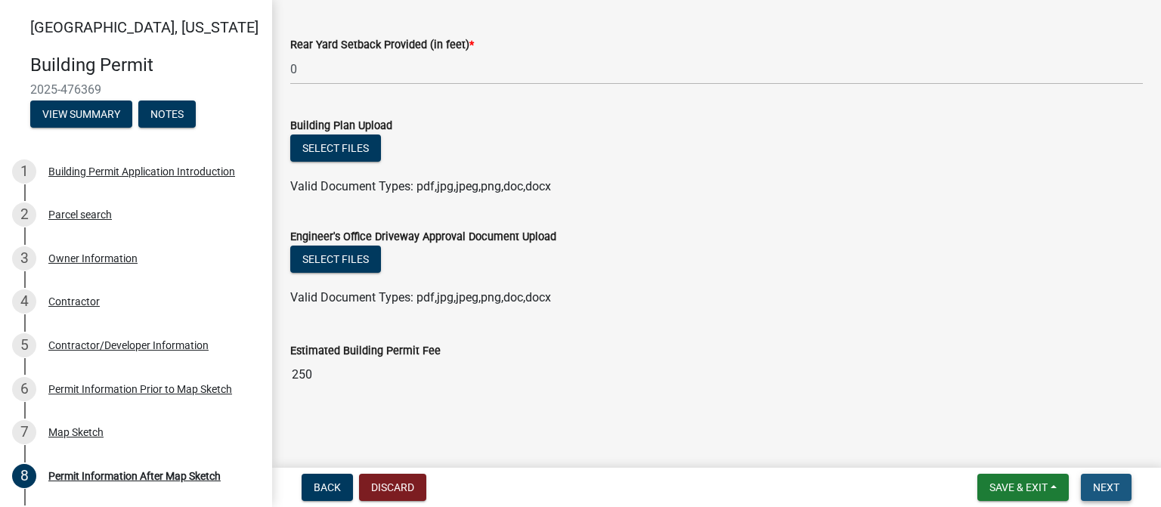
click at [1113, 483] on span "Next" at bounding box center [1106, 487] width 26 height 12
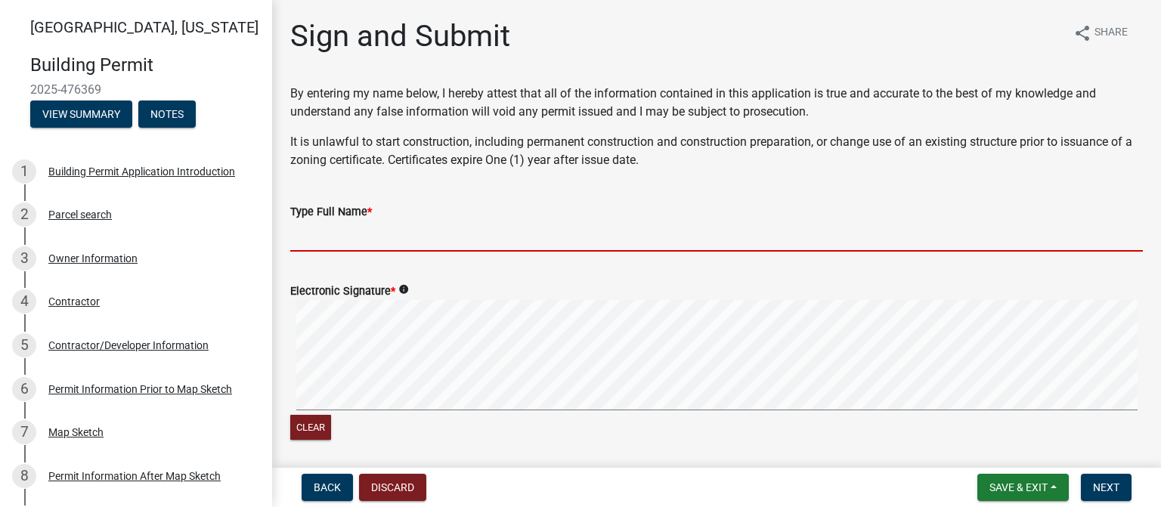
click at [360, 247] on input "Type Full Name *" at bounding box center [716, 236] width 853 height 31
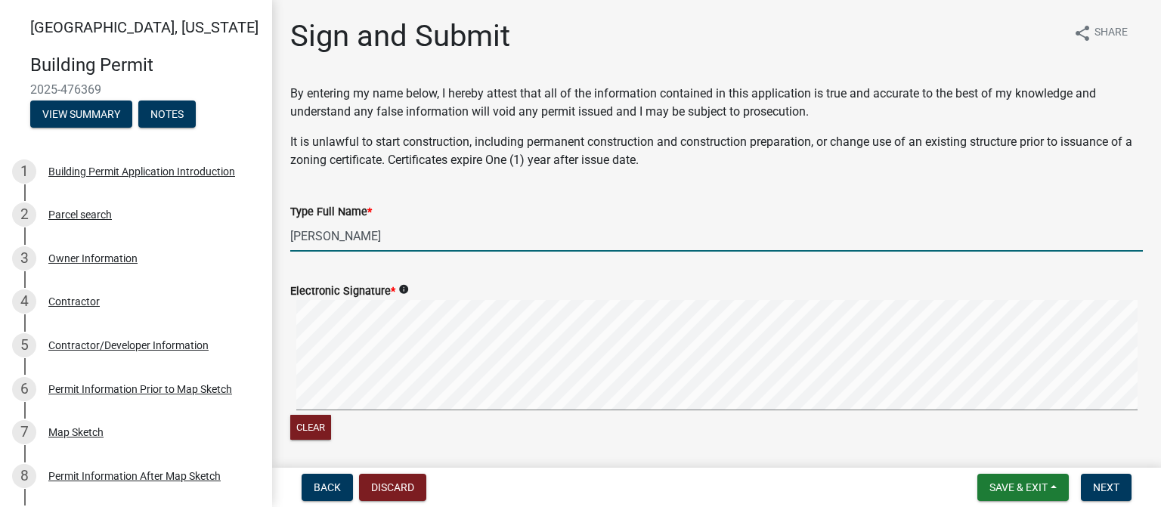
type input "[PERSON_NAME]"
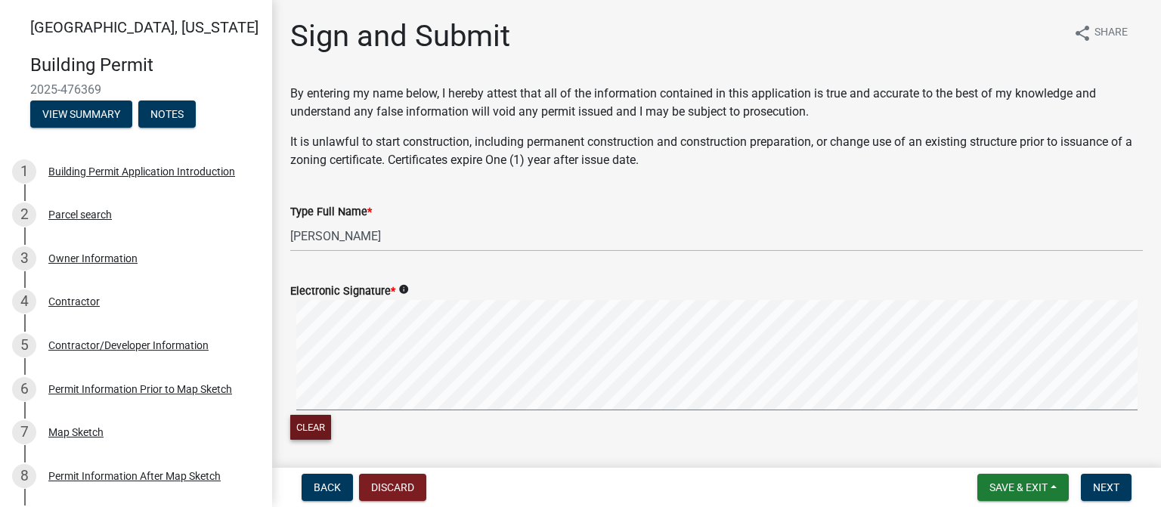
click at [669, 293] on form "Electronic Signature * info Clear" at bounding box center [716, 353] width 853 height 179
click at [1104, 485] on span "Next" at bounding box center [1106, 487] width 26 height 12
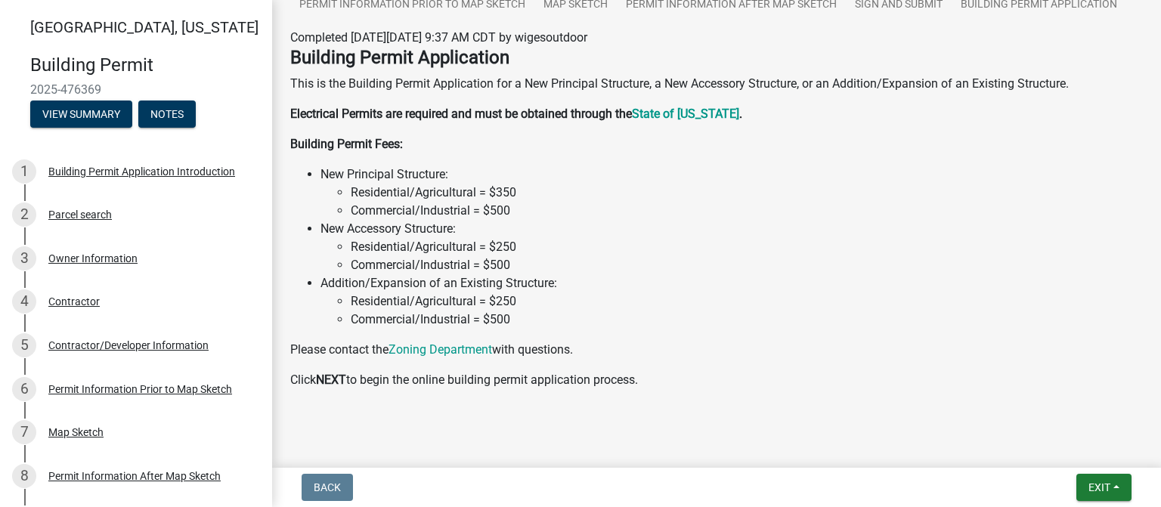
scroll to position [198, 0]
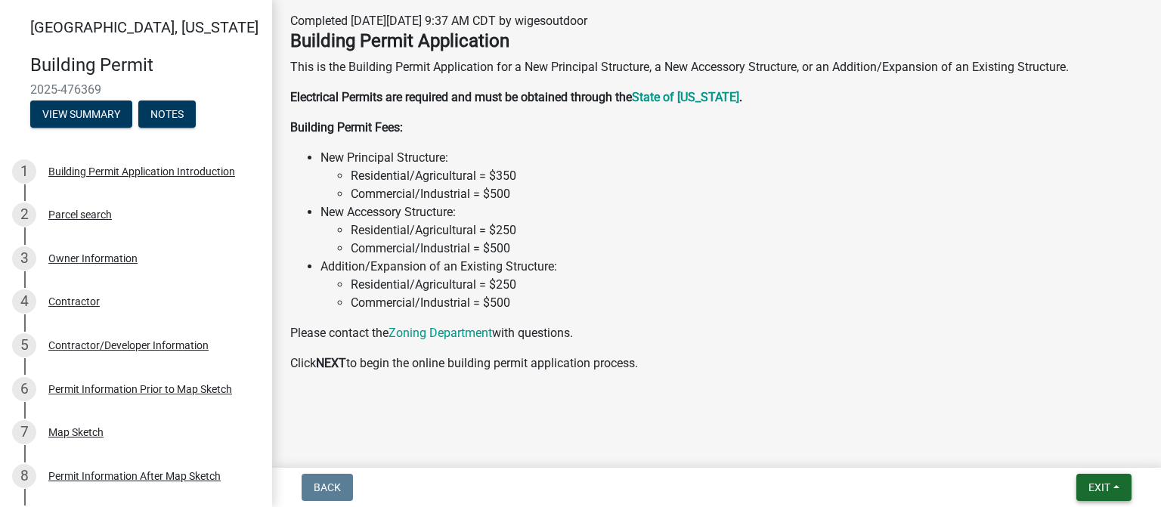
click at [1089, 483] on span "Exit" at bounding box center [1099, 487] width 22 height 12
click at [1045, 412] on button "Save" at bounding box center [1071, 412] width 121 height 36
